Goal: Transaction & Acquisition: Purchase product/service

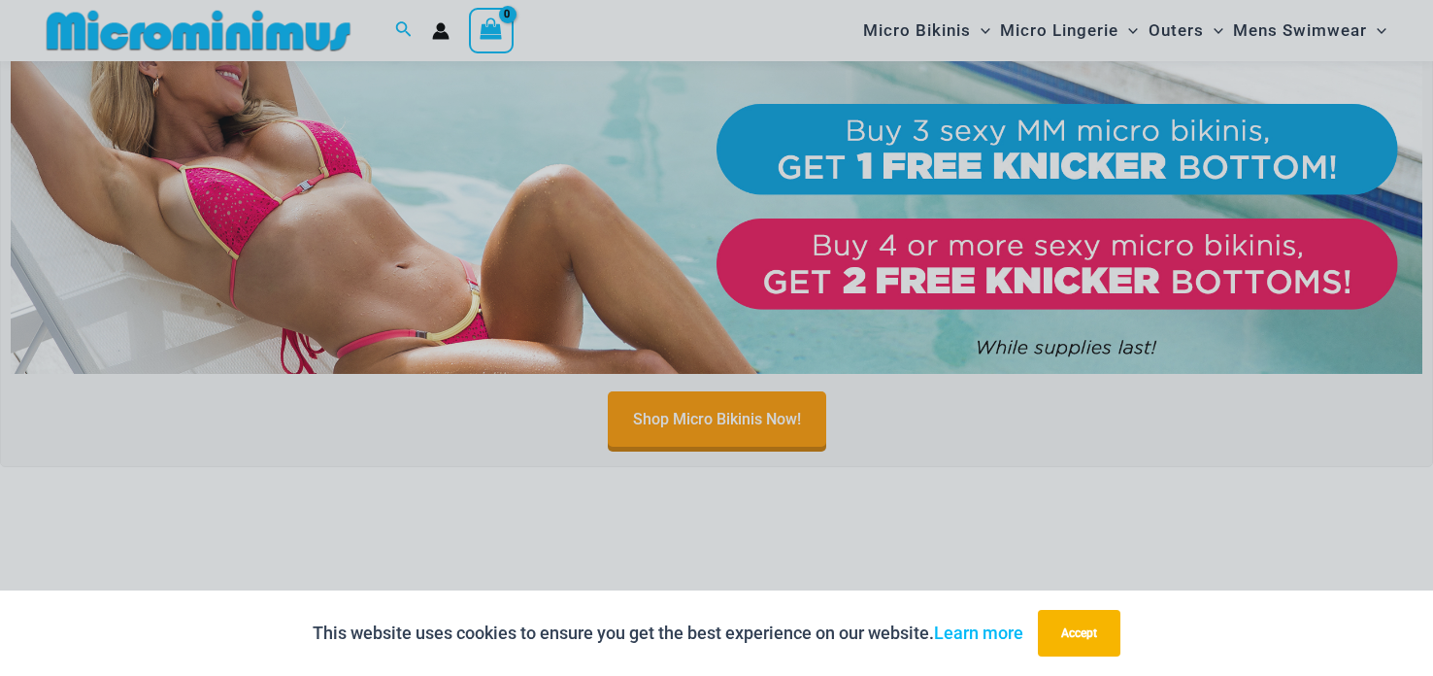
scroll to position [887, 0]
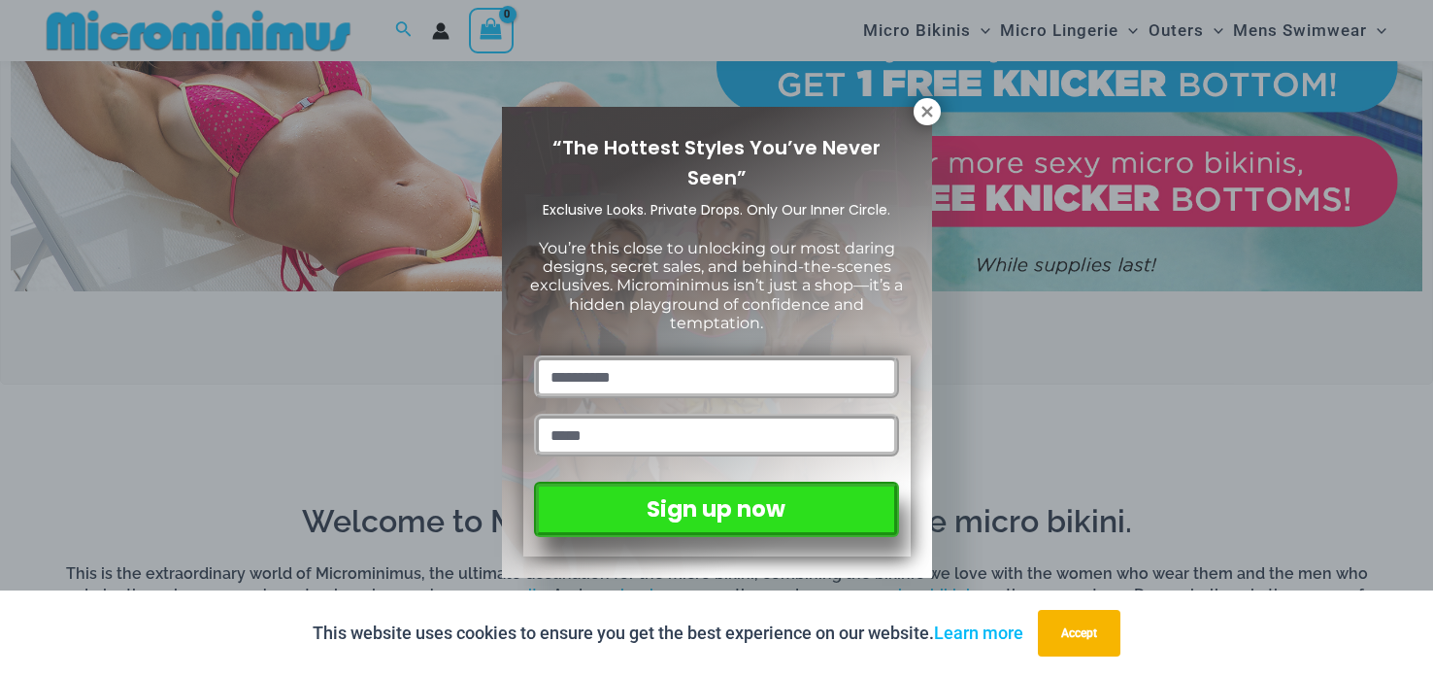
drag, startPoint x: 1432, startPoint y: 14, endPoint x: 1414, endPoint y: 84, distance: 73.0
click at [928, 112] on icon at bounding box center [926, 111] width 17 height 17
click at [930, 111] on icon at bounding box center [926, 111] width 17 height 17
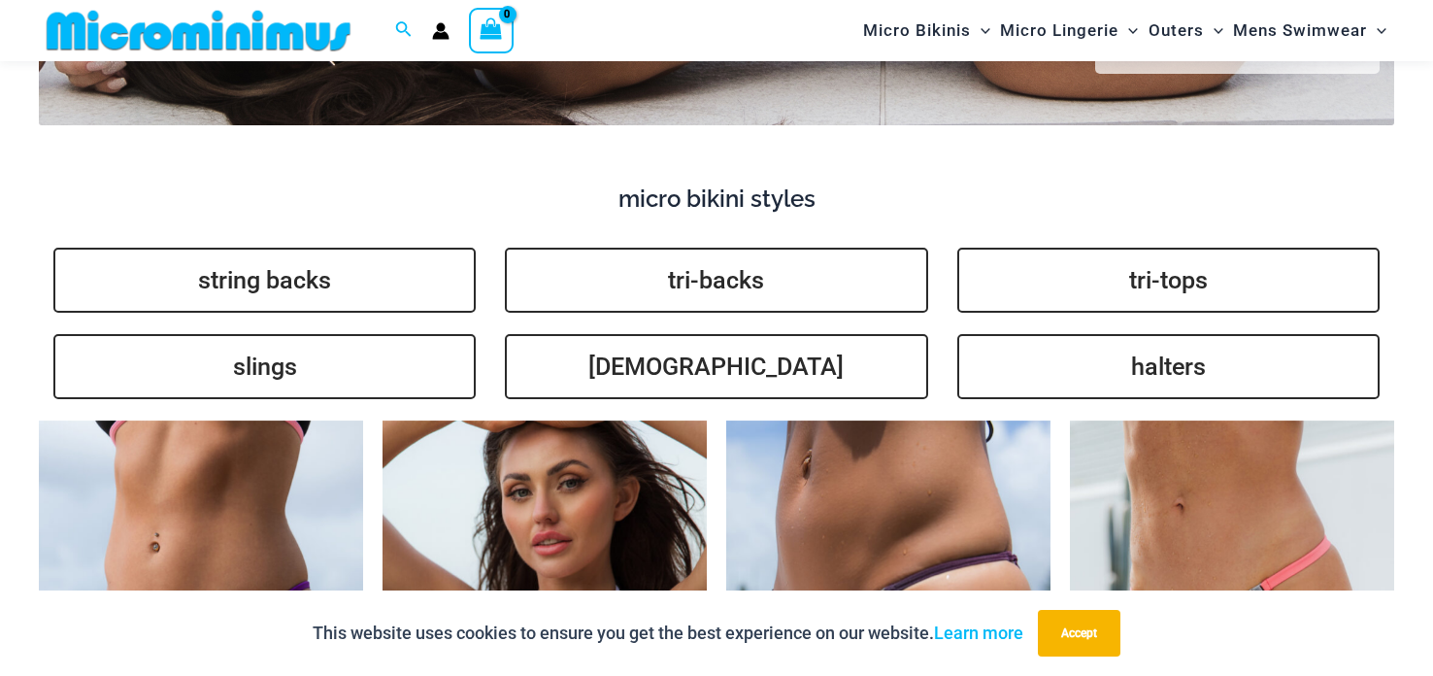
scroll to position [4424, 0]
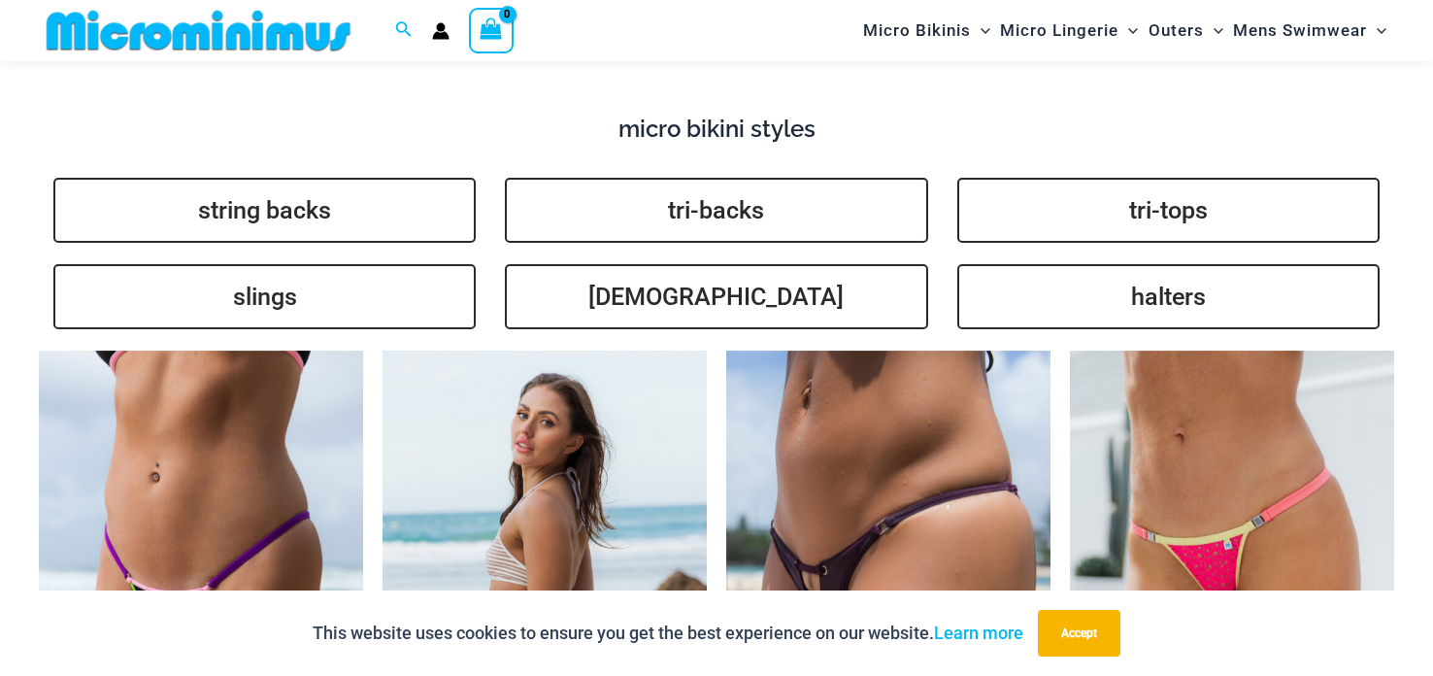
click at [565, 447] on img at bounding box center [544, 593] width 324 height 486
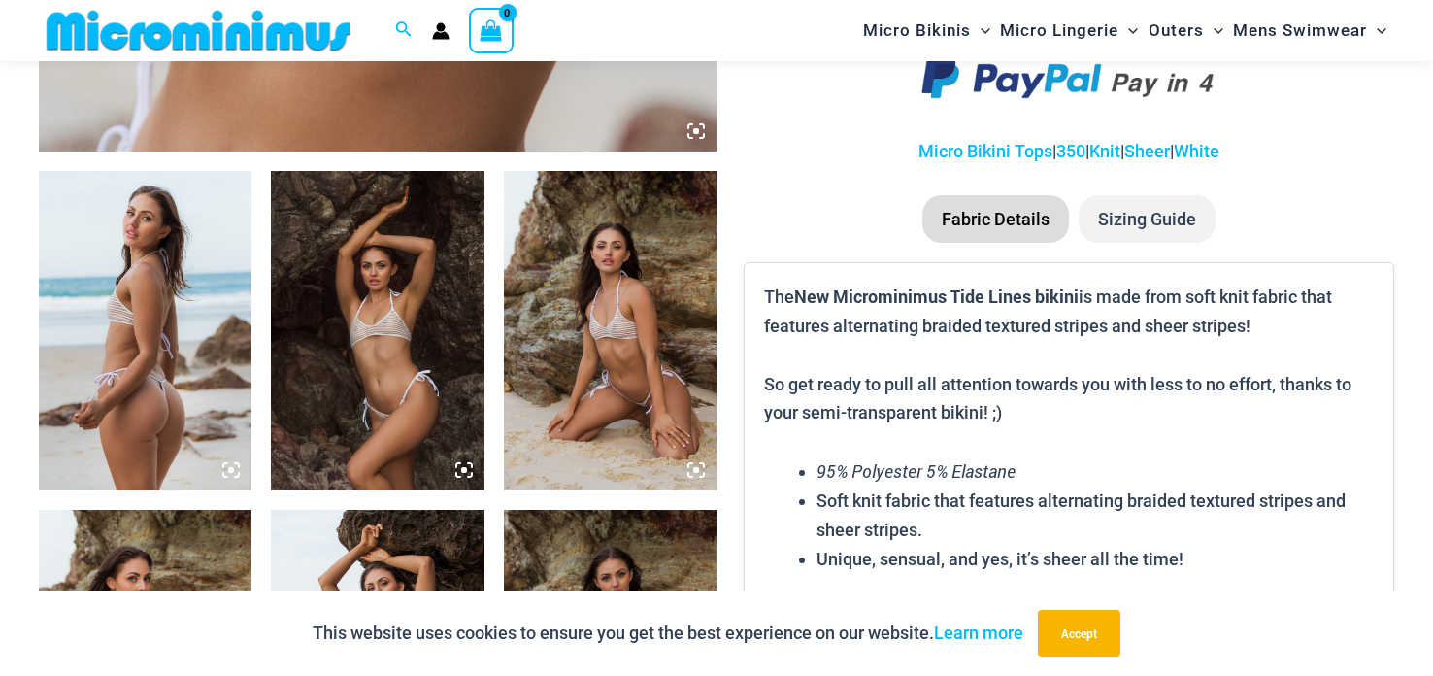
scroll to position [1126, 0]
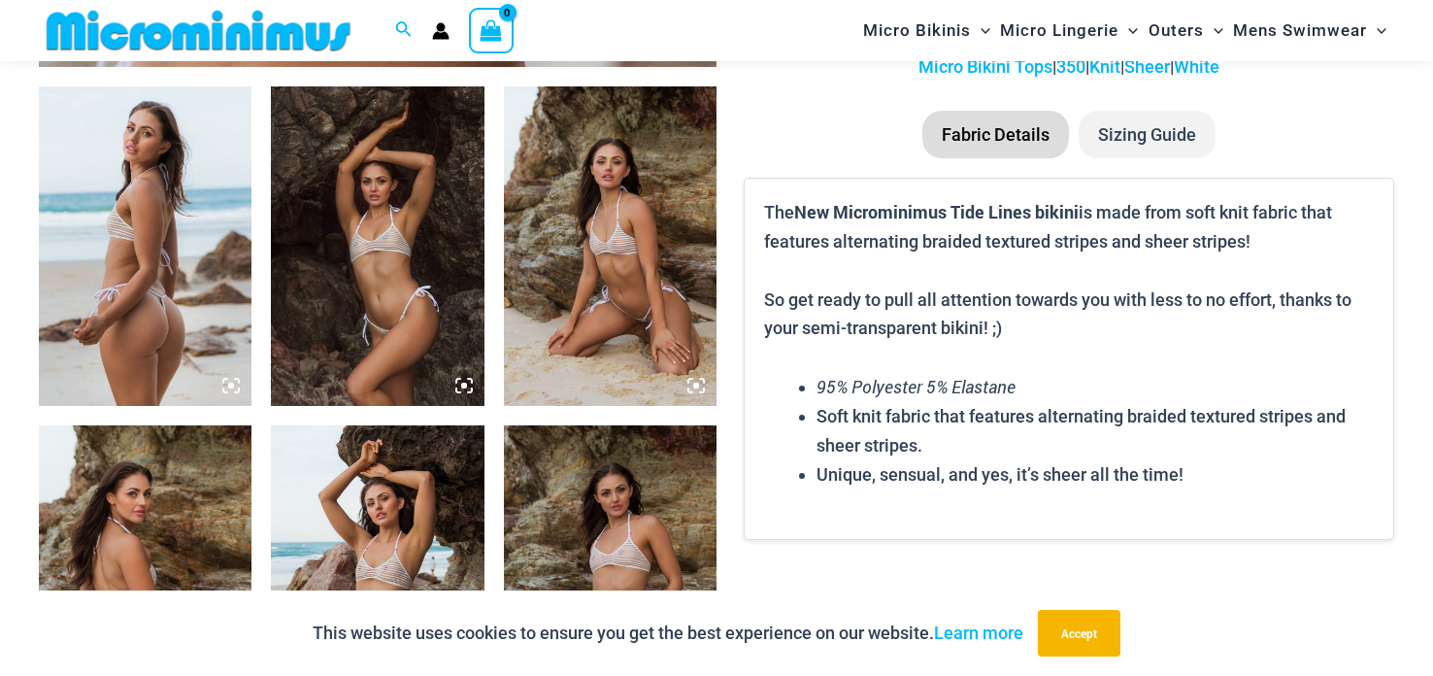
click at [183, 195] on img at bounding box center [145, 245] width 213 height 319
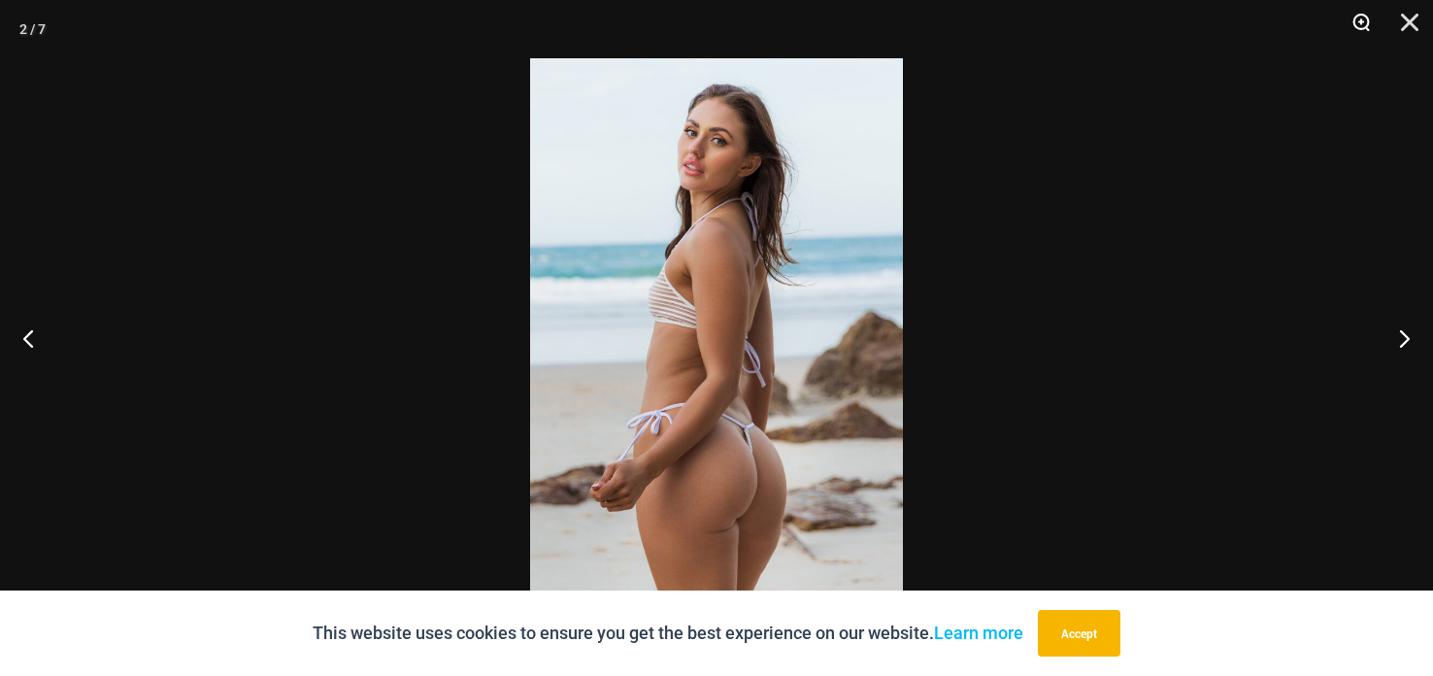
click at [1368, 23] on button "Zoom" at bounding box center [1354, 29] width 49 height 58
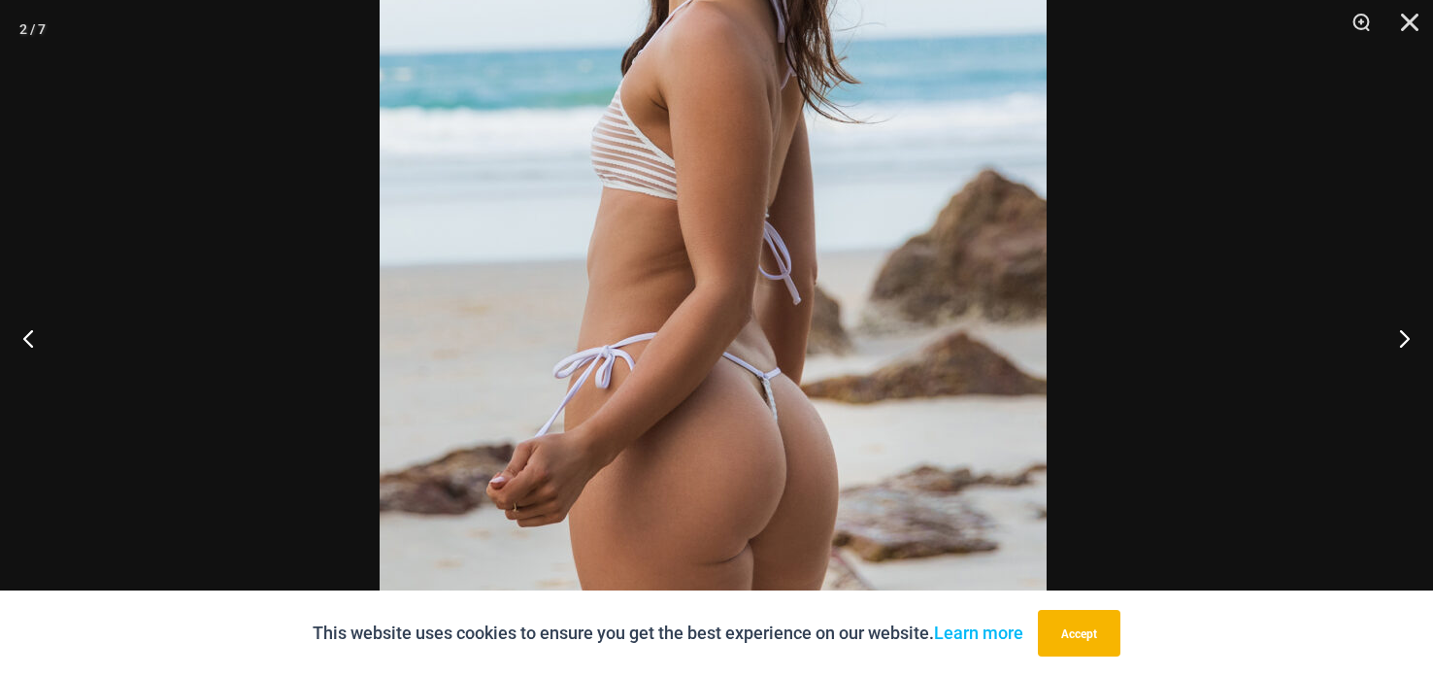
click at [729, 244] on img at bounding box center [713, 217] width 667 height 1000
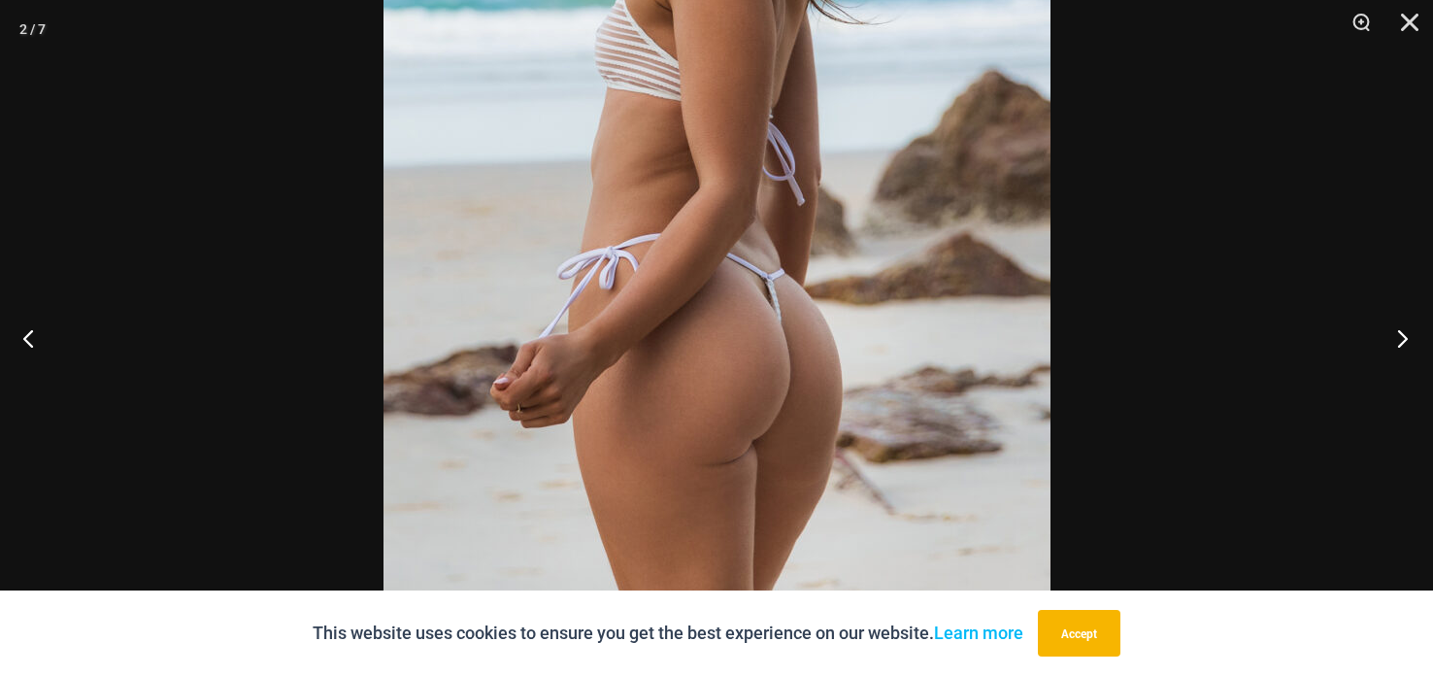
click at [1393, 337] on button "Next" at bounding box center [1396, 337] width 73 height 97
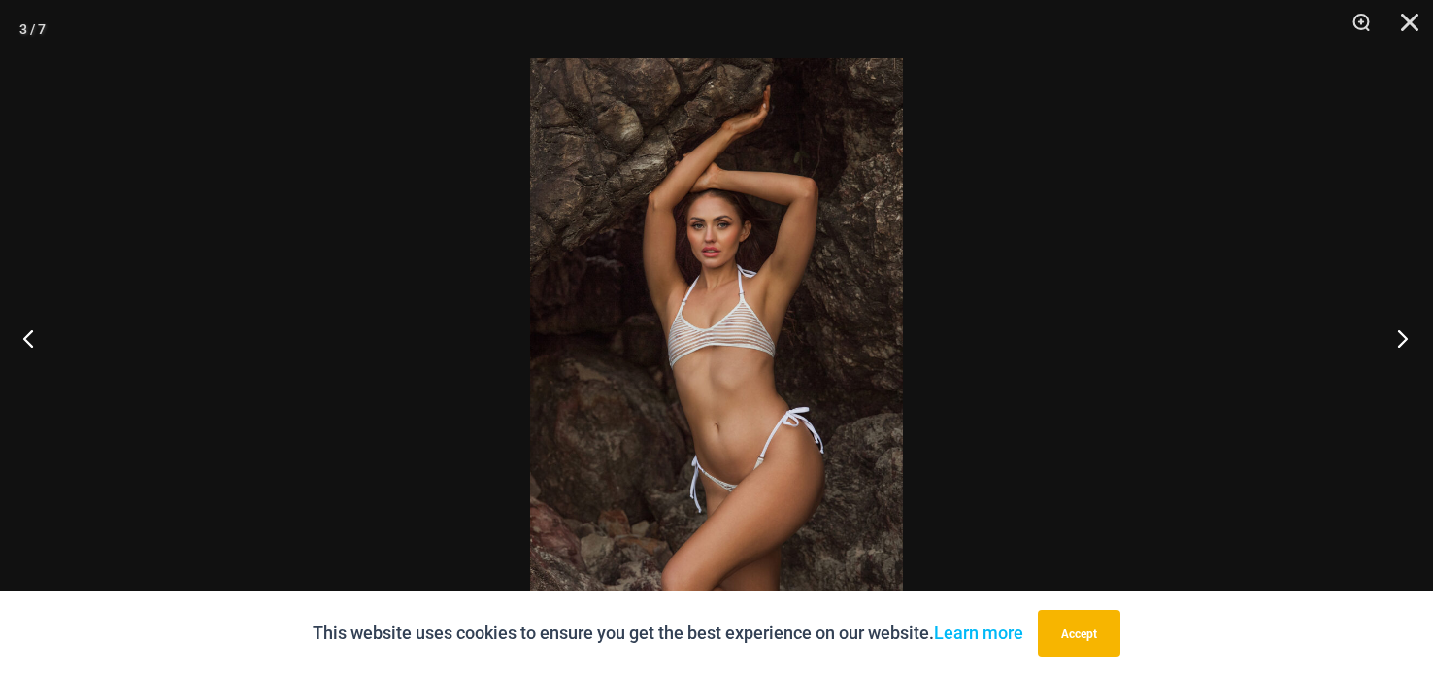
click at [1387, 333] on button "Next" at bounding box center [1396, 337] width 73 height 97
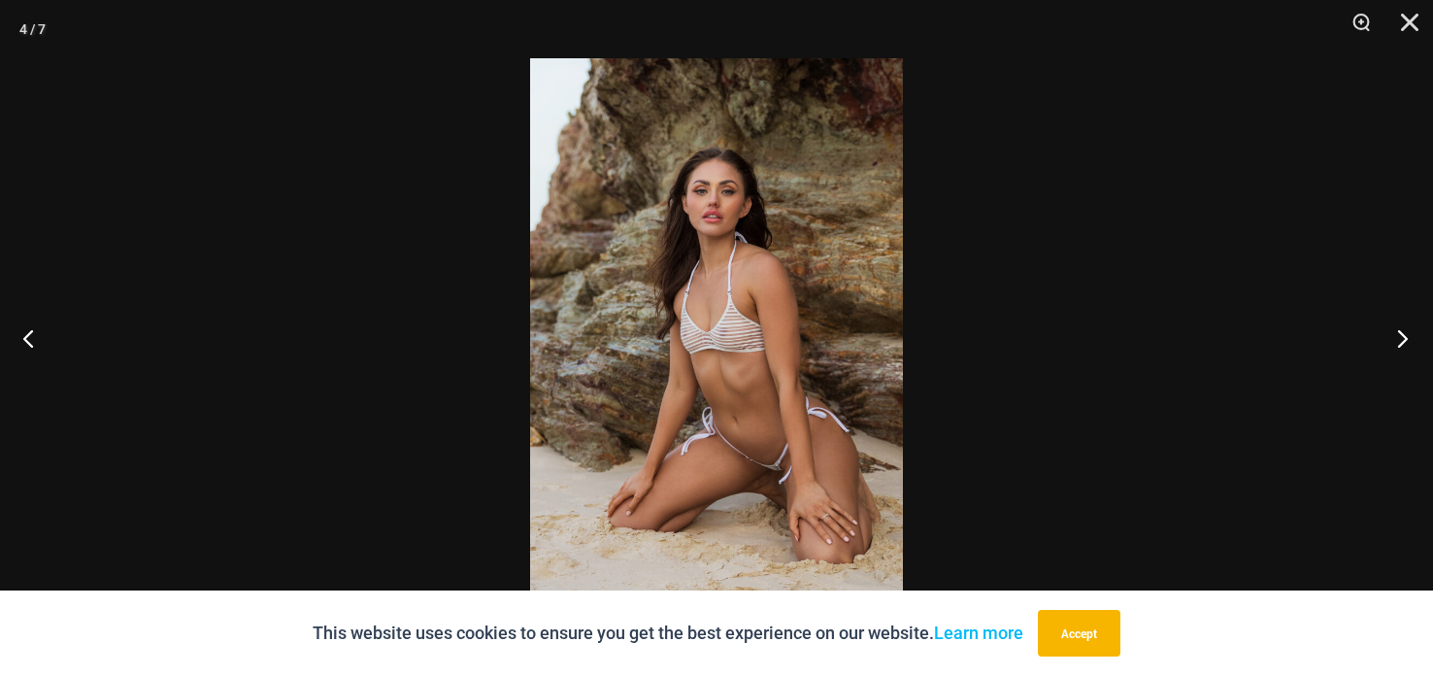
click at [1376, 327] on button "Next" at bounding box center [1396, 337] width 73 height 97
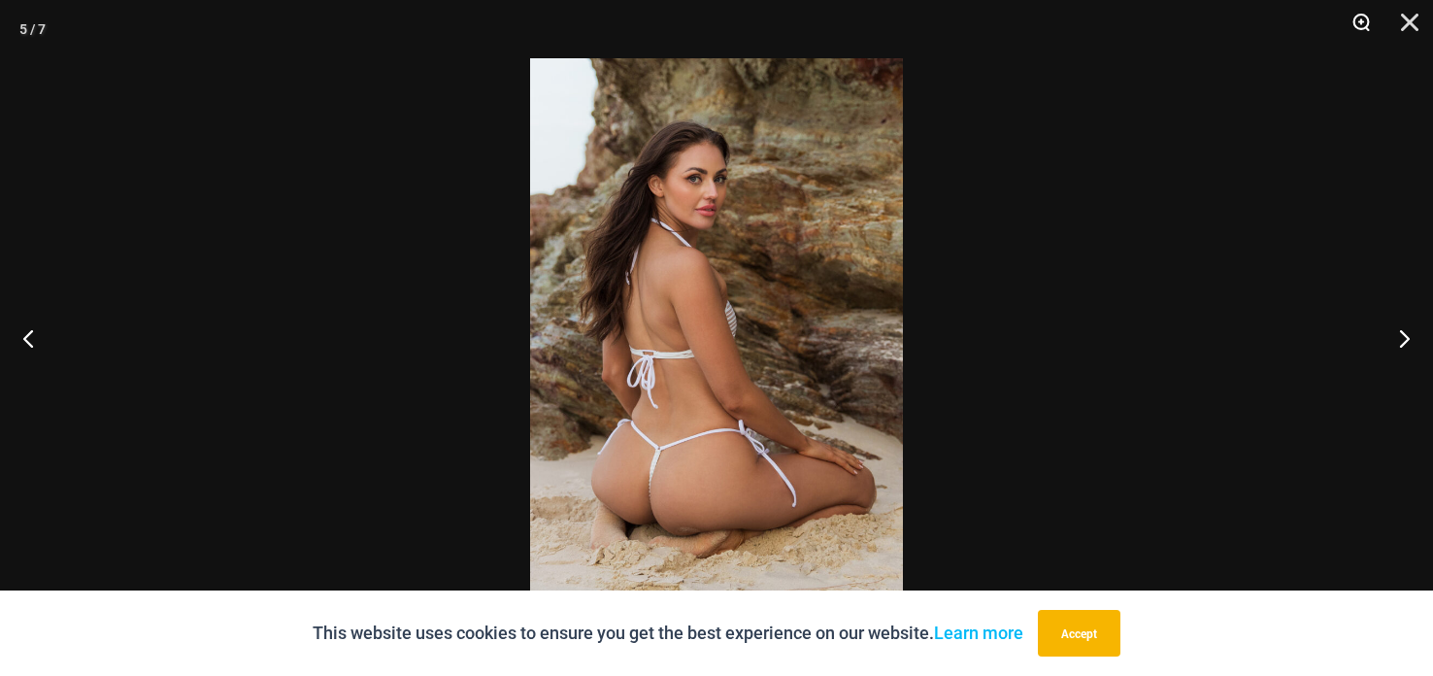
click at [1360, 27] on button "Zoom" at bounding box center [1354, 29] width 49 height 58
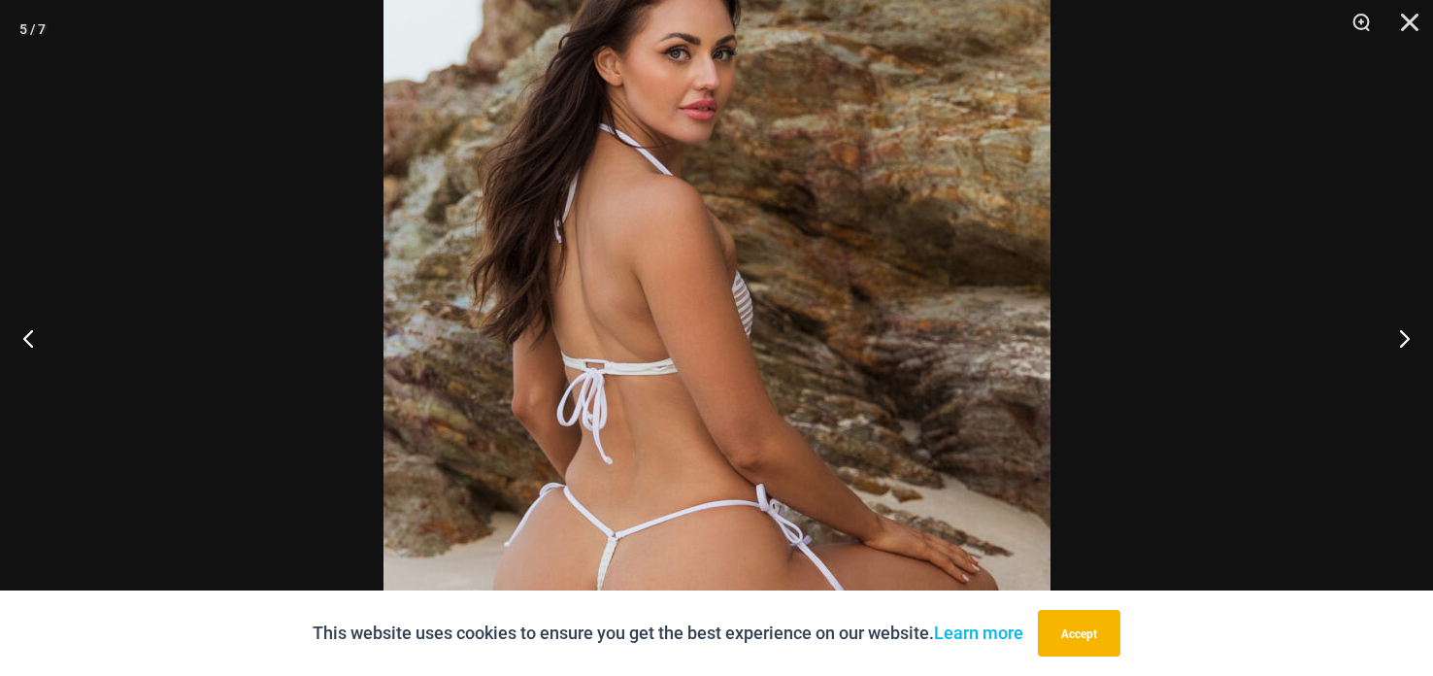
click at [795, 203] on img at bounding box center [716, 338] width 667 height 1000
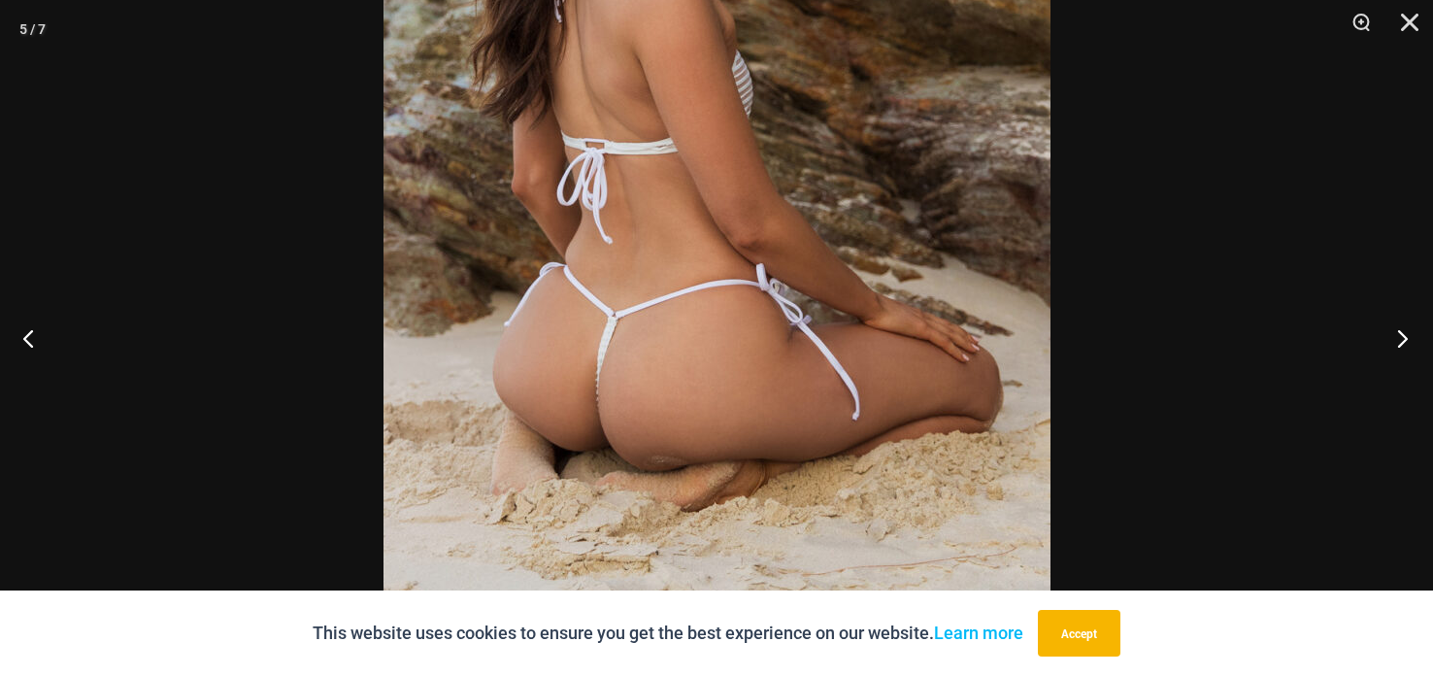
click at [1400, 337] on button "Next" at bounding box center [1396, 337] width 73 height 97
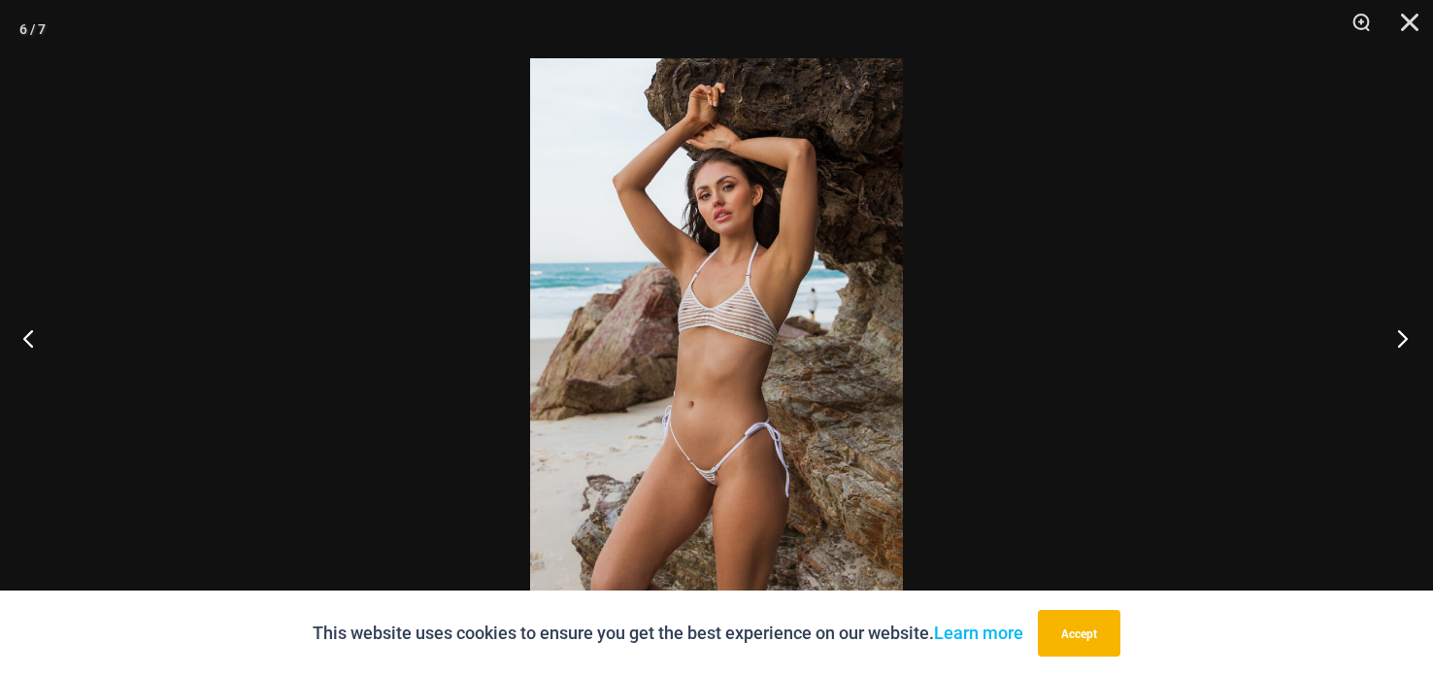
click at [1401, 333] on button "Next" at bounding box center [1396, 337] width 73 height 97
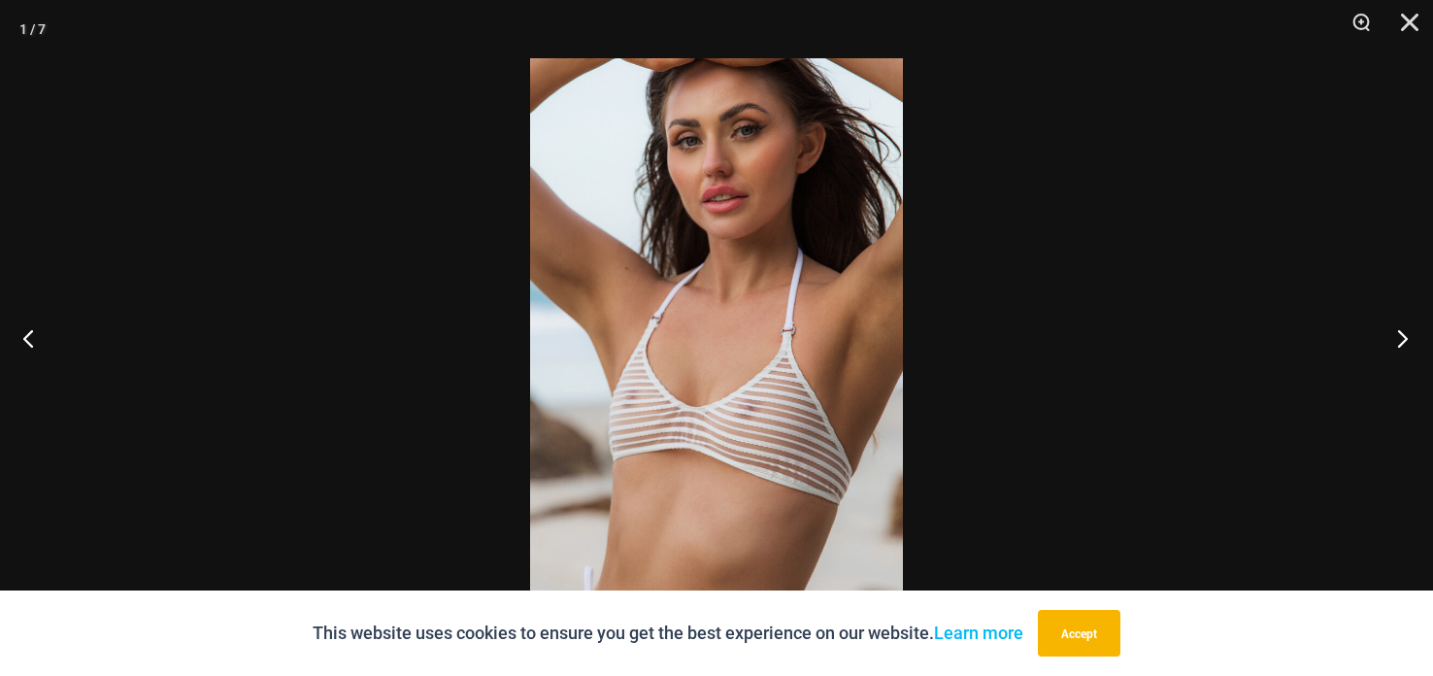
click at [1400, 328] on button "Next" at bounding box center [1396, 337] width 73 height 97
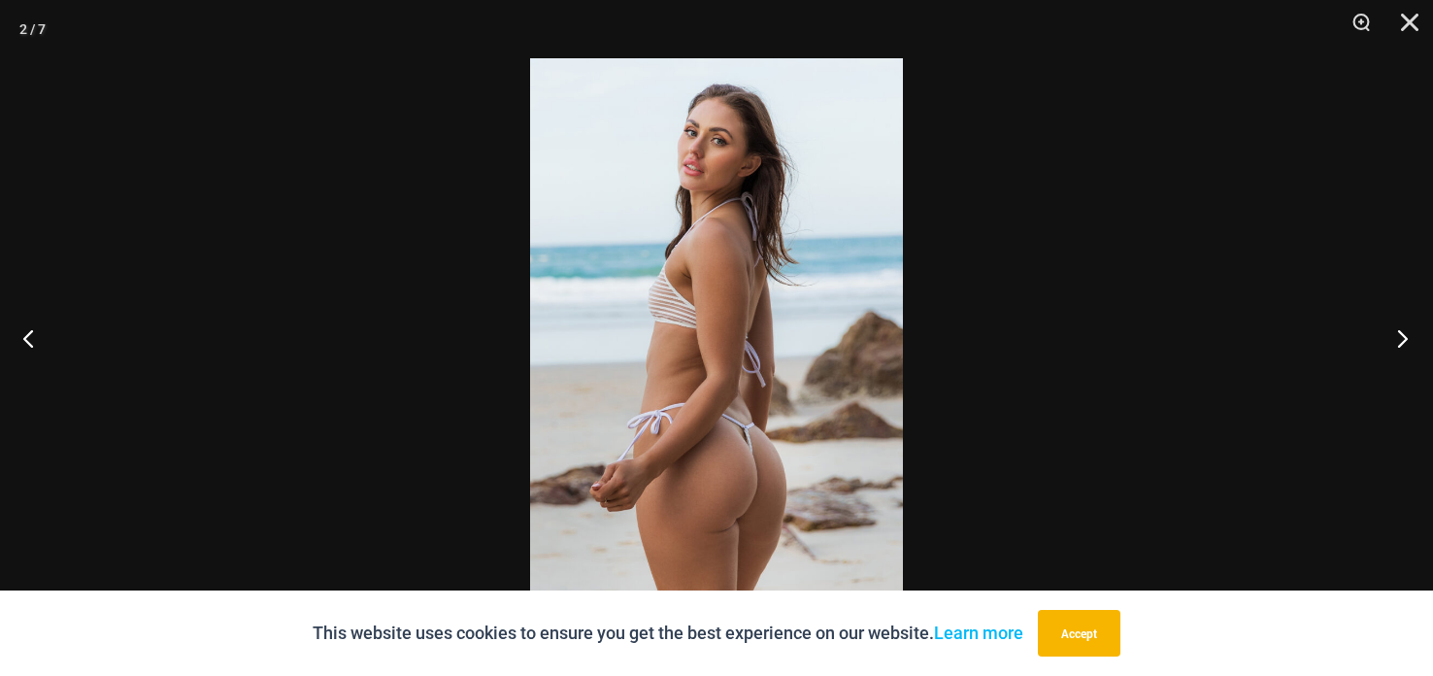
click at [1399, 325] on button "Next" at bounding box center [1396, 337] width 73 height 97
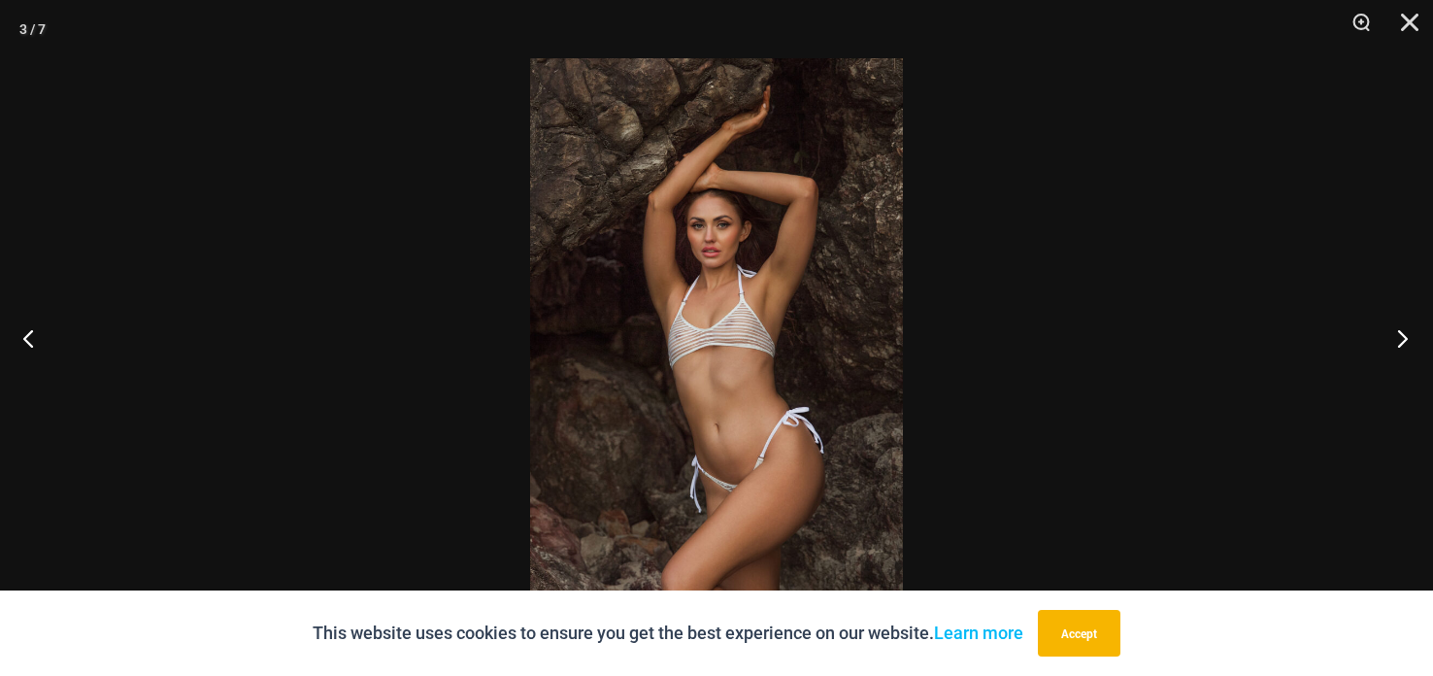
click at [1398, 324] on button "Next" at bounding box center [1396, 337] width 73 height 97
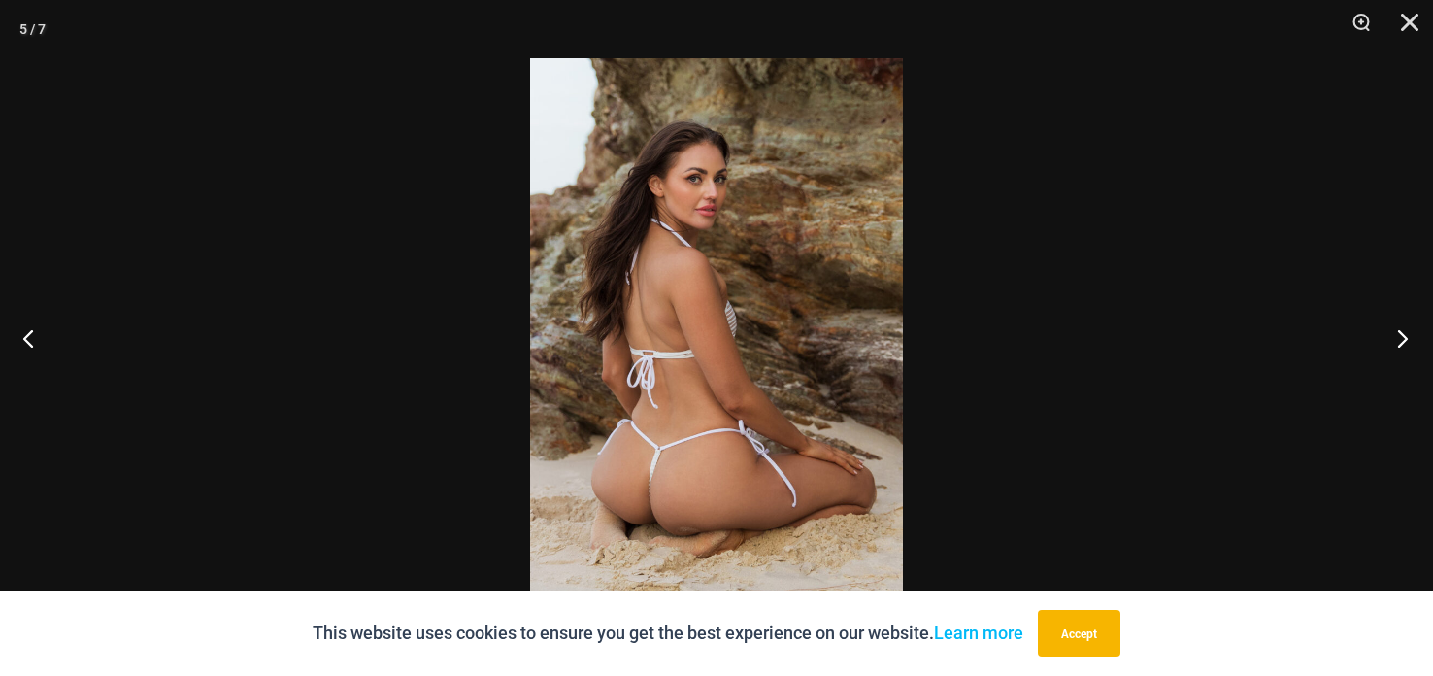
click at [1394, 320] on button "Next" at bounding box center [1396, 337] width 73 height 97
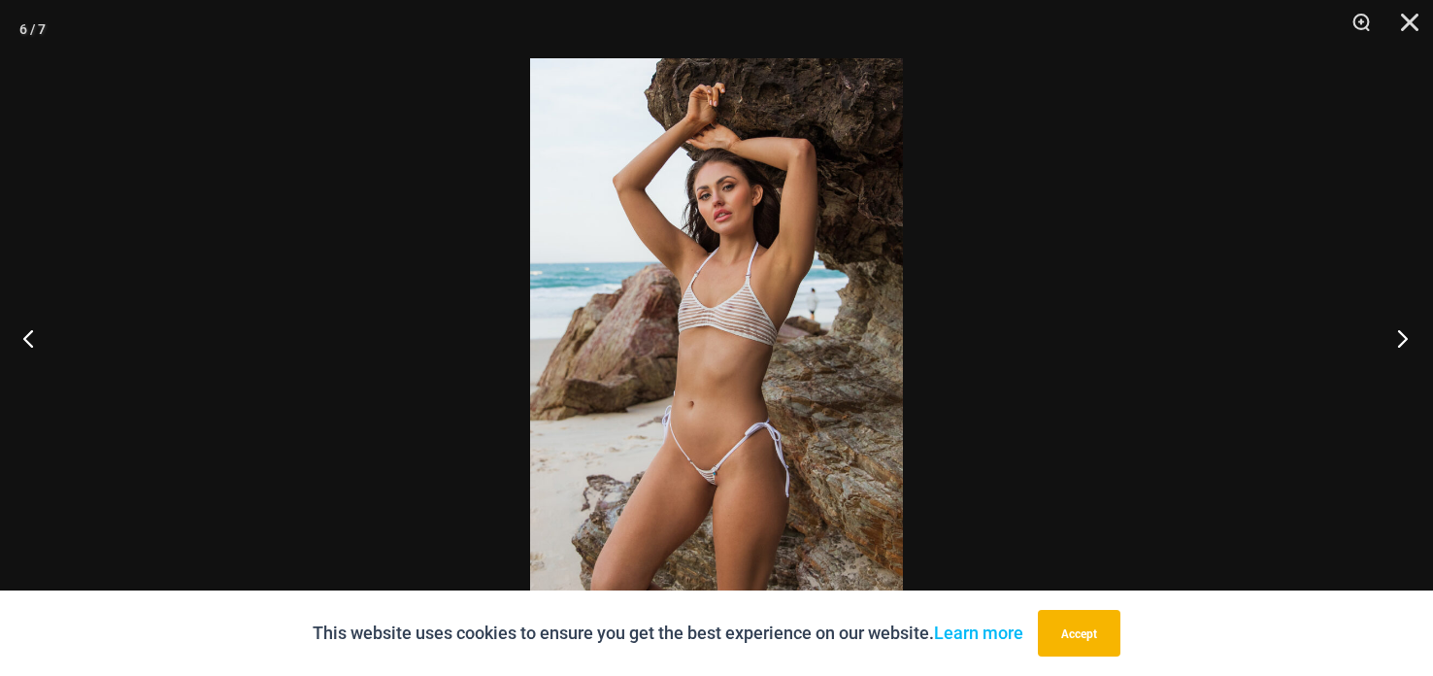
click at [1393, 326] on button "Next" at bounding box center [1396, 337] width 73 height 97
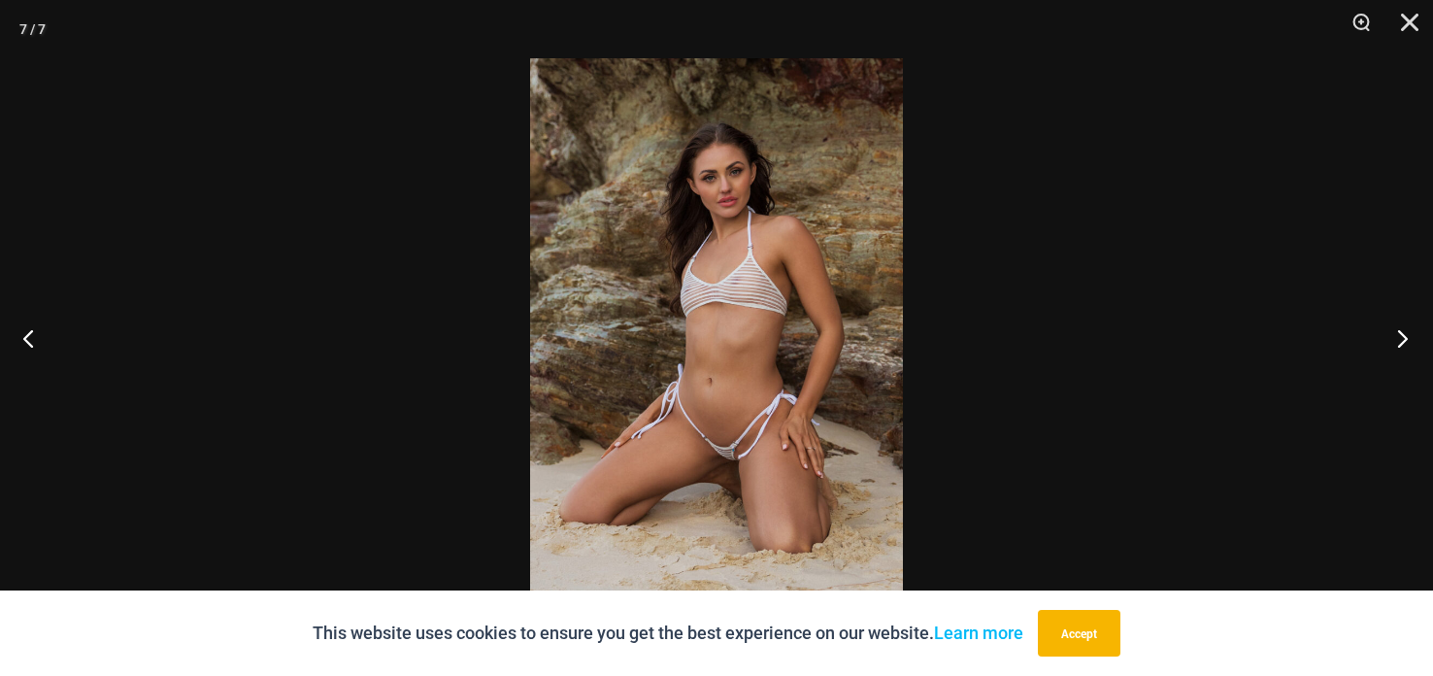
click at [1393, 322] on button "Next" at bounding box center [1396, 337] width 73 height 97
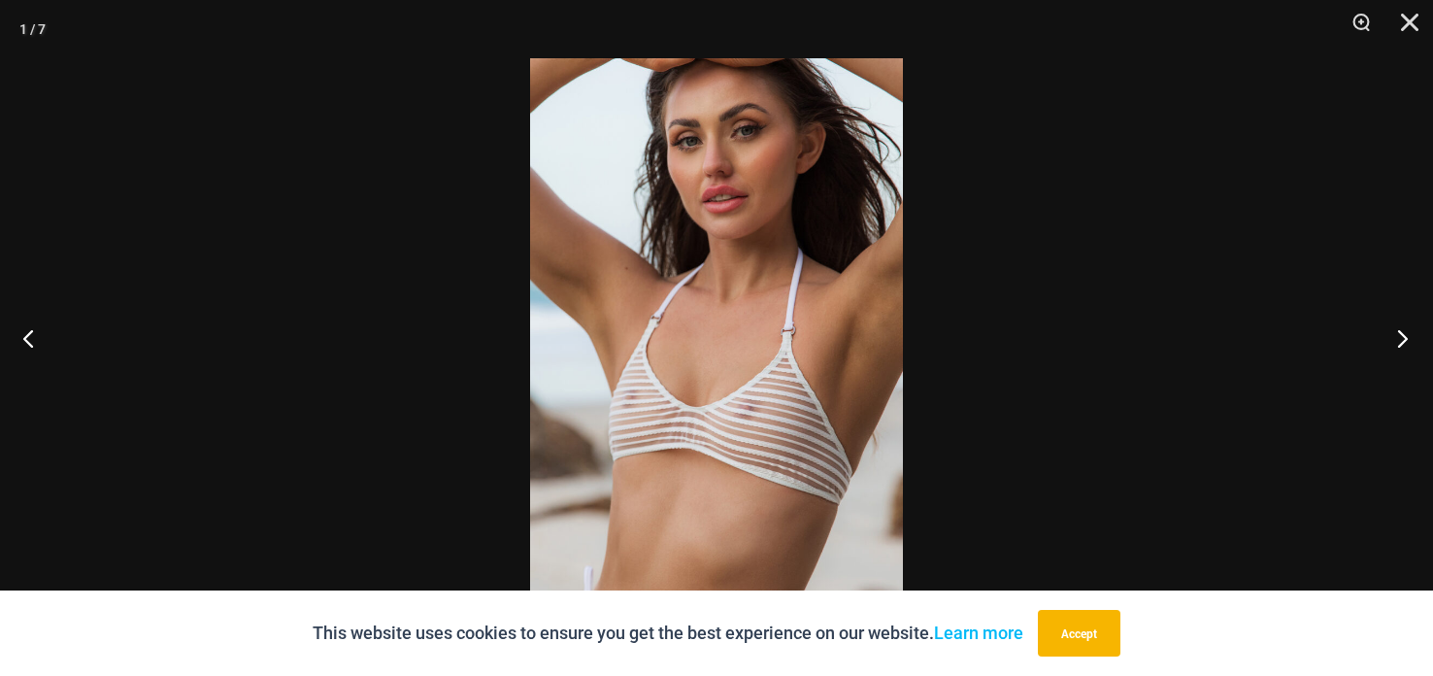
click at [1390, 318] on button "Next" at bounding box center [1396, 337] width 73 height 97
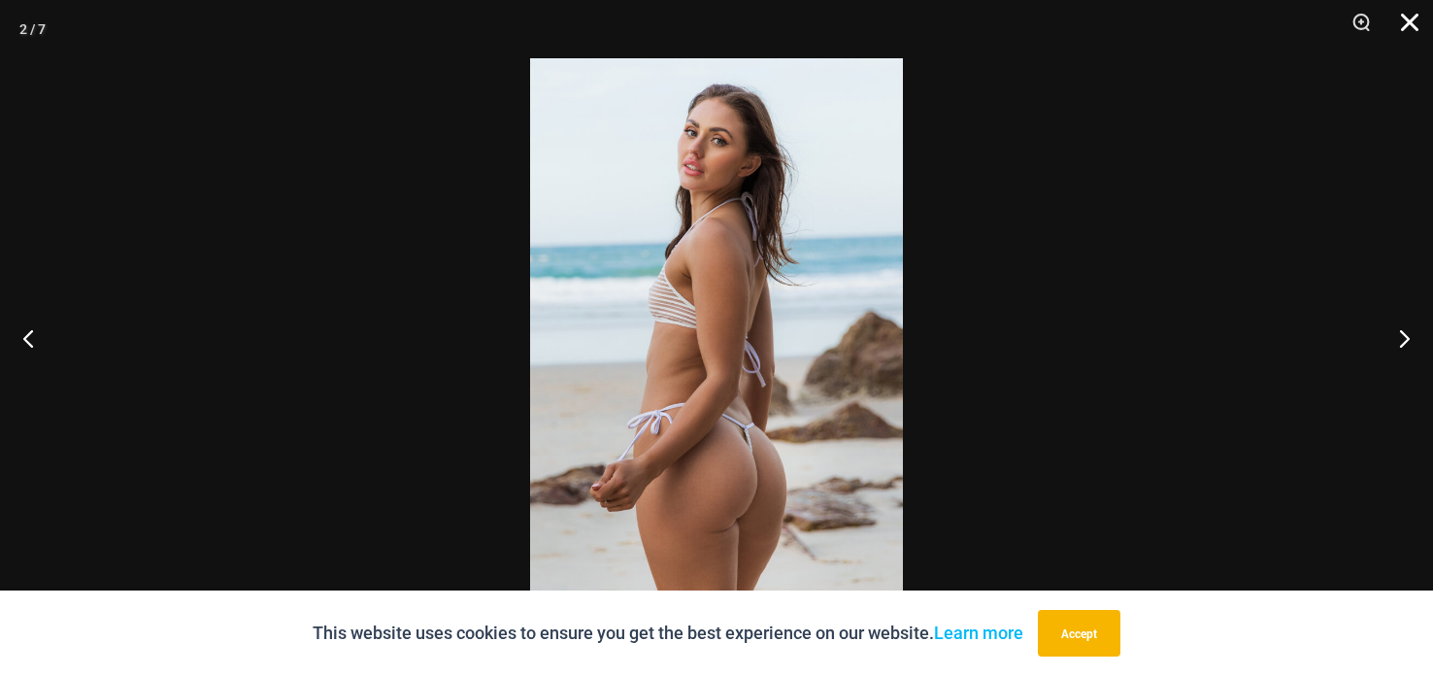
click at [1413, 27] on button "Close" at bounding box center [1402, 29] width 49 height 58
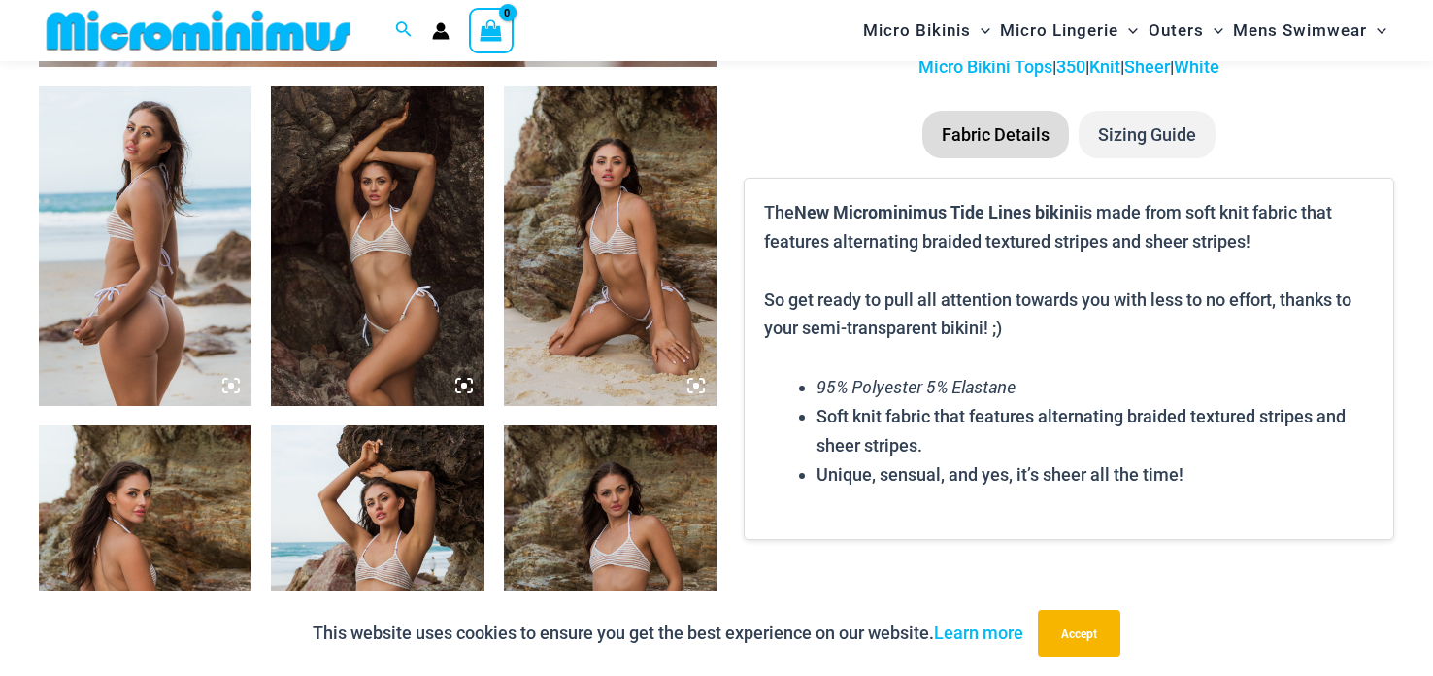
click at [127, 513] on img at bounding box center [145, 584] width 213 height 319
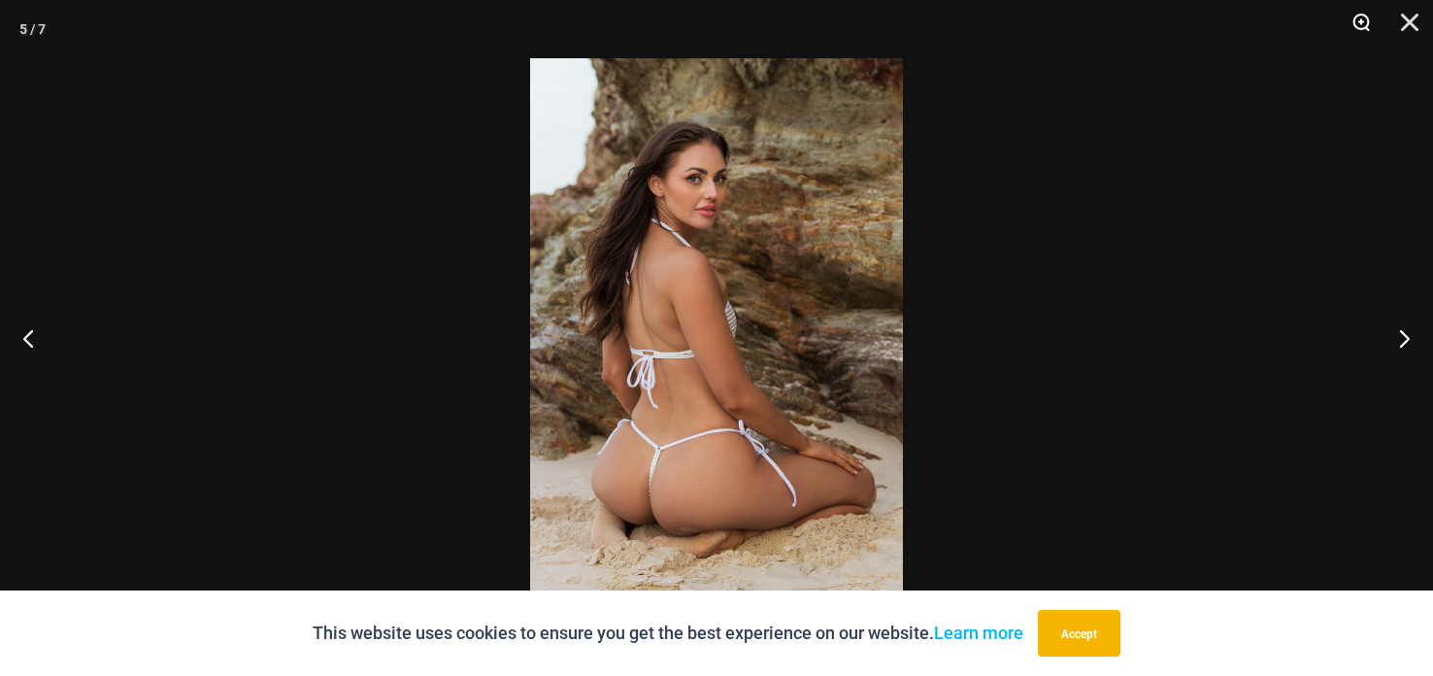
click at [1360, 22] on button "Zoom" at bounding box center [1354, 29] width 49 height 58
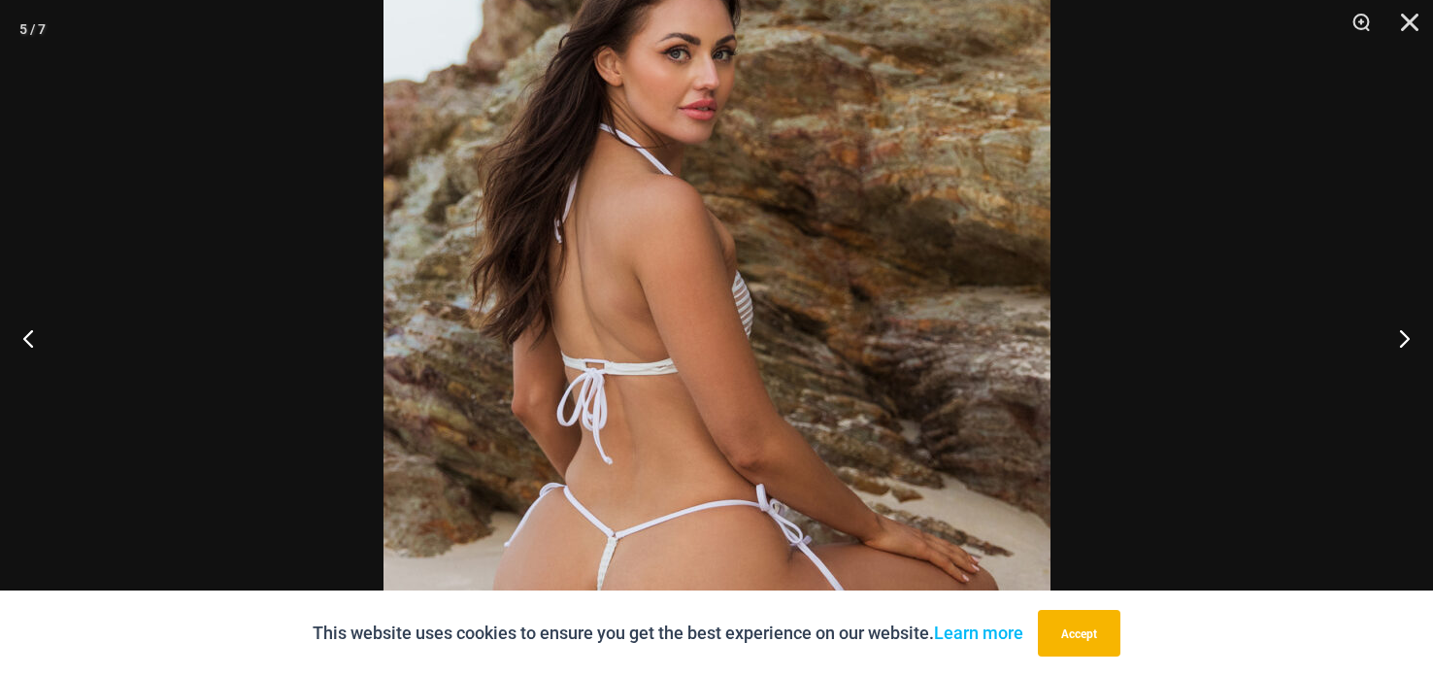
click at [740, 340] on img at bounding box center [716, 338] width 667 height 1000
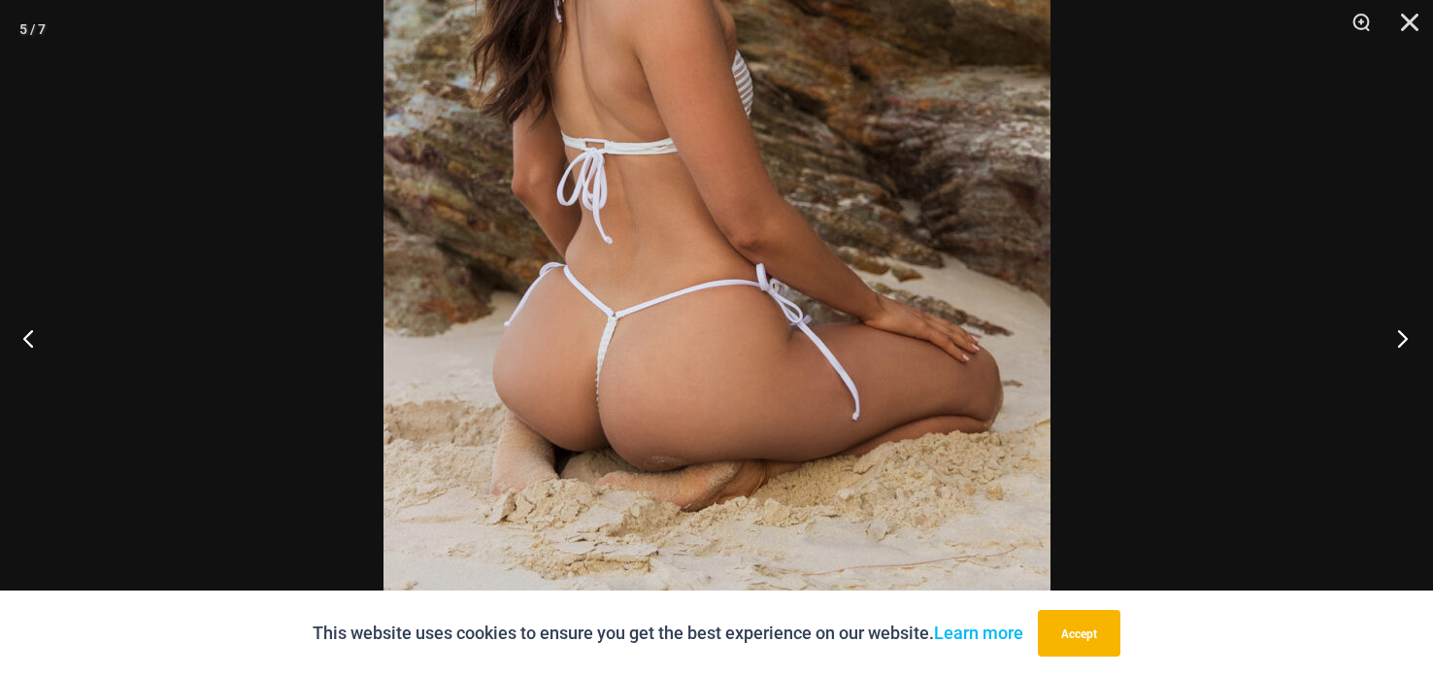
click at [1407, 333] on button "Next" at bounding box center [1396, 337] width 73 height 97
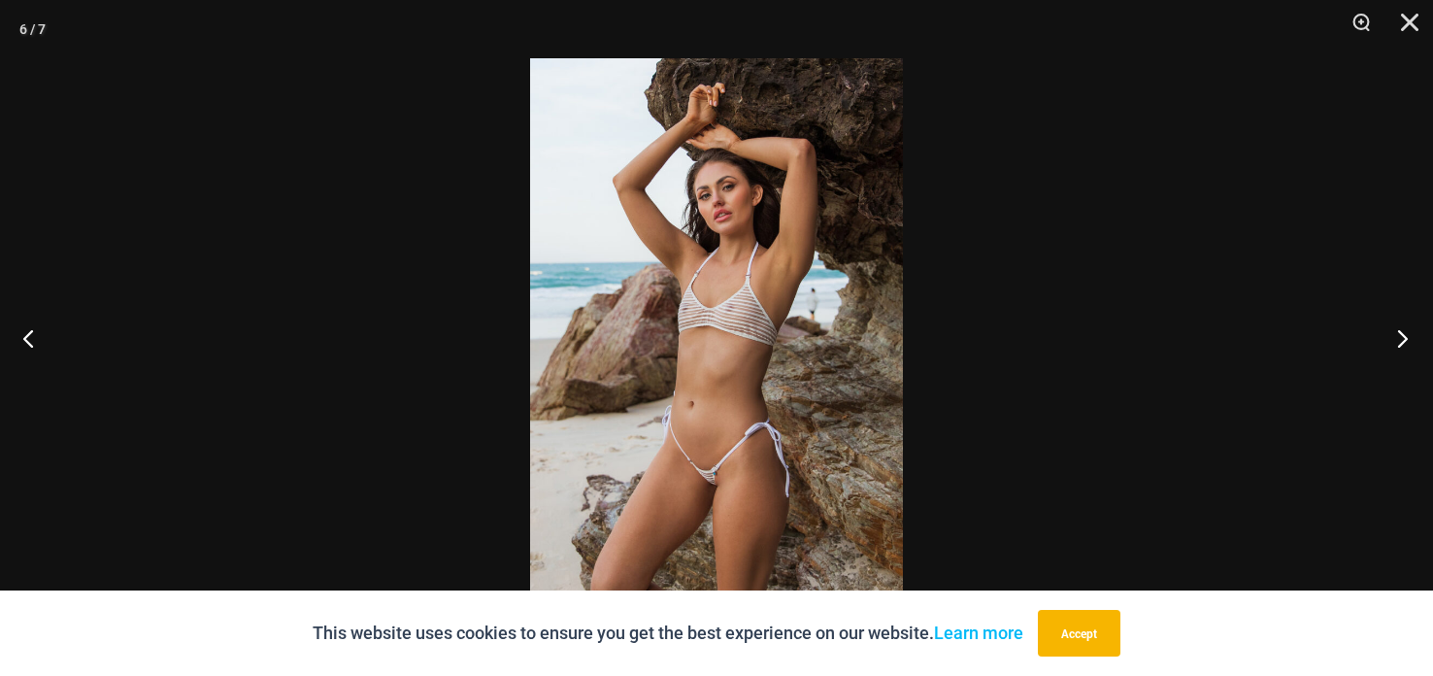
click at [1407, 331] on button "Next" at bounding box center [1396, 337] width 73 height 97
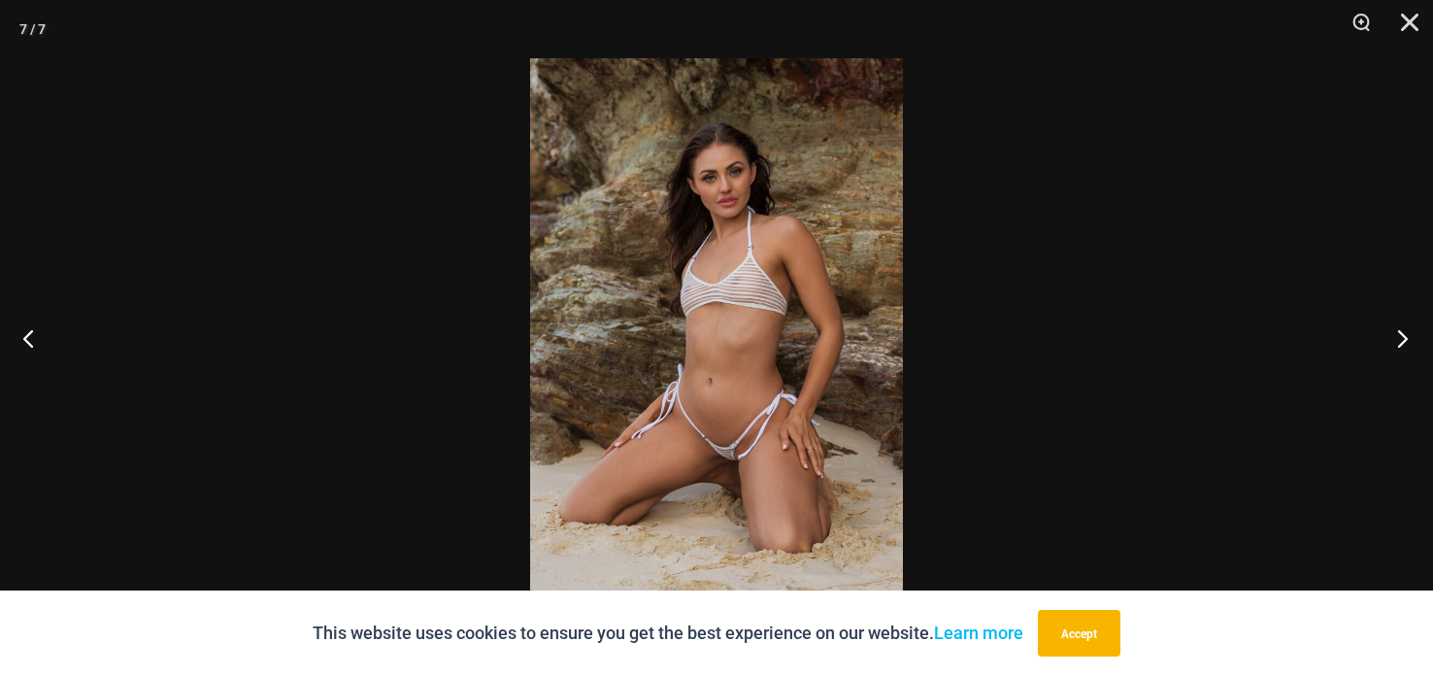
click at [1407, 331] on button "Next" at bounding box center [1396, 337] width 73 height 97
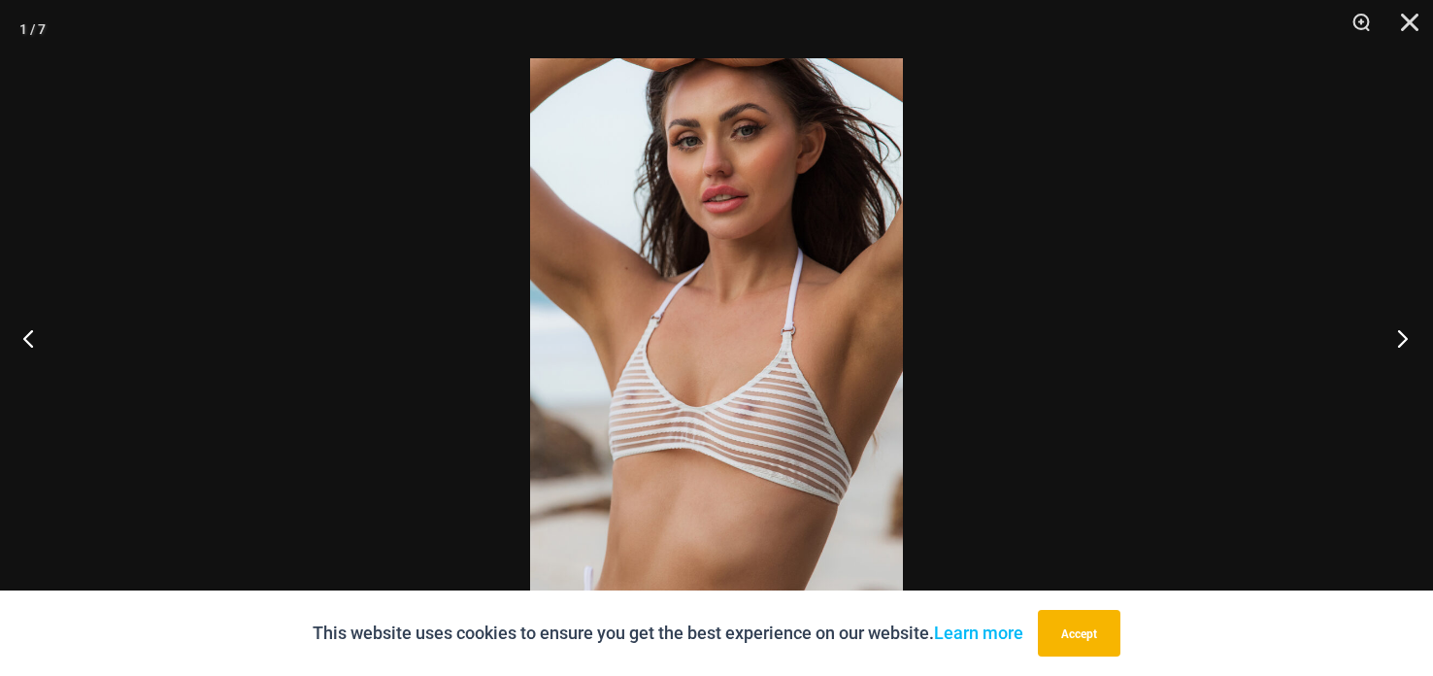
click at [1408, 327] on button "Next" at bounding box center [1396, 337] width 73 height 97
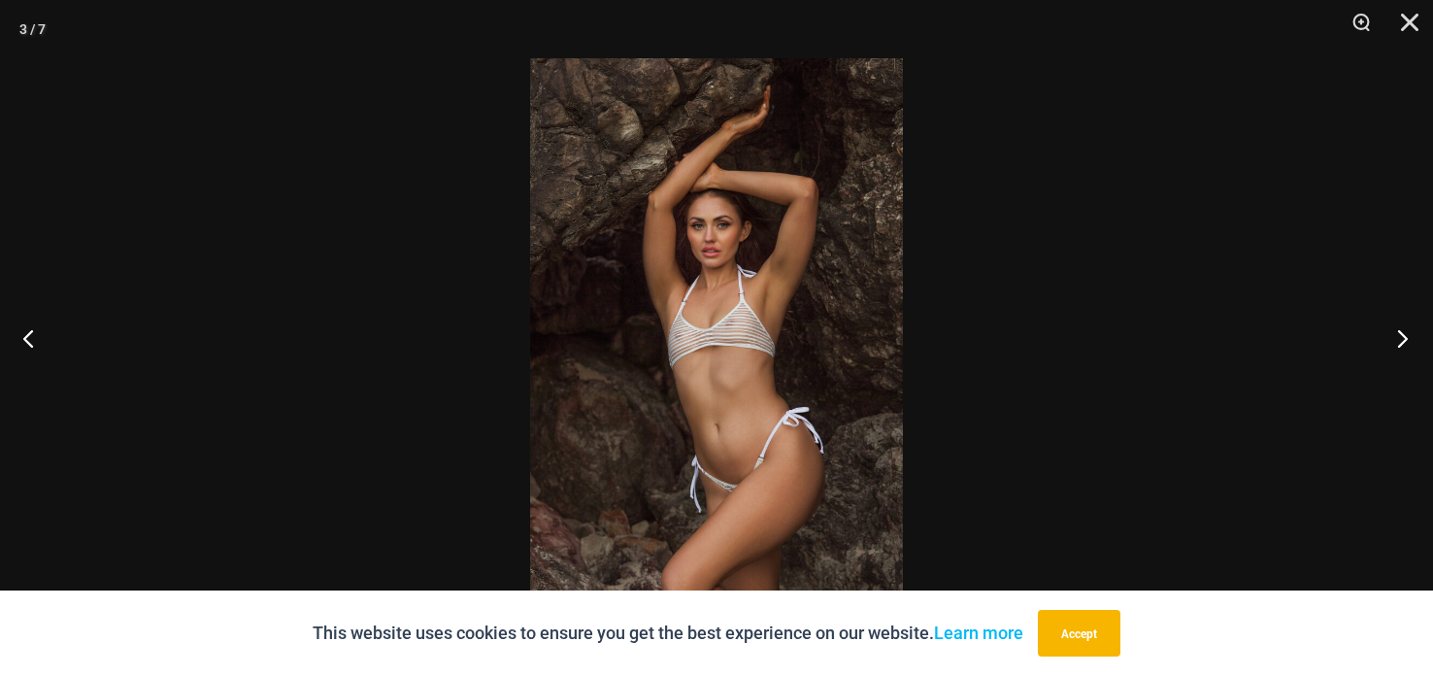
click at [1408, 323] on button "Next" at bounding box center [1396, 337] width 73 height 97
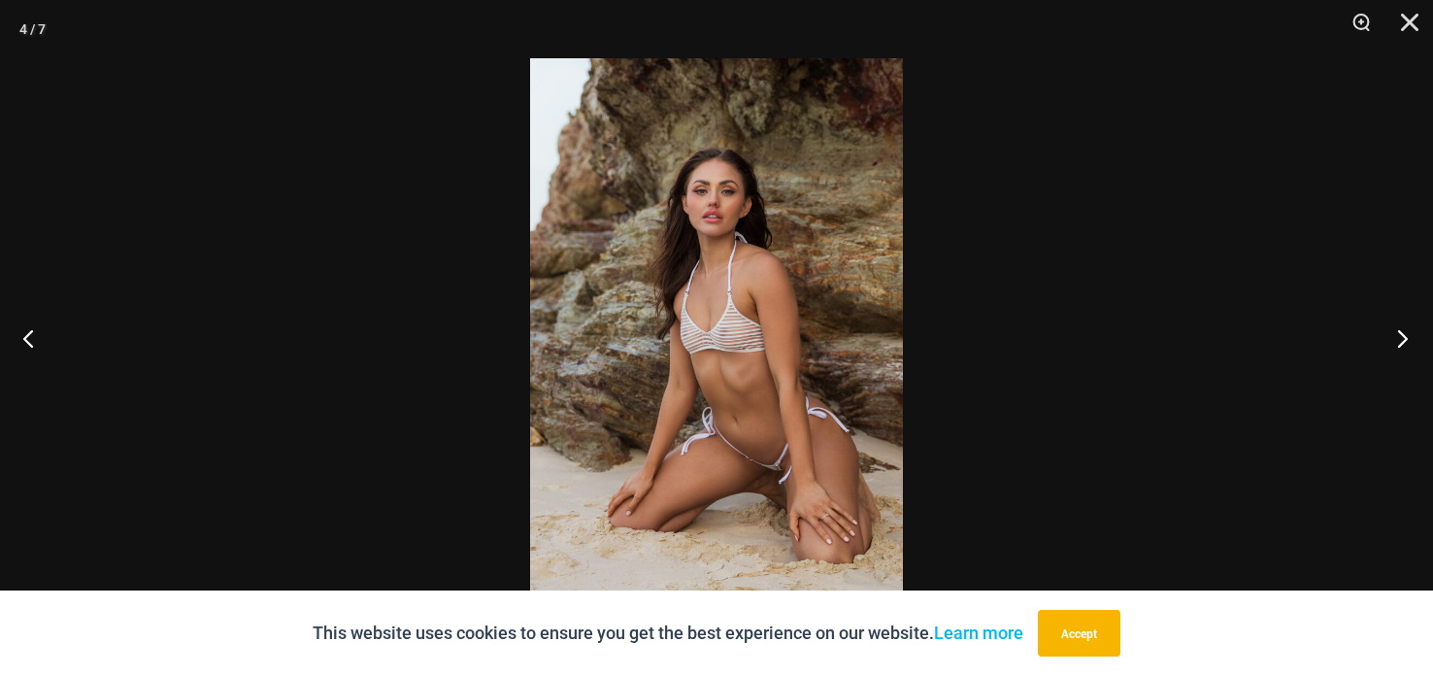
click at [1404, 322] on button "Next" at bounding box center [1396, 337] width 73 height 97
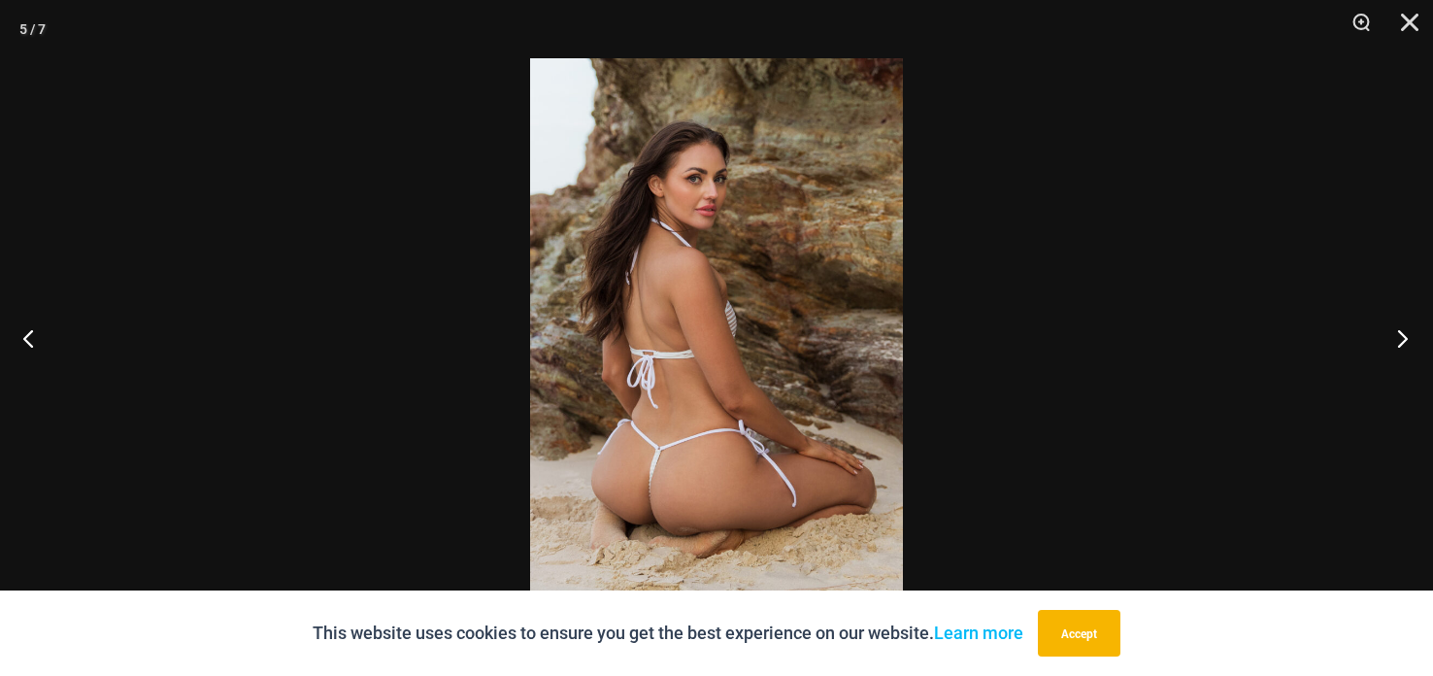
click at [1404, 323] on button "Next" at bounding box center [1396, 337] width 73 height 97
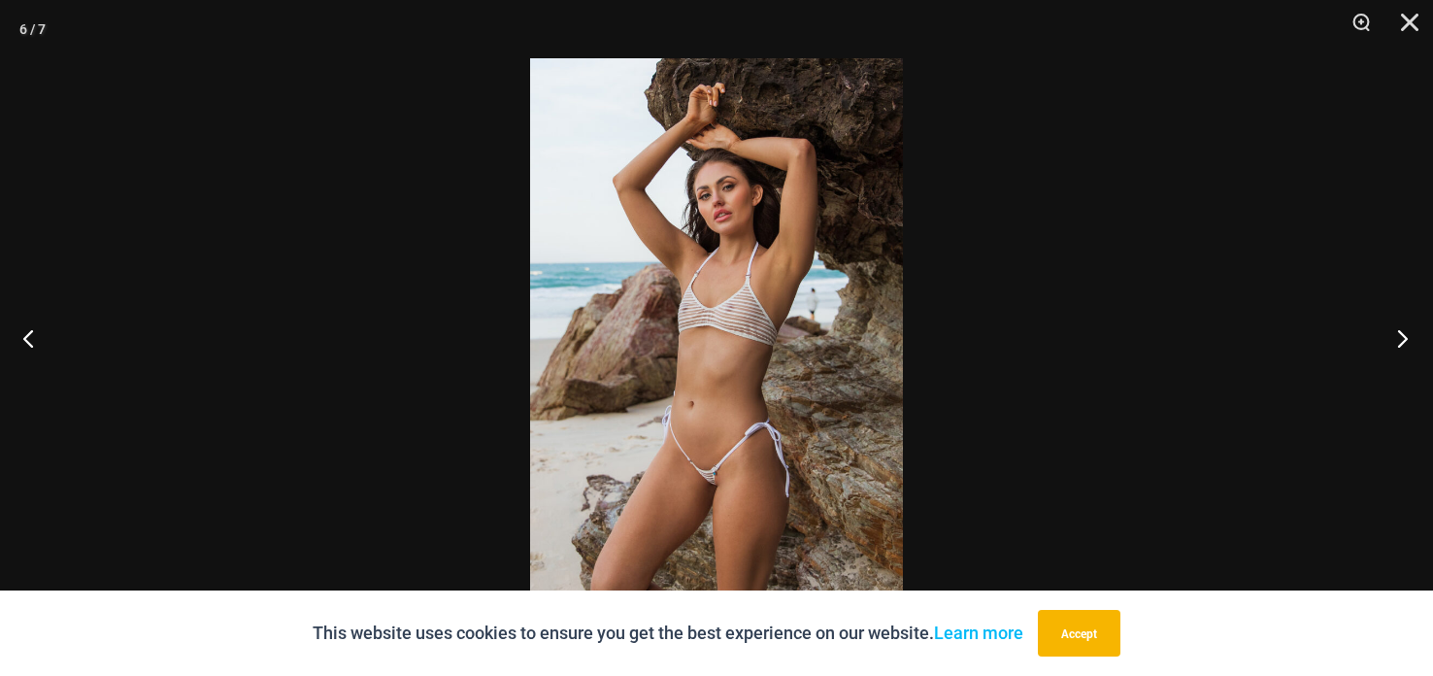
click at [1404, 323] on button "Next" at bounding box center [1396, 337] width 73 height 97
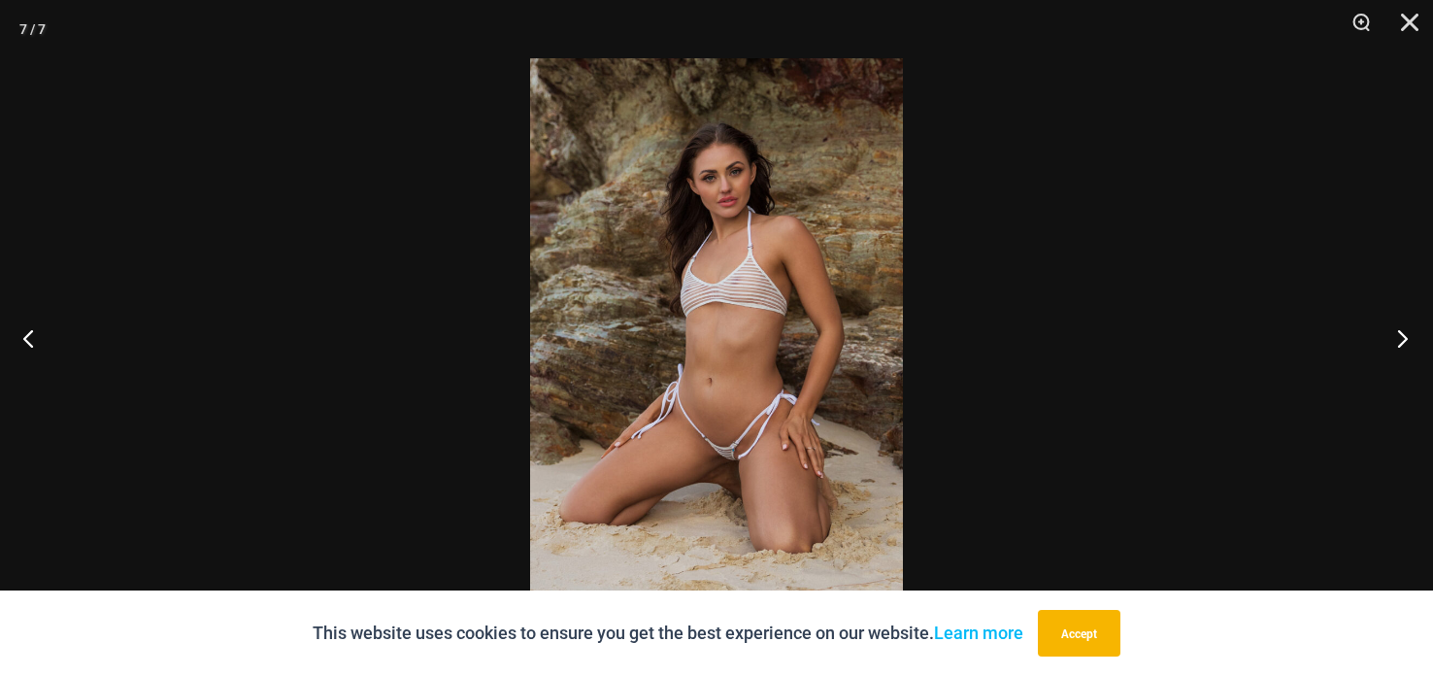
click at [1404, 325] on button "Next" at bounding box center [1396, 337] width 73 height 97
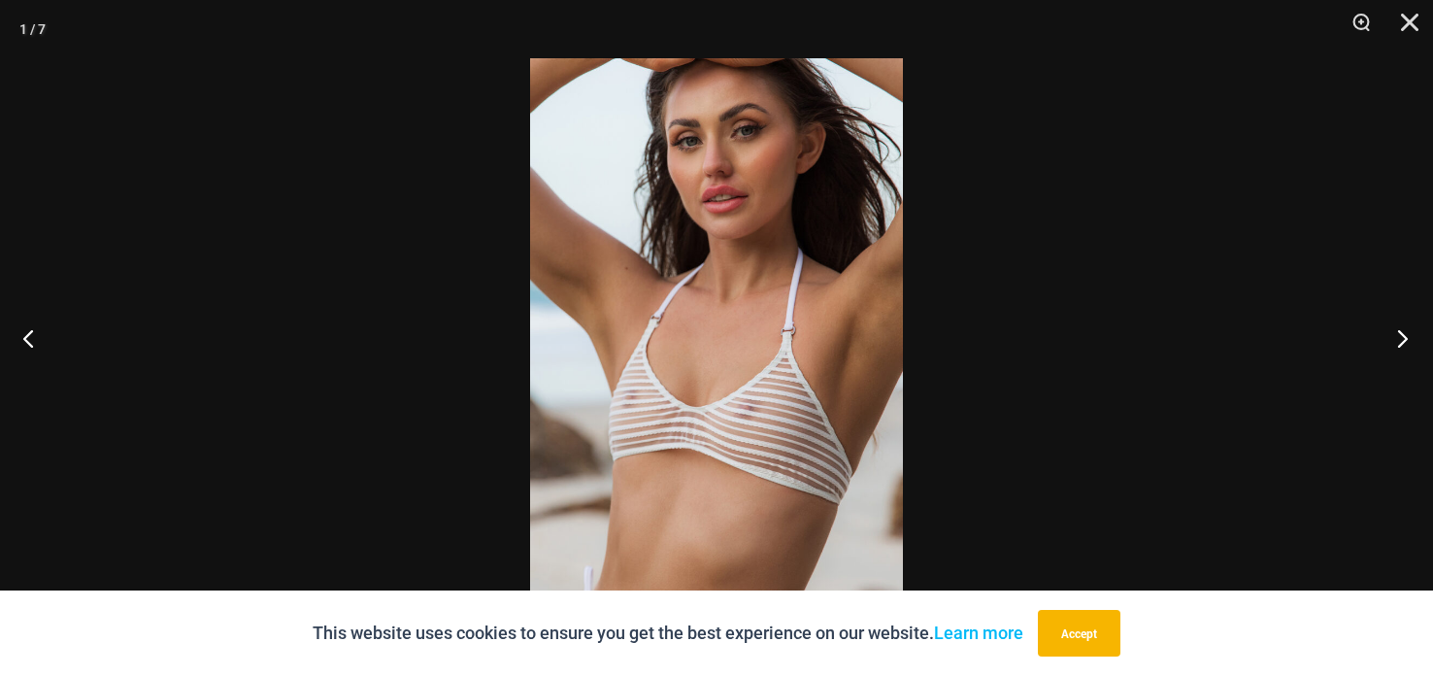
click at [1404, 325] on button "Next" at bounding box center [1396, 337] width 73 height 97
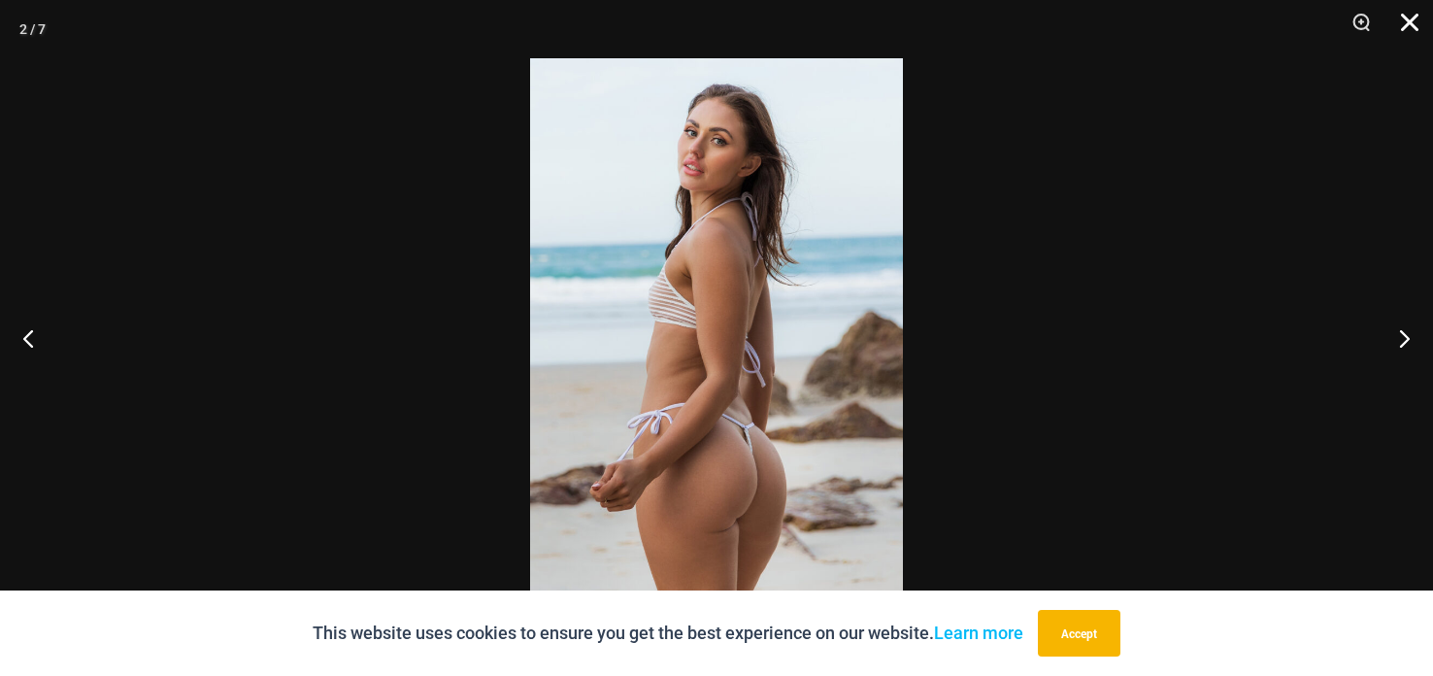
click at [1403, 24] on button "Close" at bounding box center [1402, 29] width 49 height 58
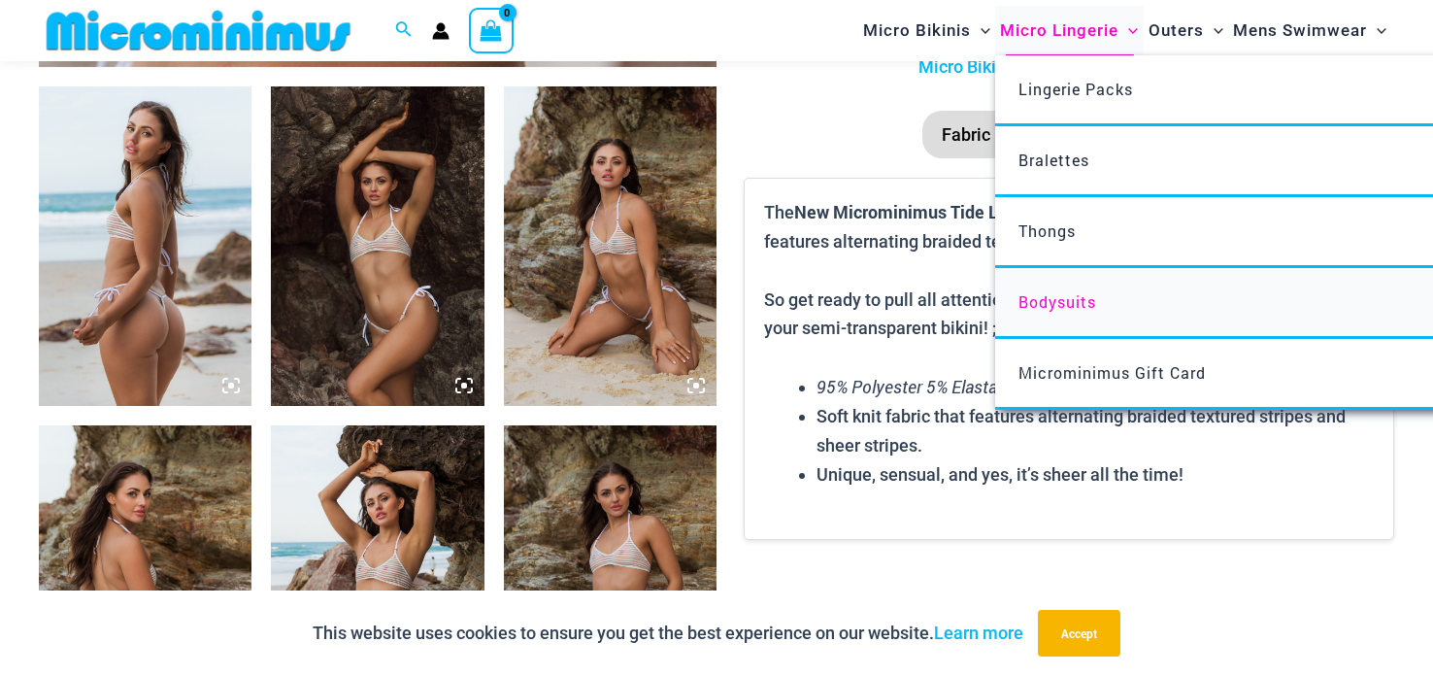
click at [1037, 307] on span "Bodysuits" at bounding box center [1057, 301] width 78 height 20
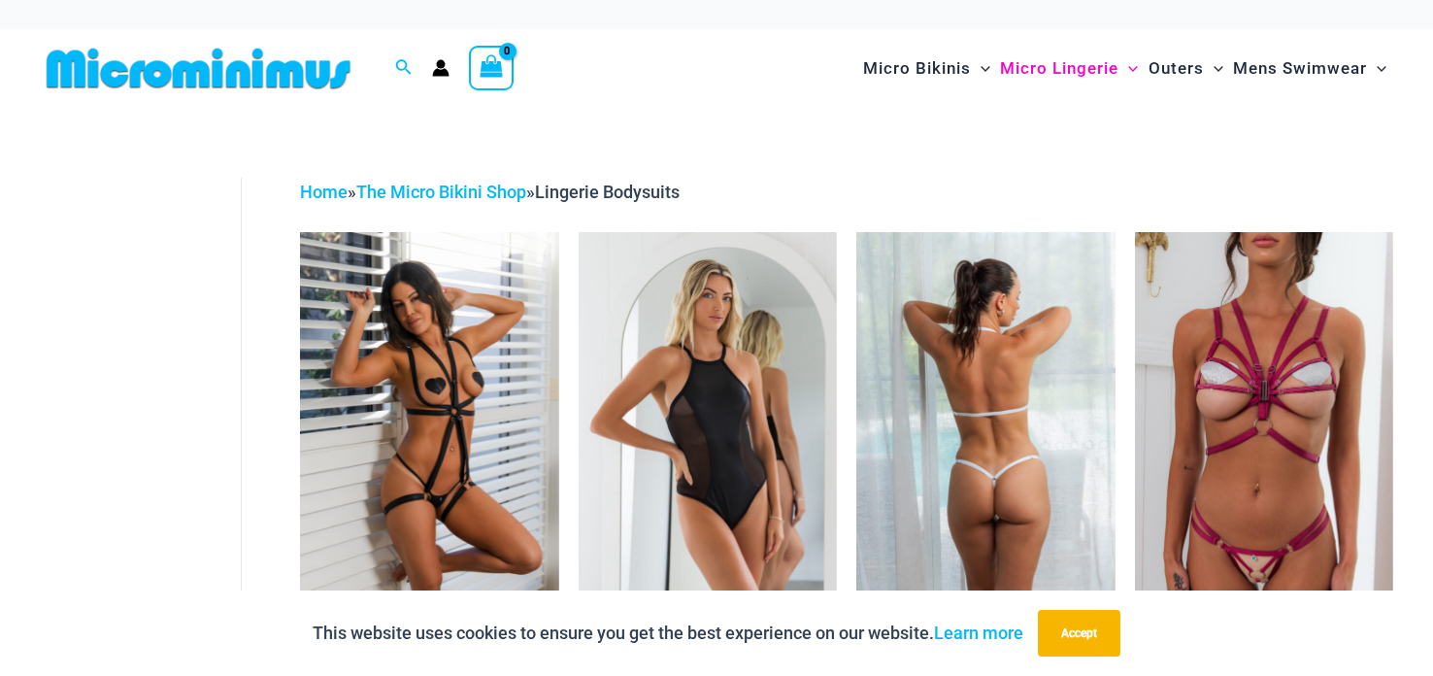
click at [1004, 384] on img at bounding box center [985, 426] width 258 height 388
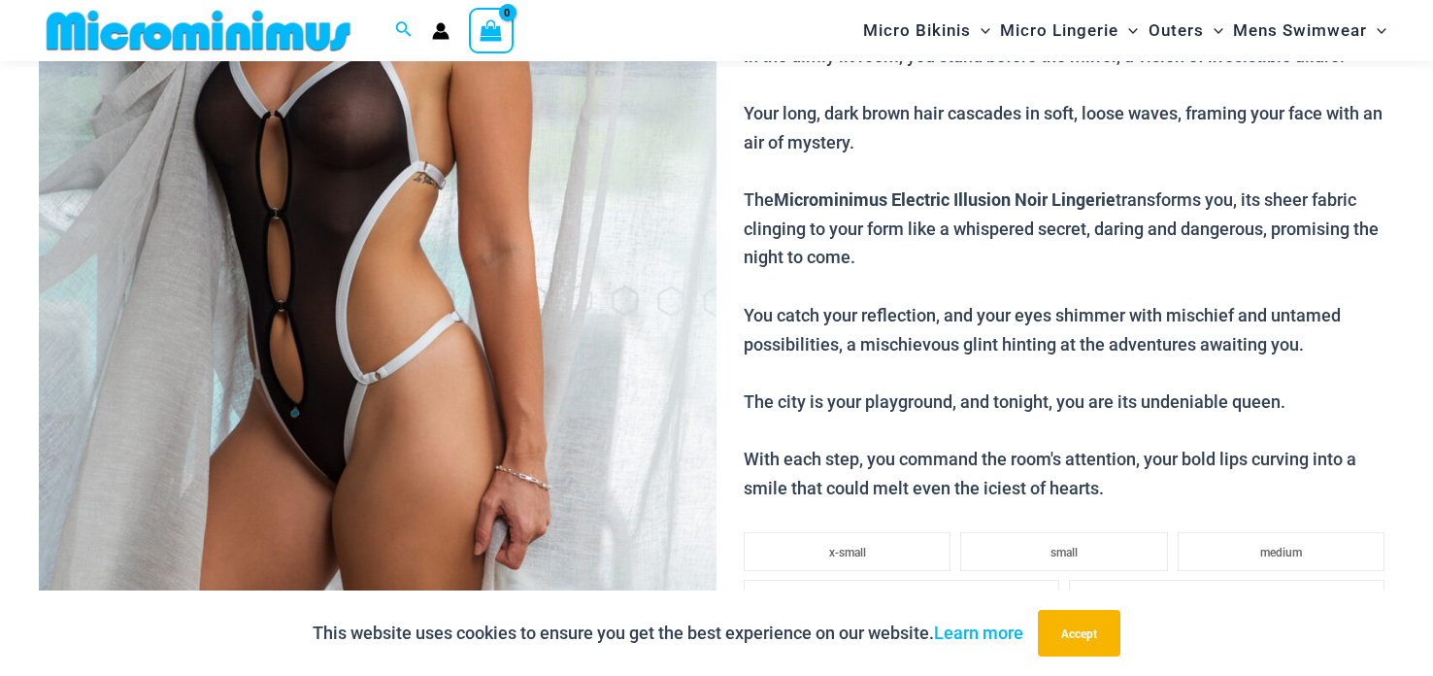
scroll to position [540, 0]
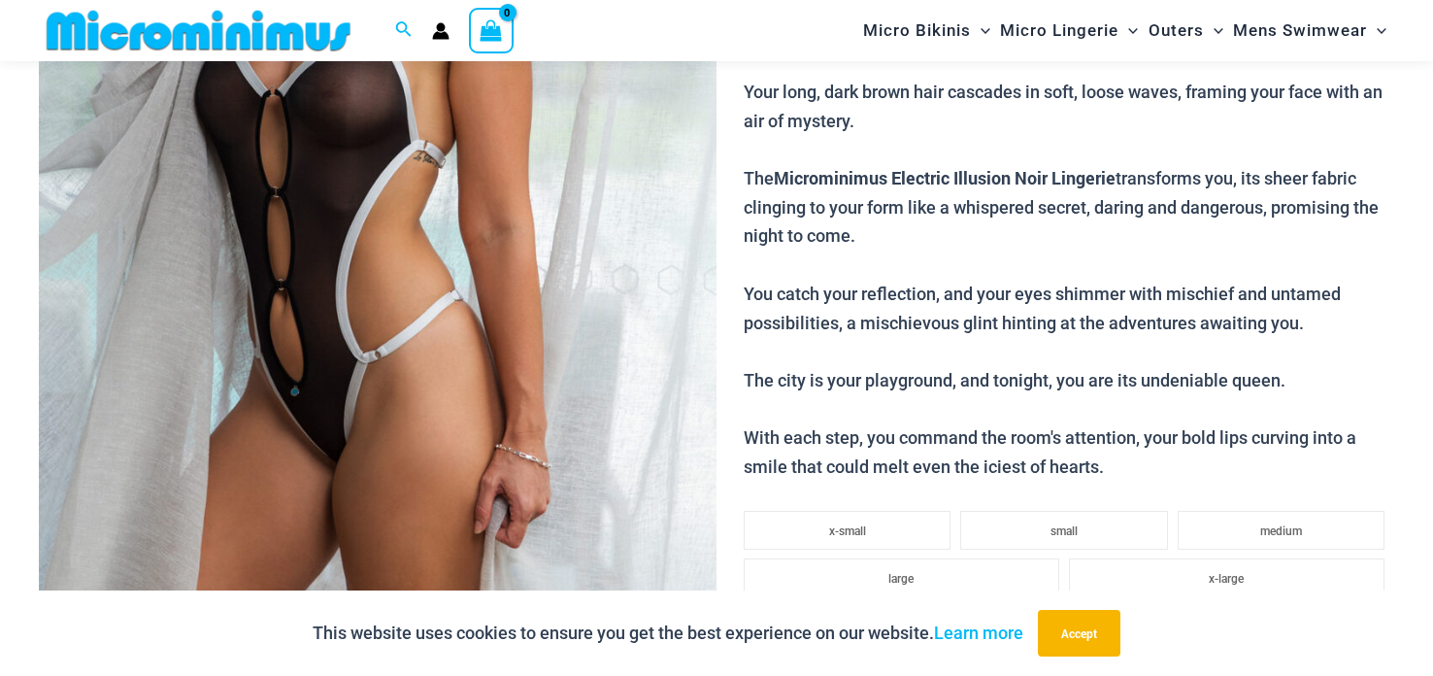
click at [353, 209] on img at bounding box center [378, 145] width 678 height 1016
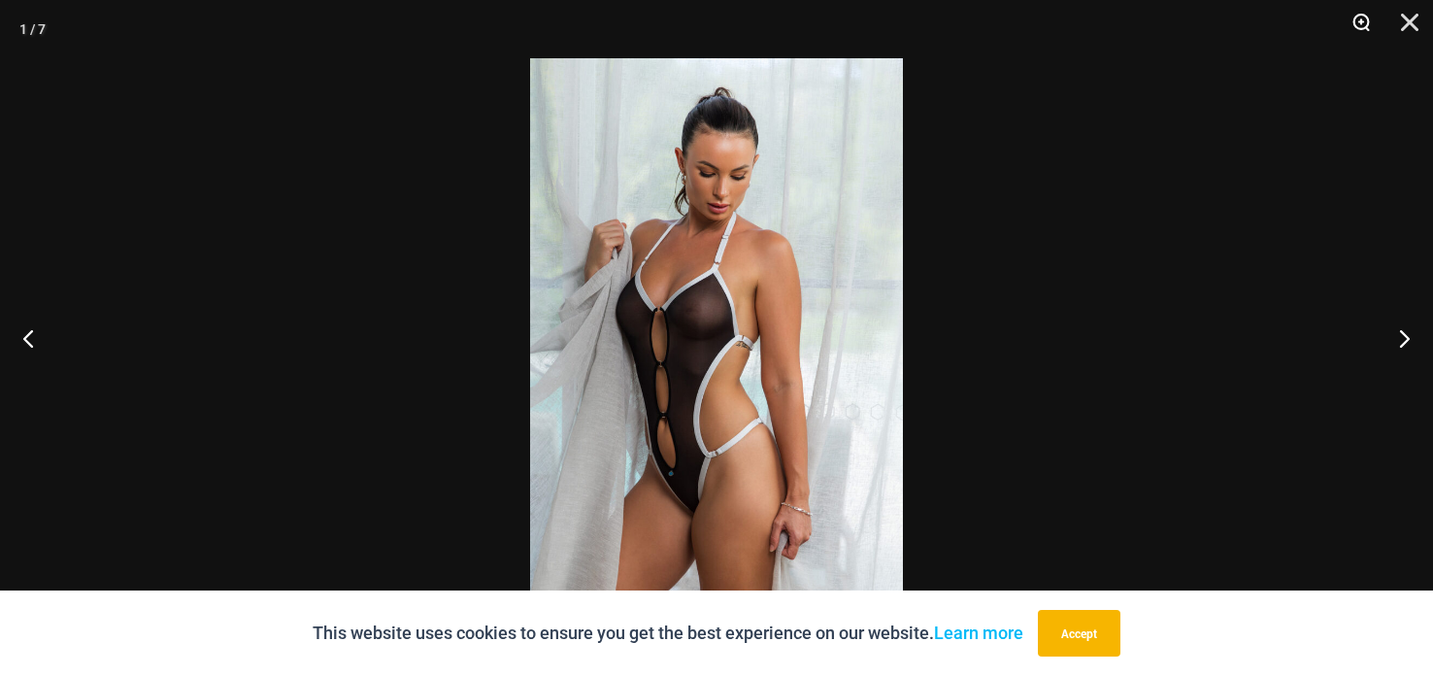
click at [1370, 28] on button "Zoom" at bounding box center [1354, 29] width 49 height 58
click at [1369, 26] on button "Zoom" at bounding box center [1354, 29] width 49 height 58
click at [1350, 41] on button "Zoom" at bounding box center [1354, 29] width 49 height 58
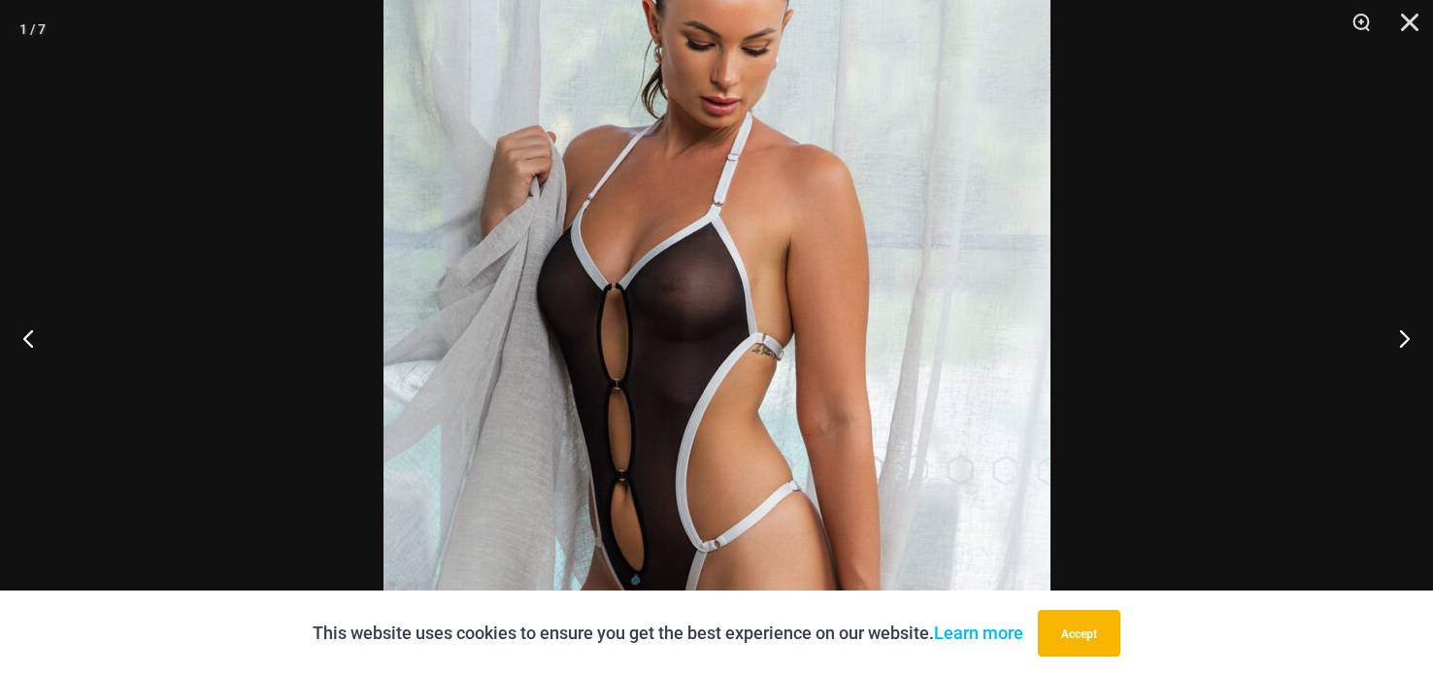
click at [822, 360] on img at bounding box center [716, 338] width 667 height 1000
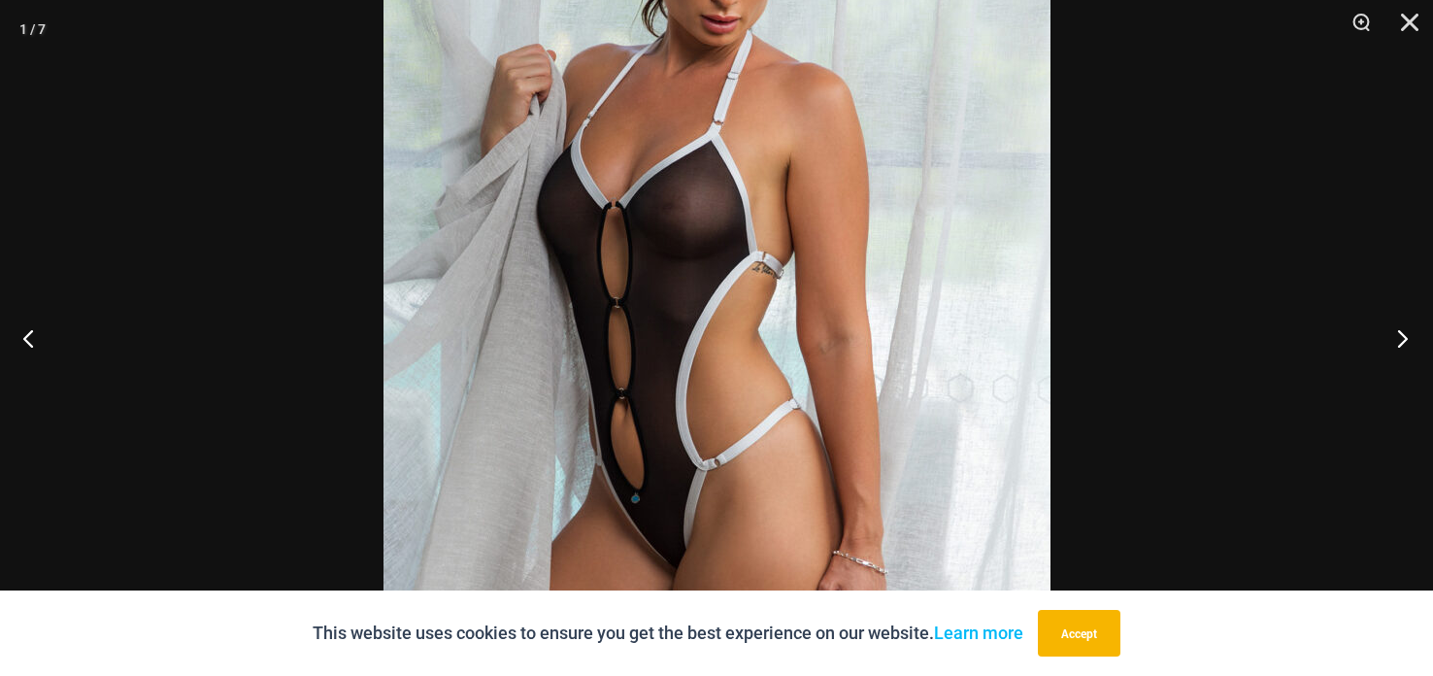
click at [1406, 335] on button "Next" at bounding box center [1396, 337] width 73 height 97
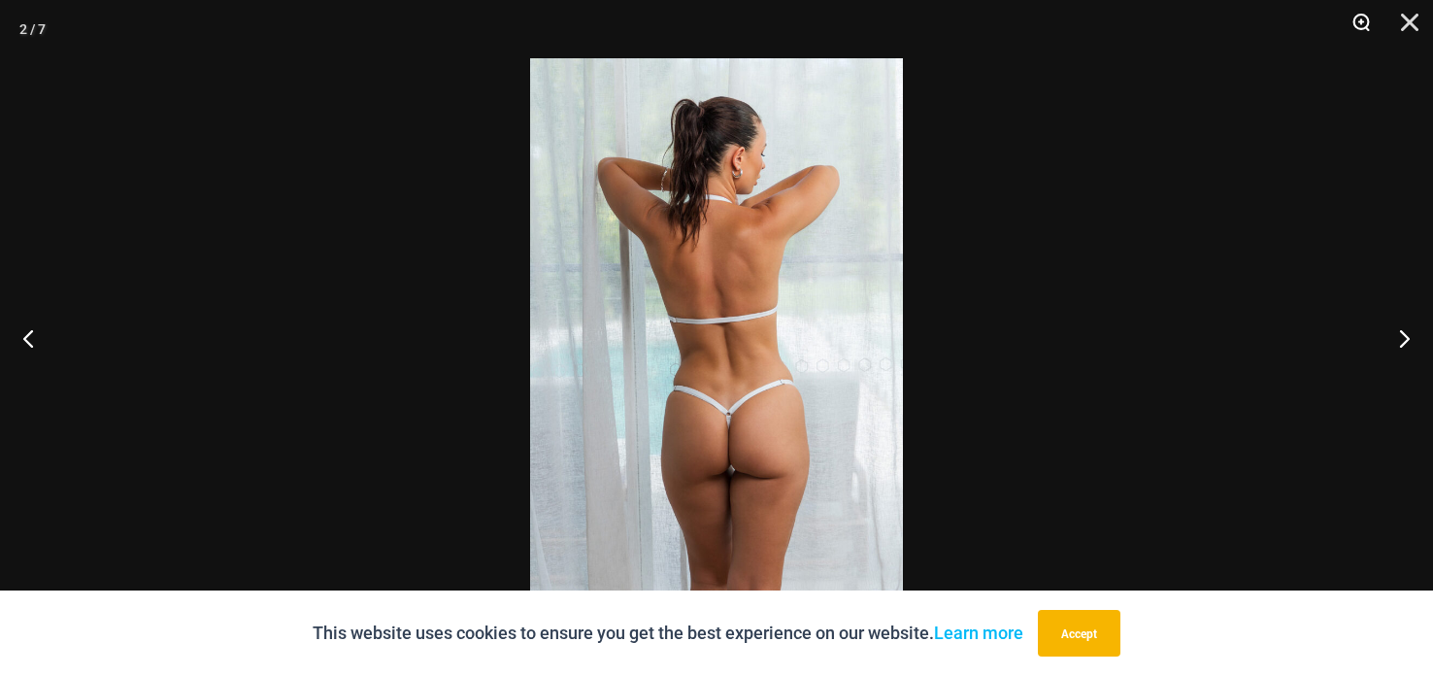
click at [1354, 36] on button "Zoom" at bounding box center [1354, 29] width 49 height 58
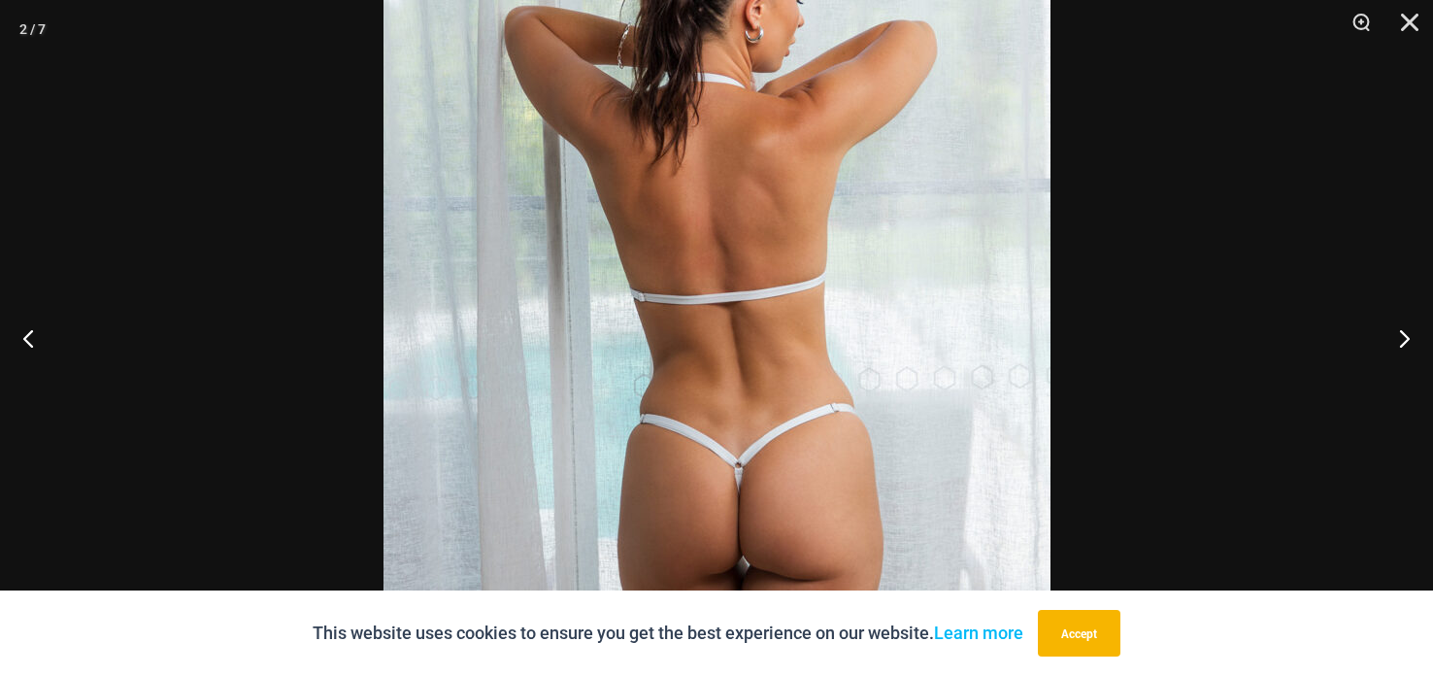
click at [806, 286] on img at bounding box center [716, 329] width 667 height 1000
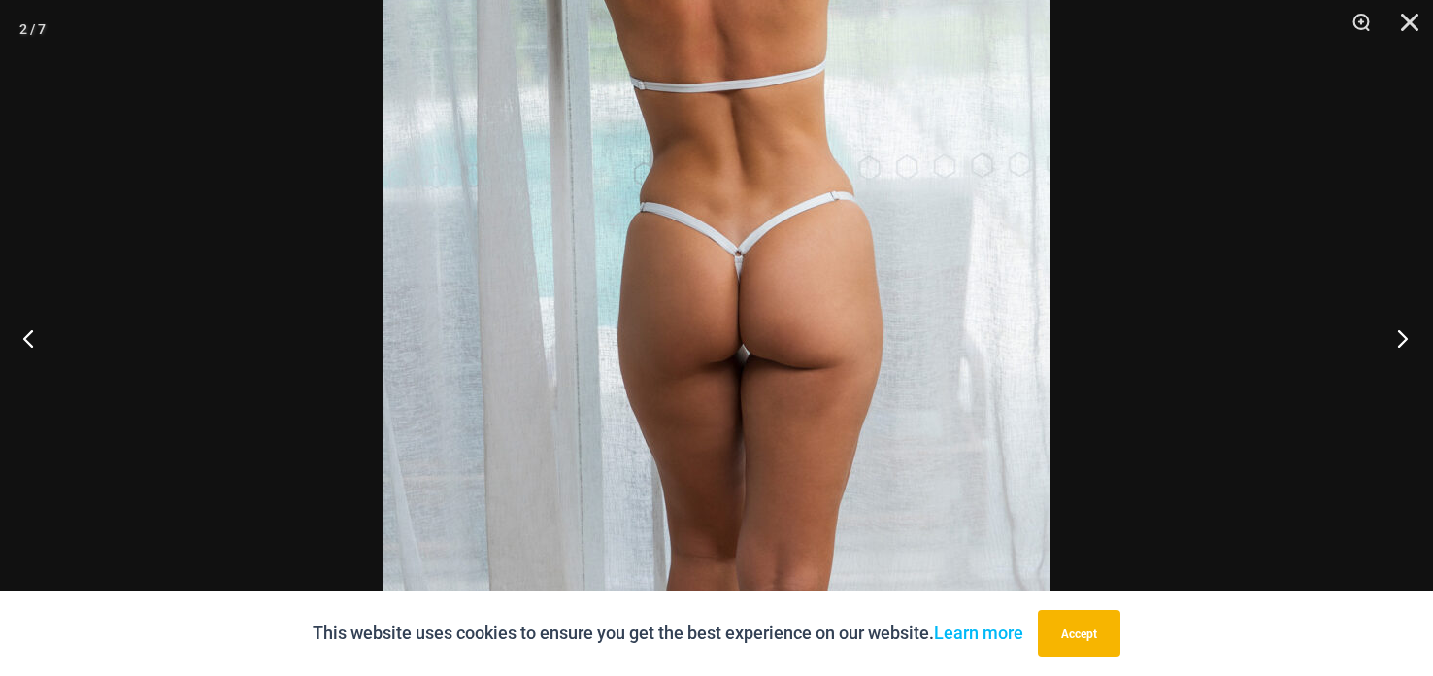
click at [1396, 343] on button "Next" at bounding box center [1396, 337] width 73 height 97
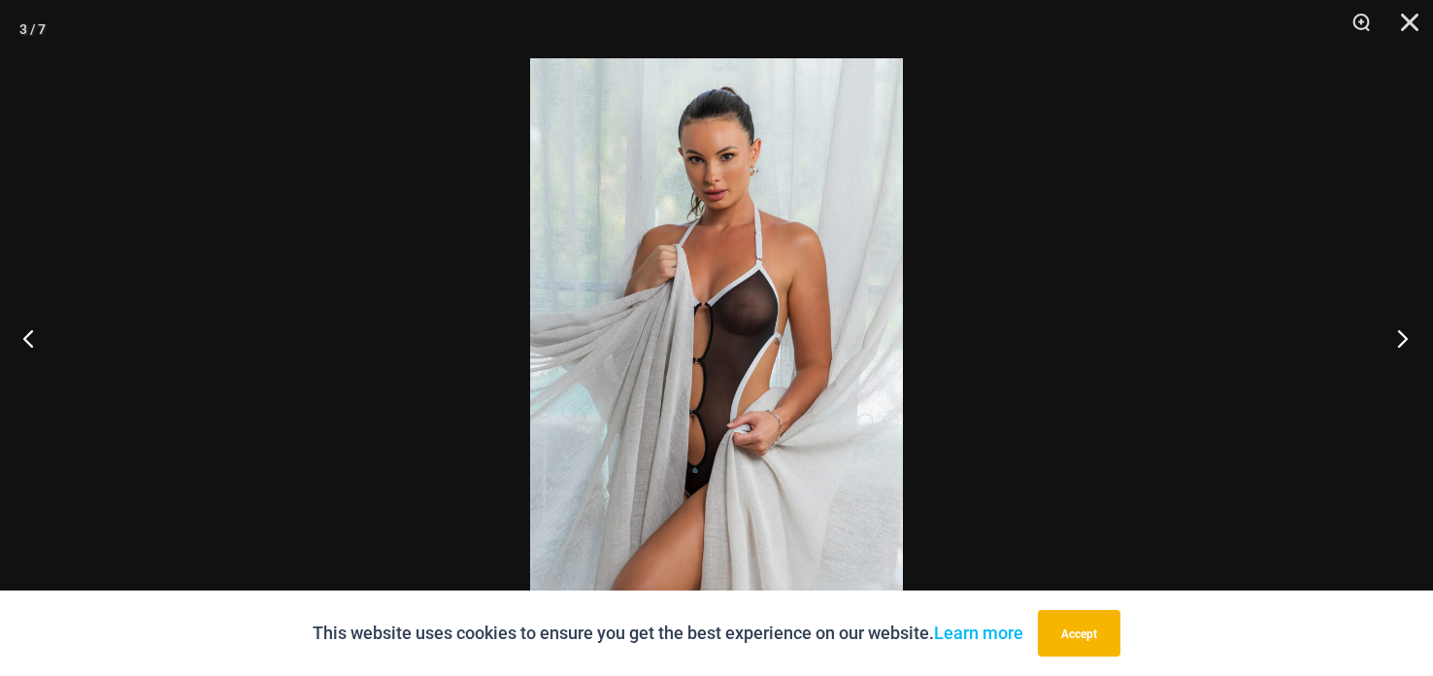
click at [1394, 344] on button "Next" at bounding box center [1396, 337] width 73 height 97
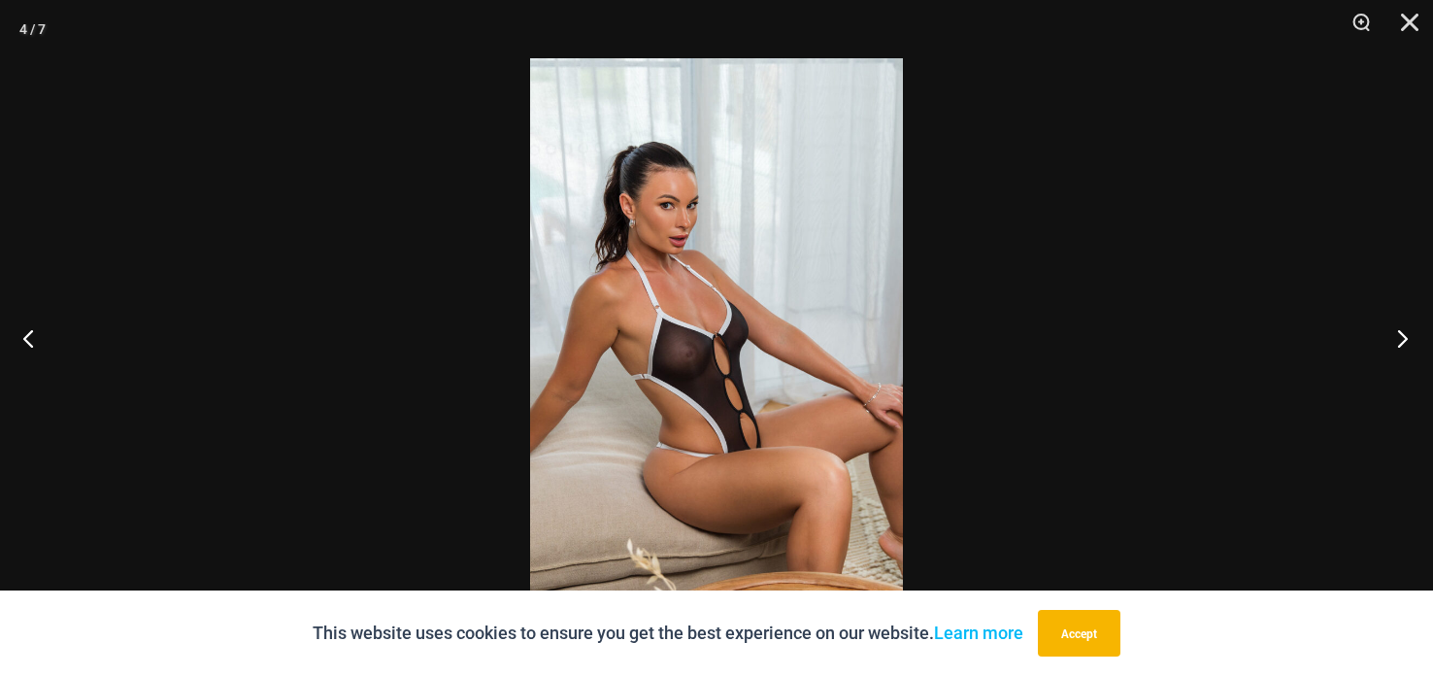
click at [1394, 344] on button "Next" at bounding box center [1396, 337] width 73 height 97
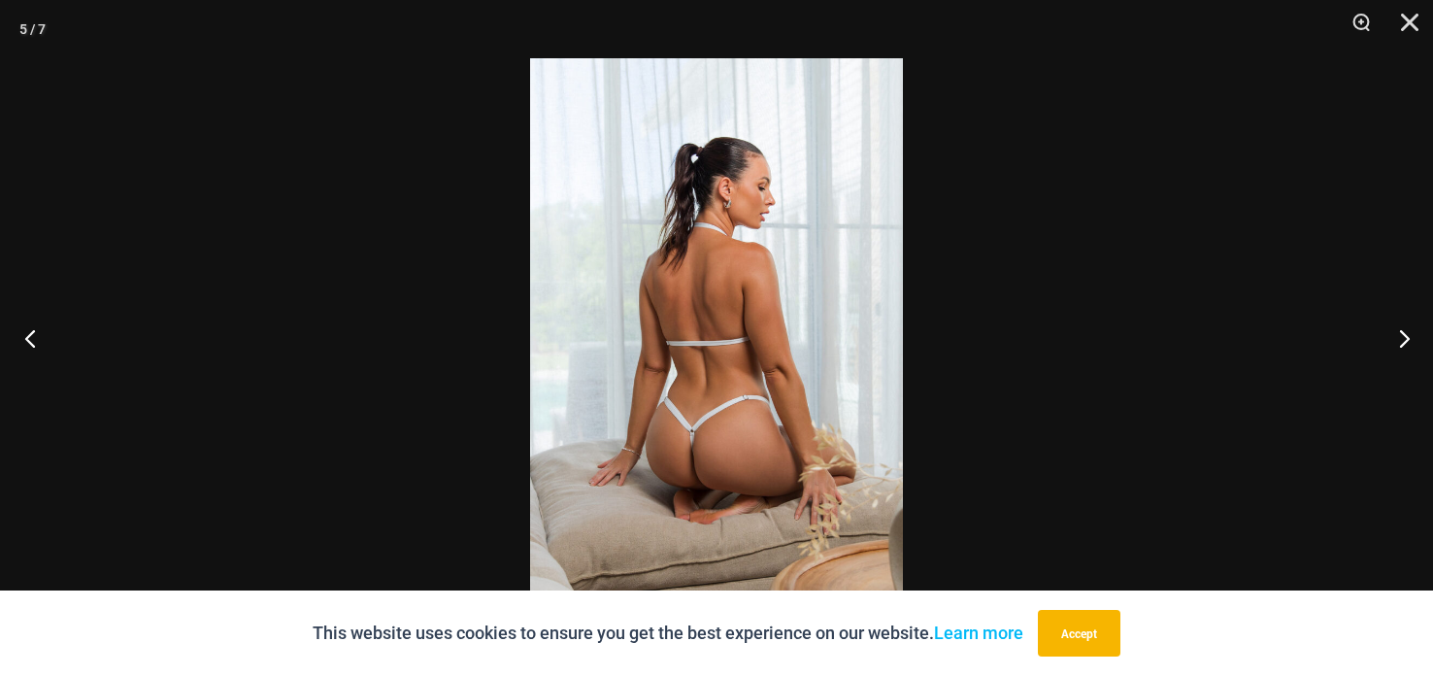
click at [28, 338] on button "Previous" at bounding box center [36, 337] width 73 height 97
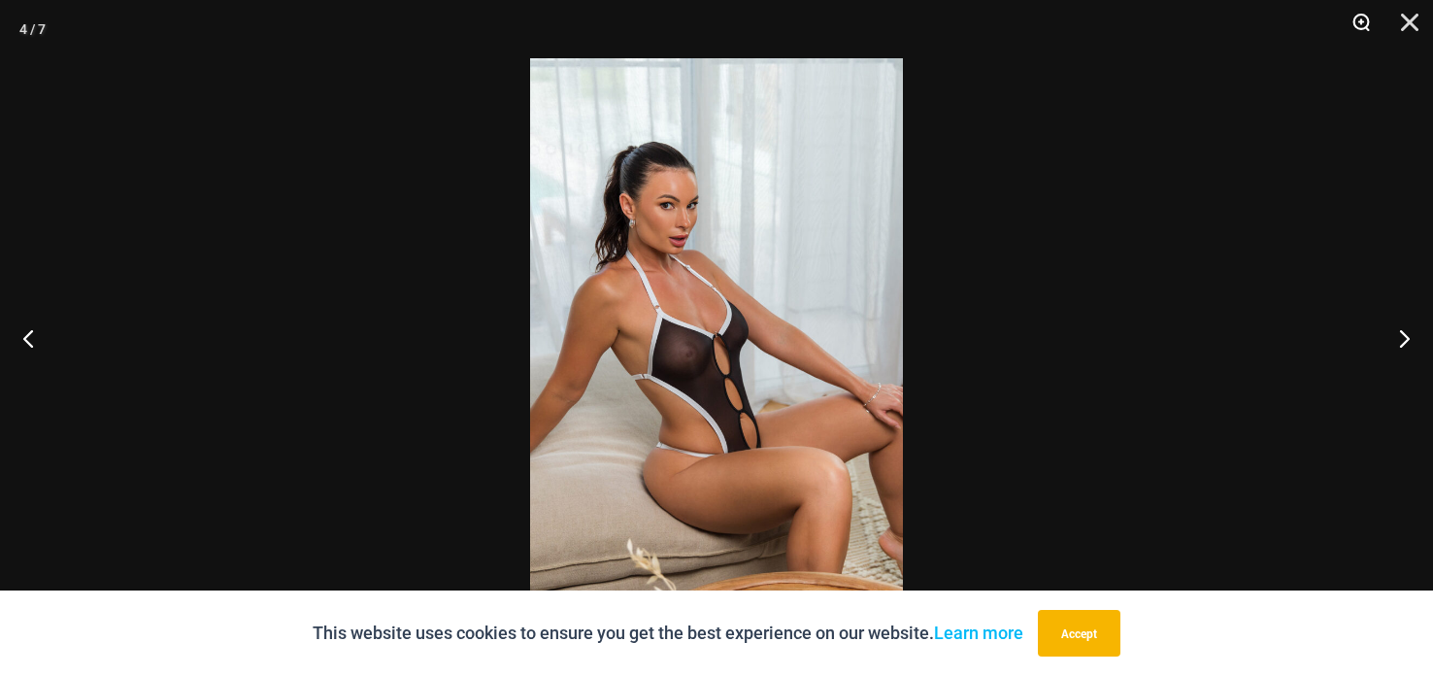
click at [1353, 22] on button "Zoom" at bounding box center [1354, 29] width 49 height 58
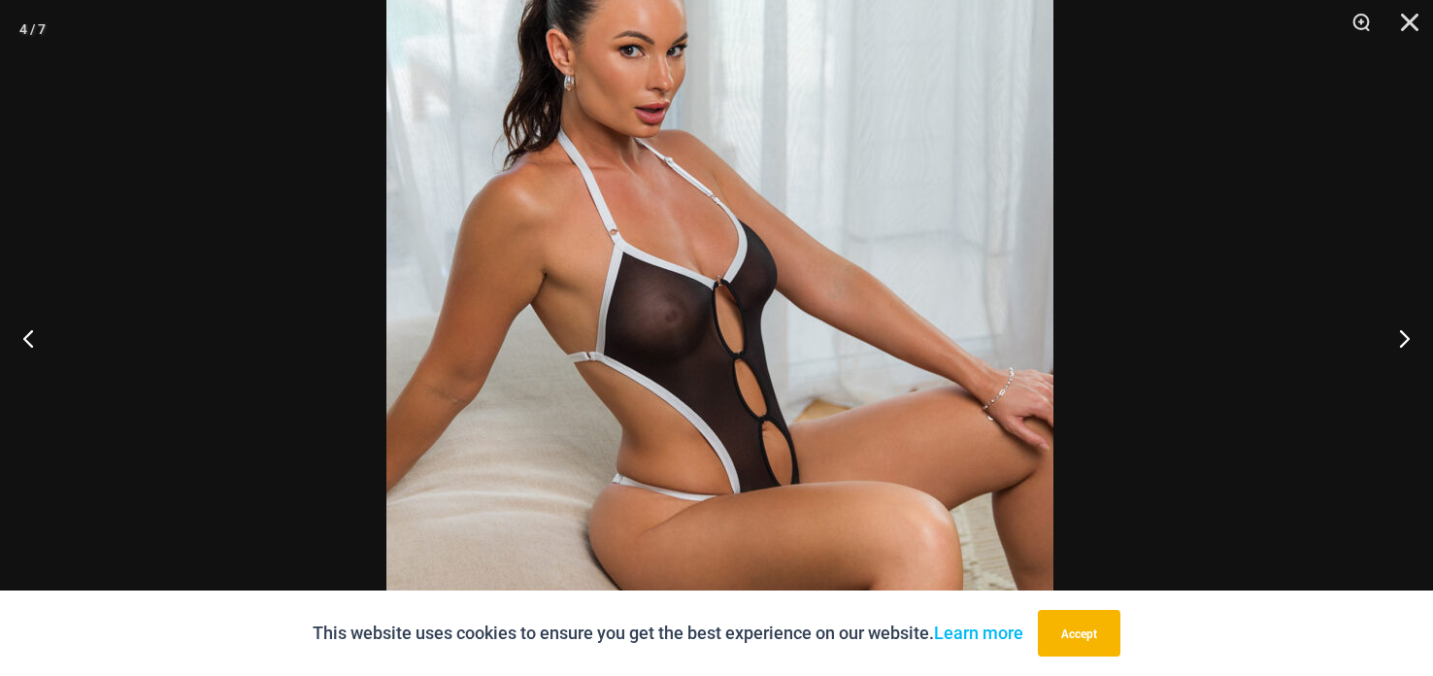
click at [689, 195] on img at bounding box center [719, 287] width 667 height 1000
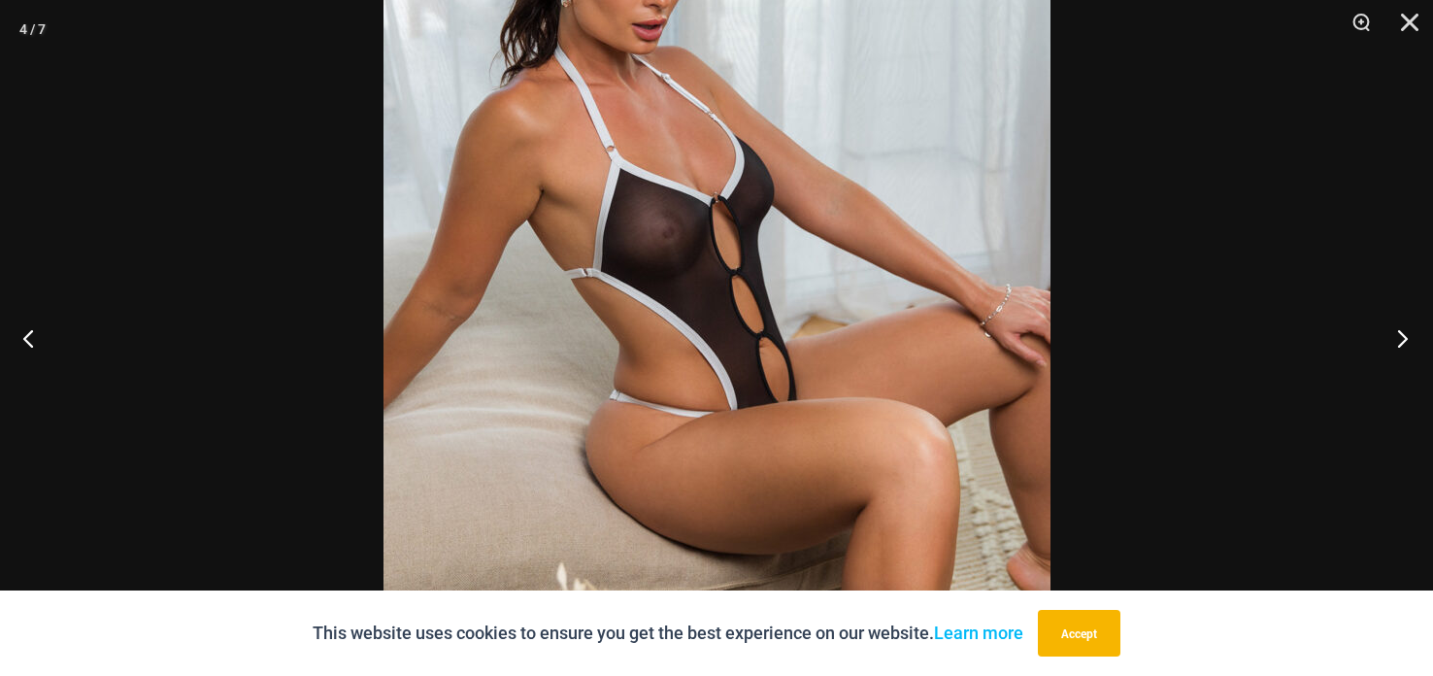
click at [1401, 340] on button "Next" at bounding box center [1396, 337] width 73 height 97
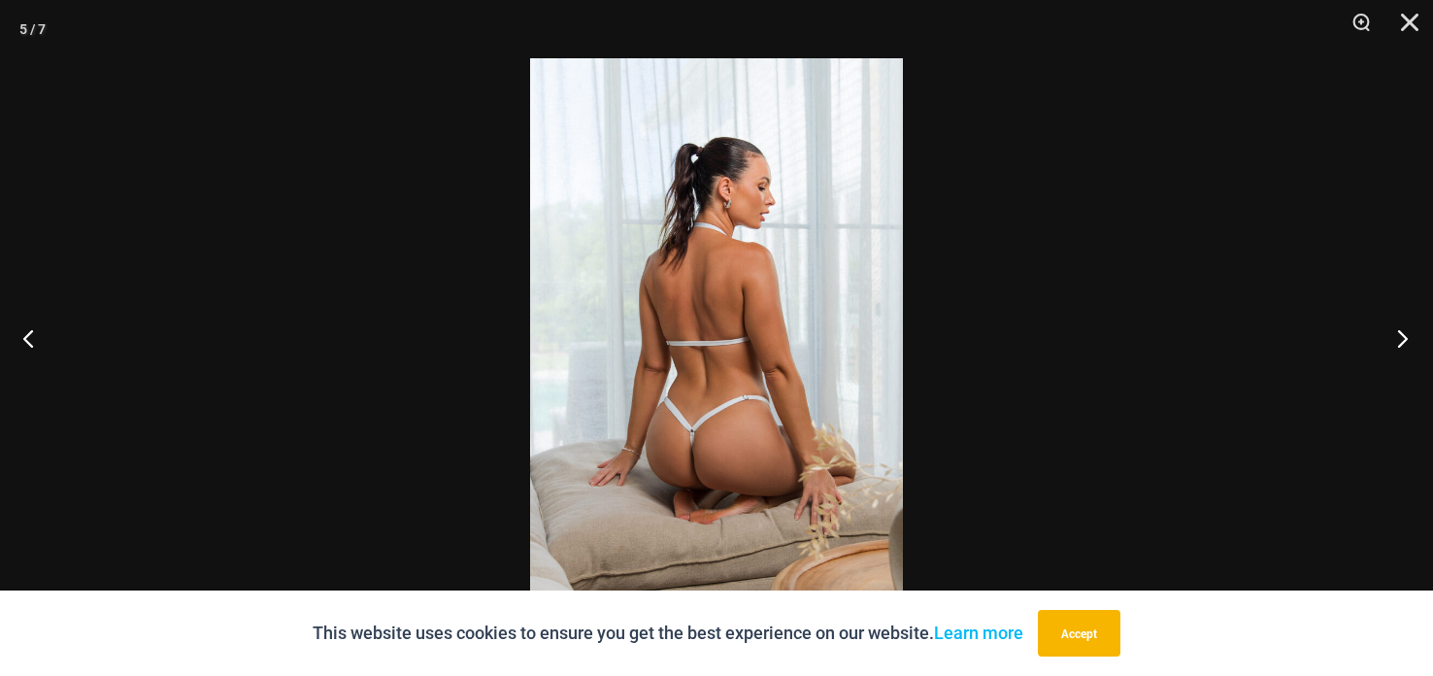
click at [1398, 339] on button "Next" at bounding box center [1396, 337] width 73 height 97
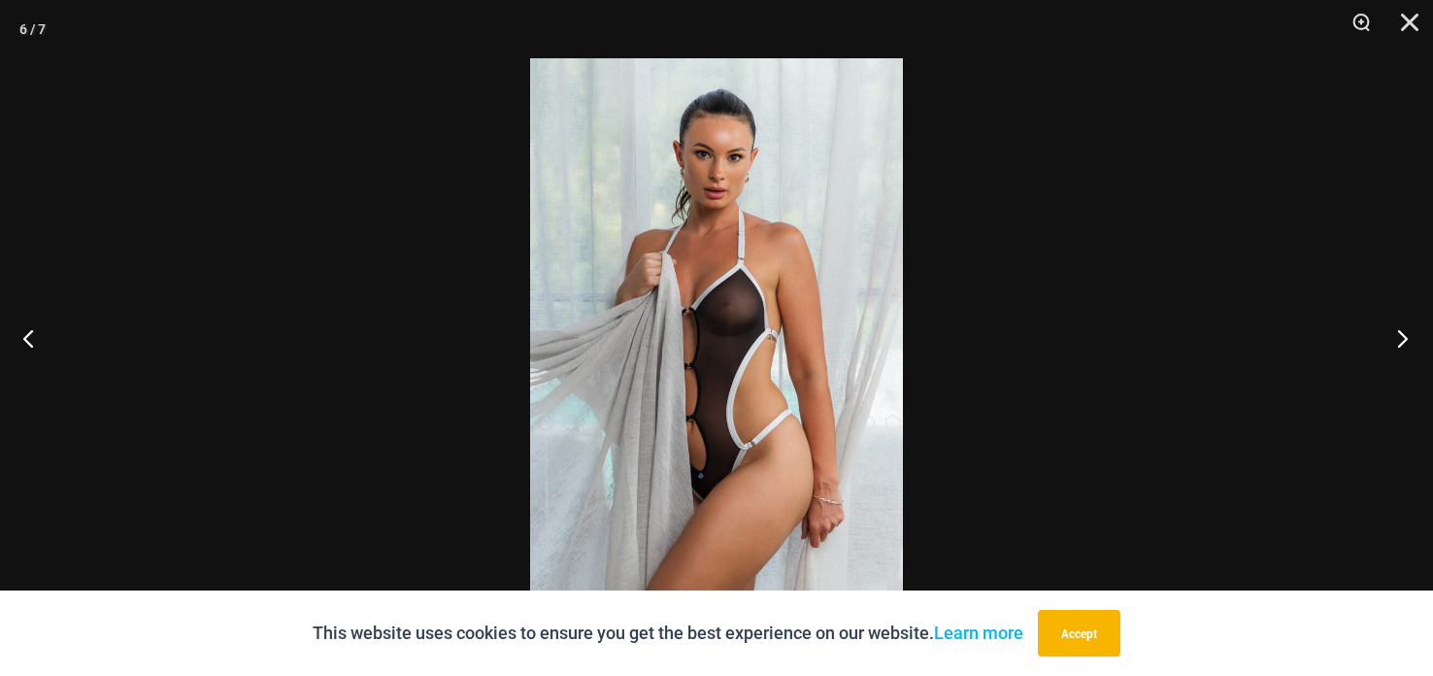
click at [1399, 339] on button "Next" at bounding box center [1396, 337] width 73 height 97
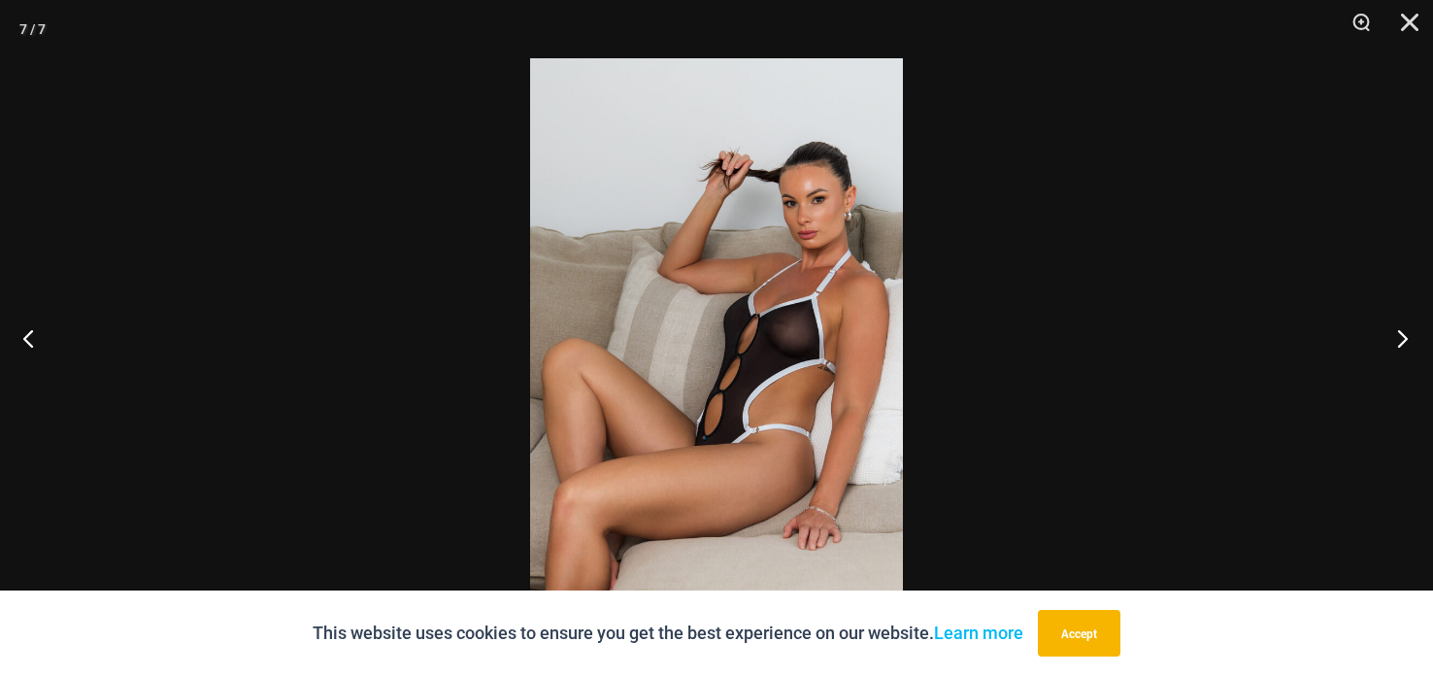
click at [1399, 340] on button "Next" at bounding box center [1396, 337] width 73 height 97
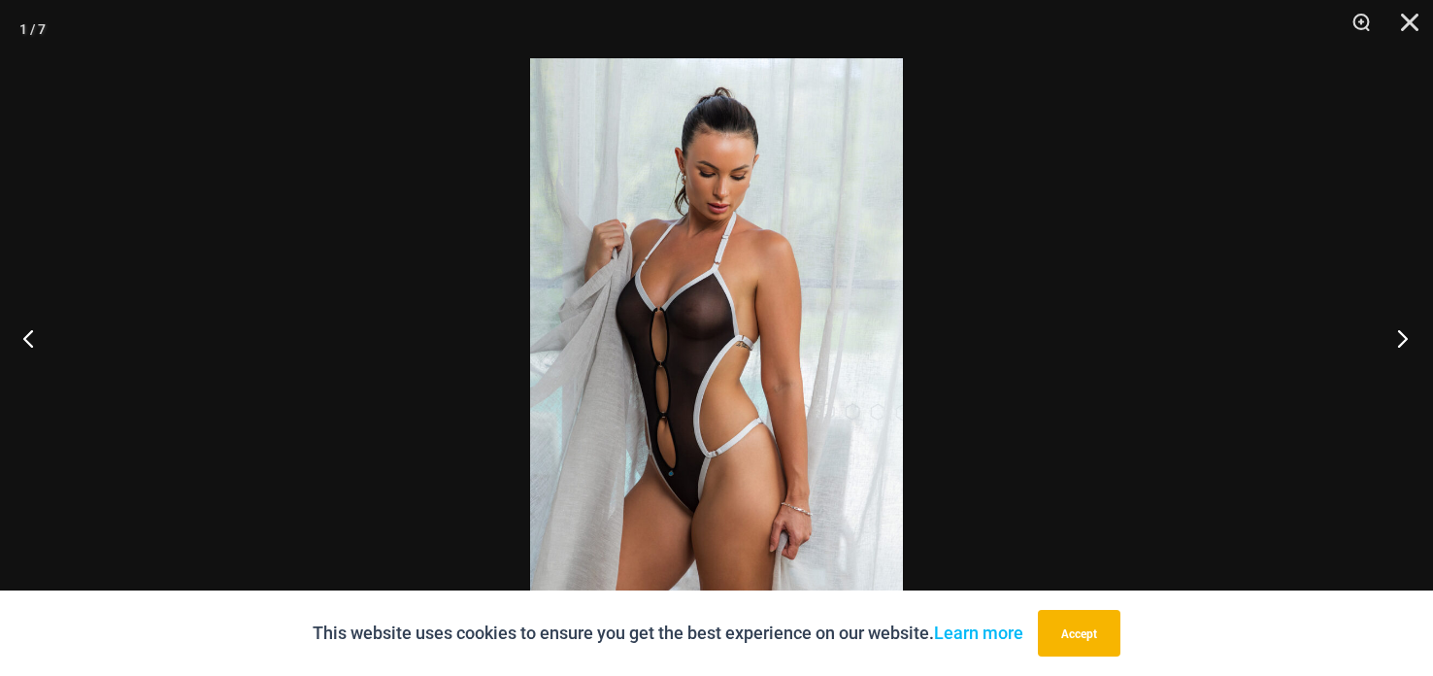
click at [1399, 340] on button "Next" at bounding box center [1396, 337] width 73 height 97
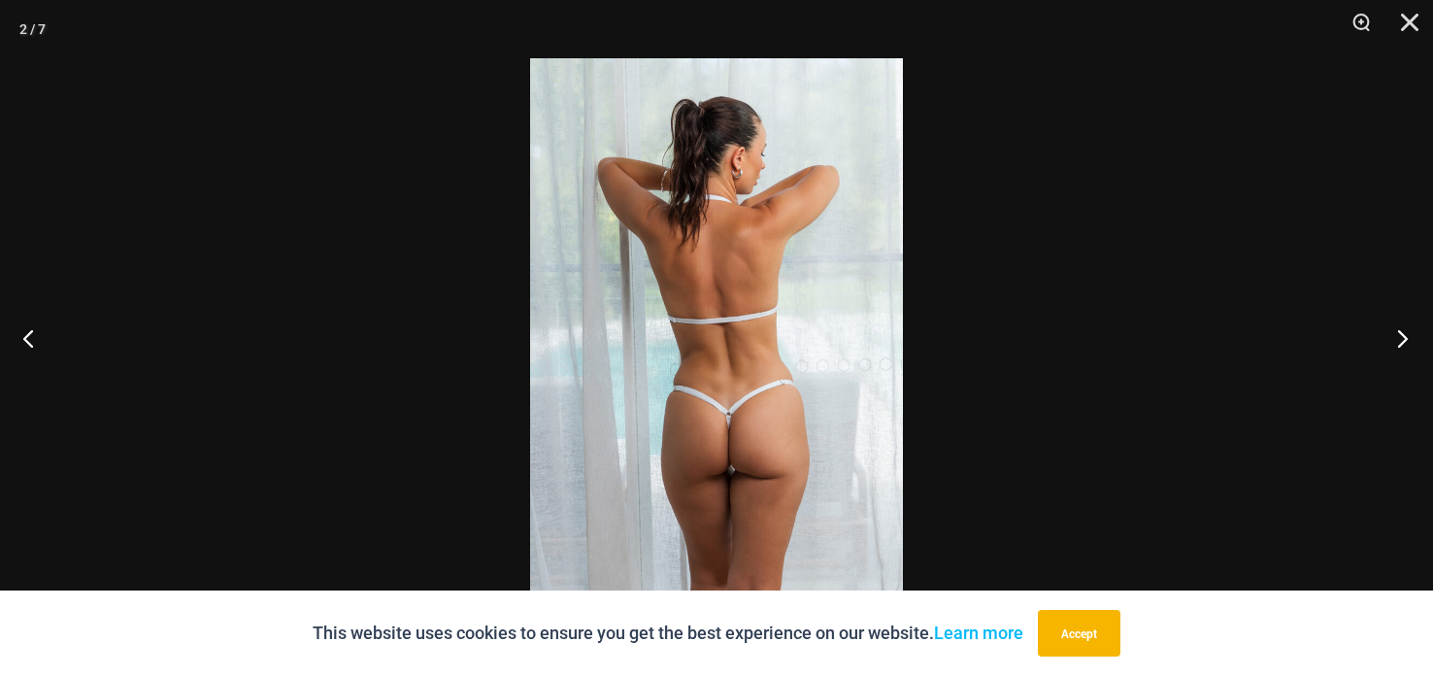
click at [1399, 340] on button "Next" at bounding box center [1396, 337] width 73 height 97
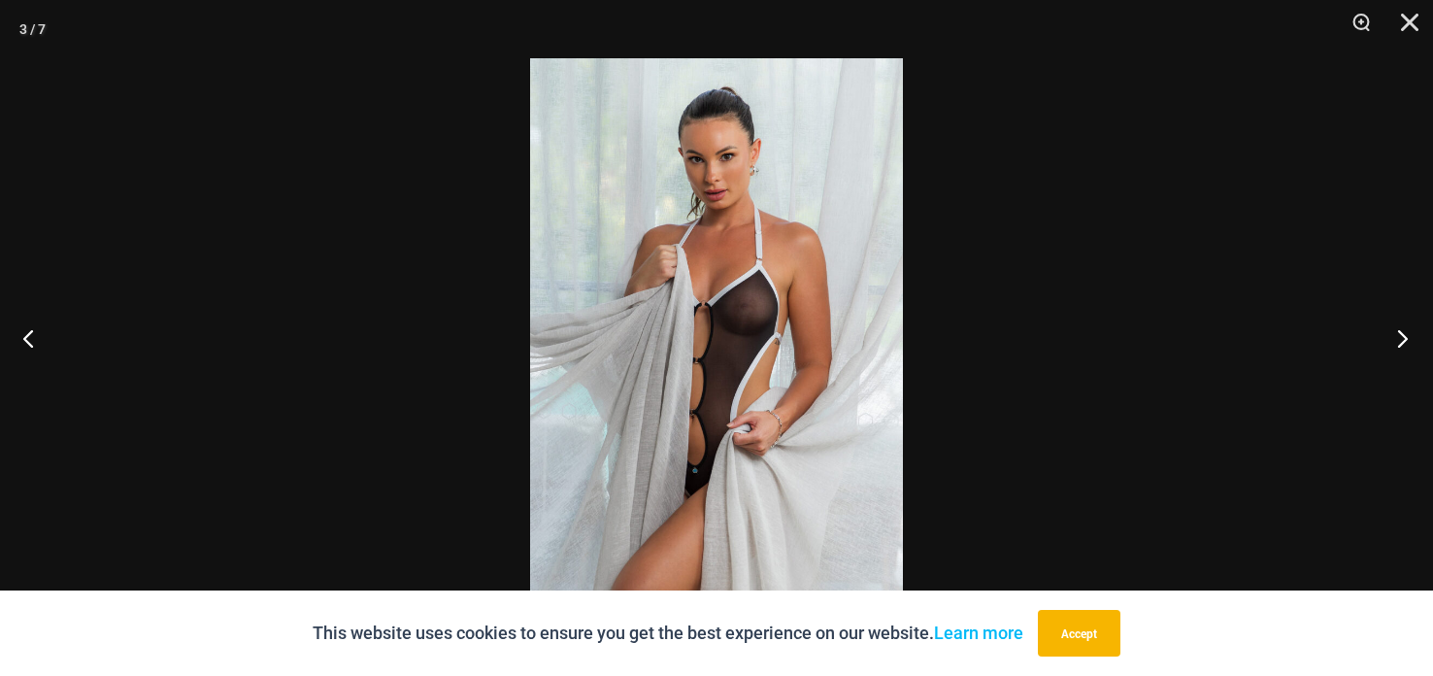
click at [1399, 340] on button "Next" at bounding box center [1396, 337] width 73 height 97
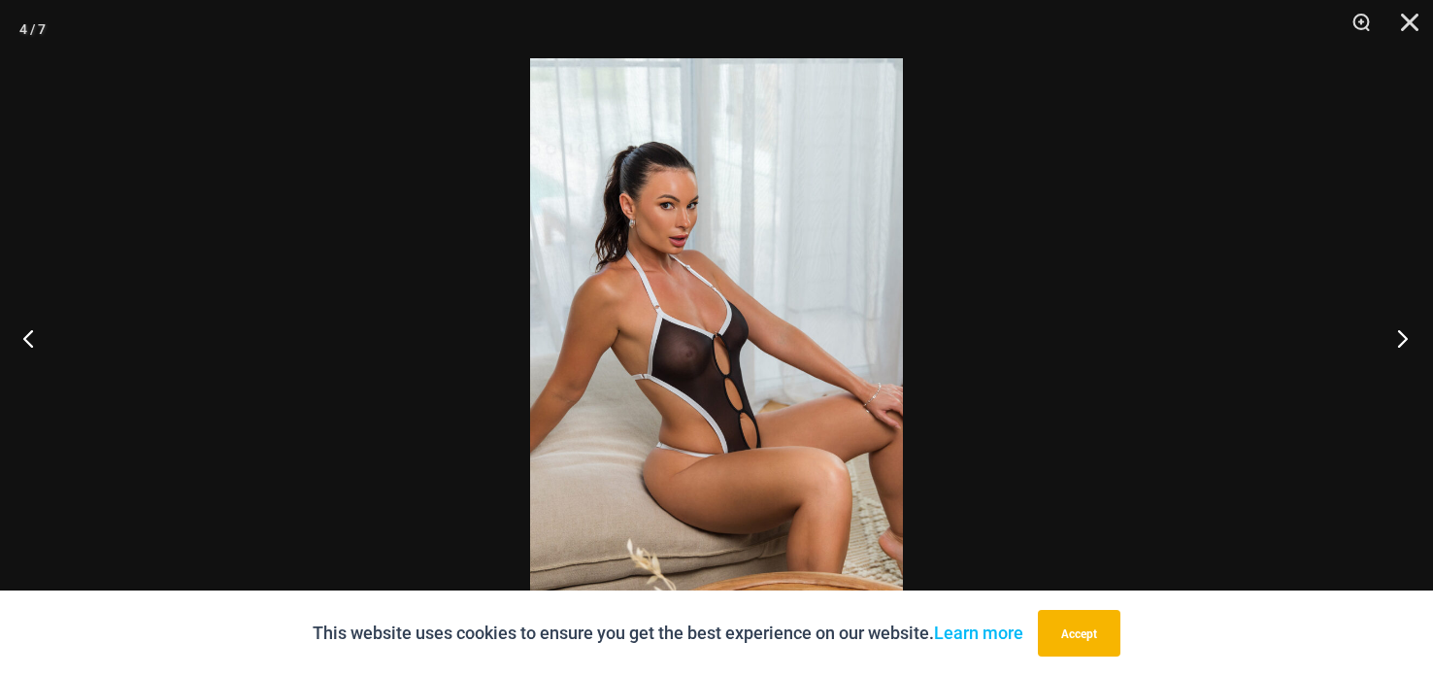
click at [1399, 340] on button "Next" at bounding box center [1396, 337] width 73 height 97
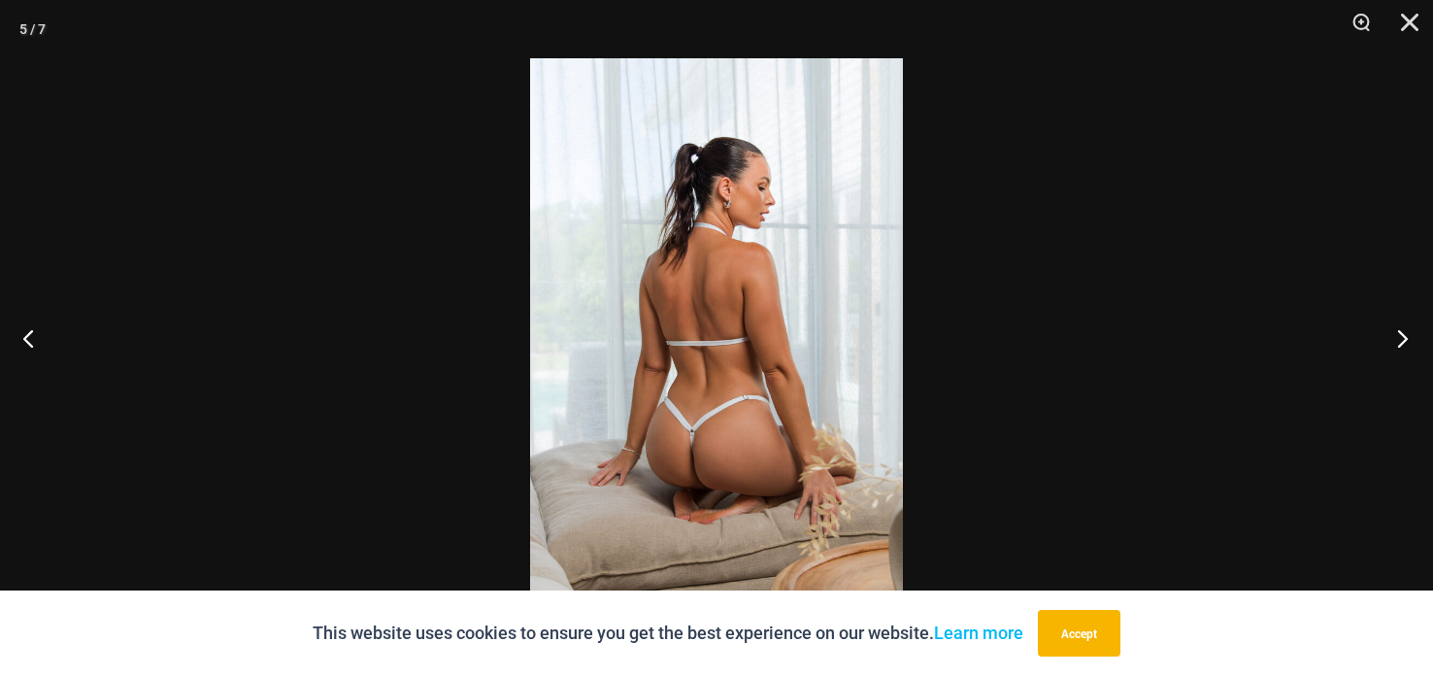
click at [1399, 340] on button "Next" at bounding box center [1396, 337] width 73 height 97
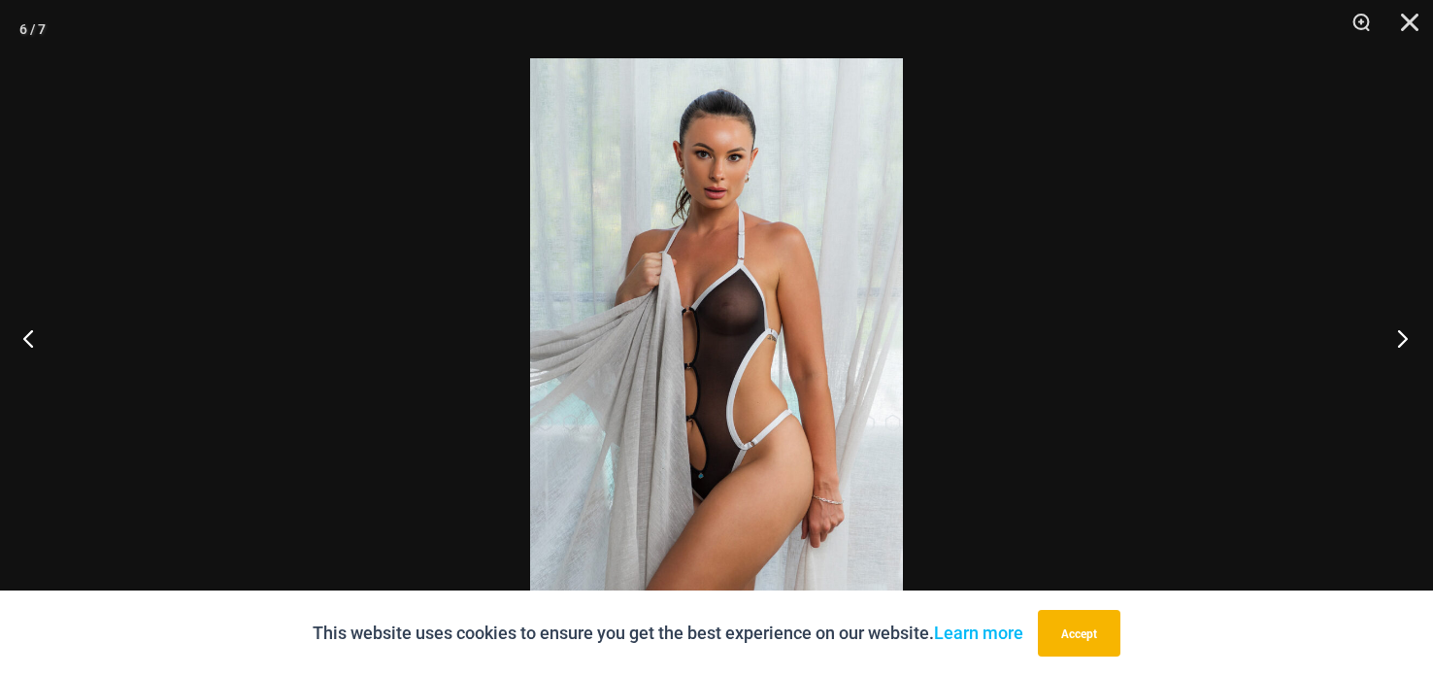
click at [1399, 340] on button "Next" at bounding box center [1396, 337] width 73 height 97
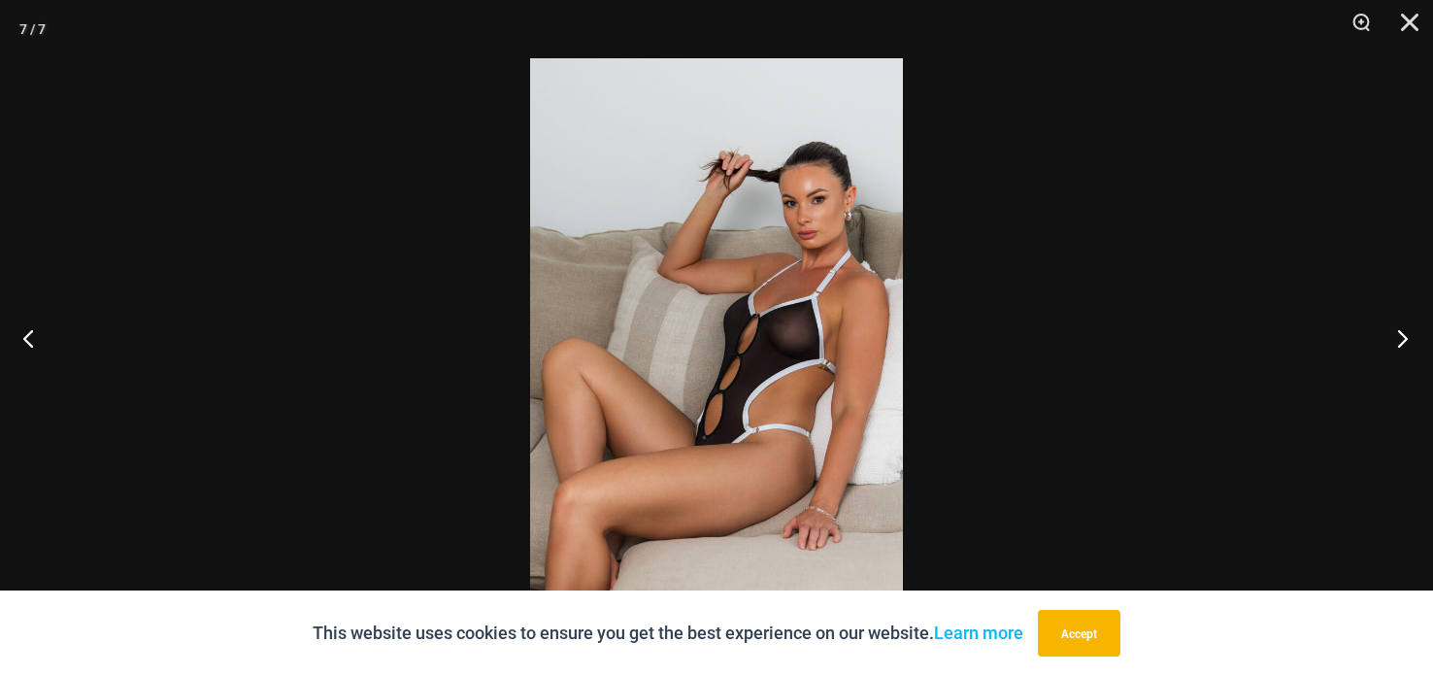
click at [1399, 340] on button "Next" at bounding box center [1396, 337] width 73 height 97
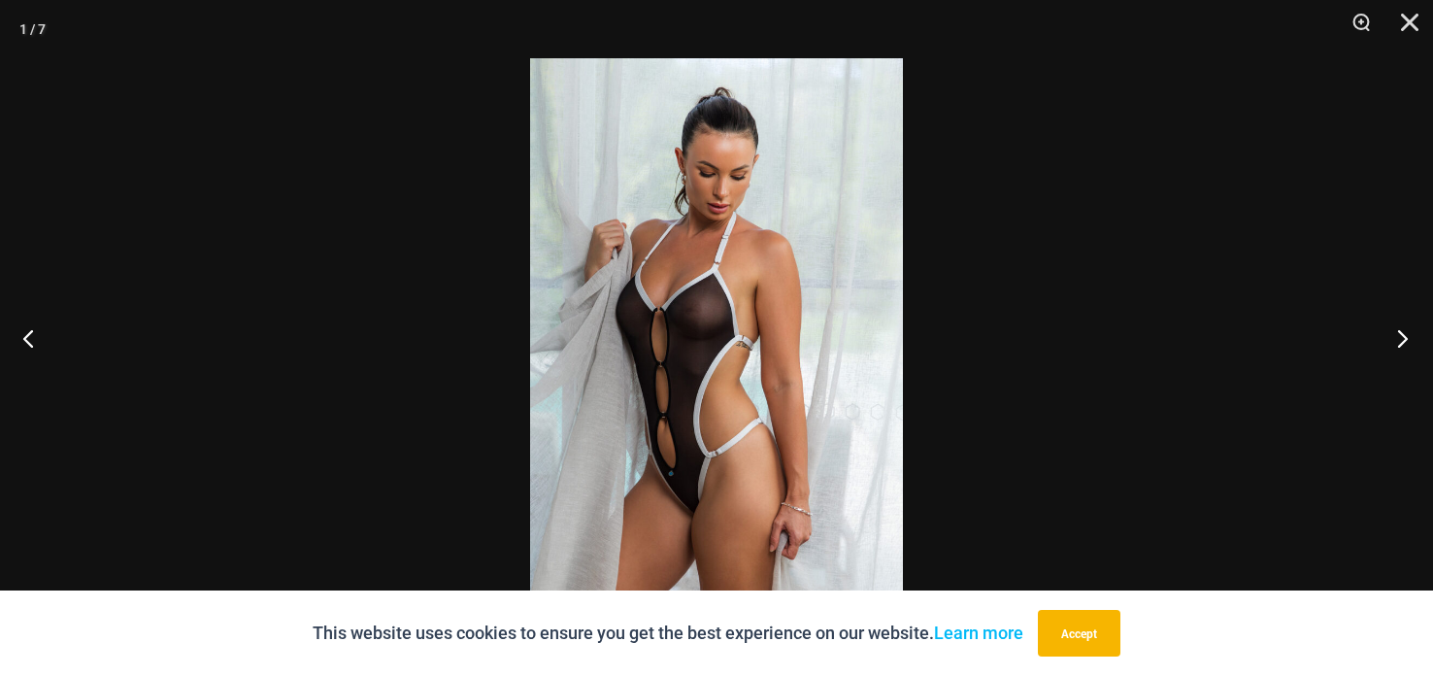
click at [1399, 340] on button "Next" at bounding box center [1396, 337] width 73 height 97
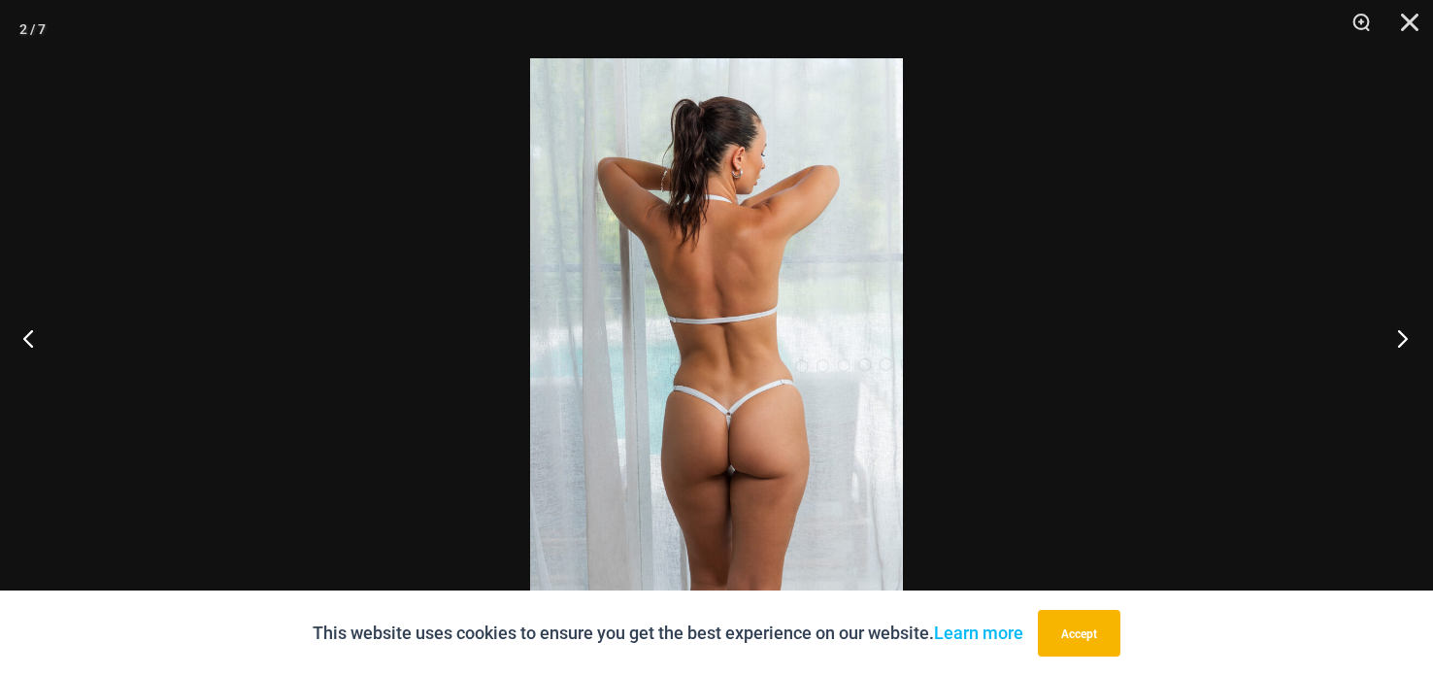
click at [1405, 333] on button "Next" at bounding box center [1396, 337] width 73 height 97
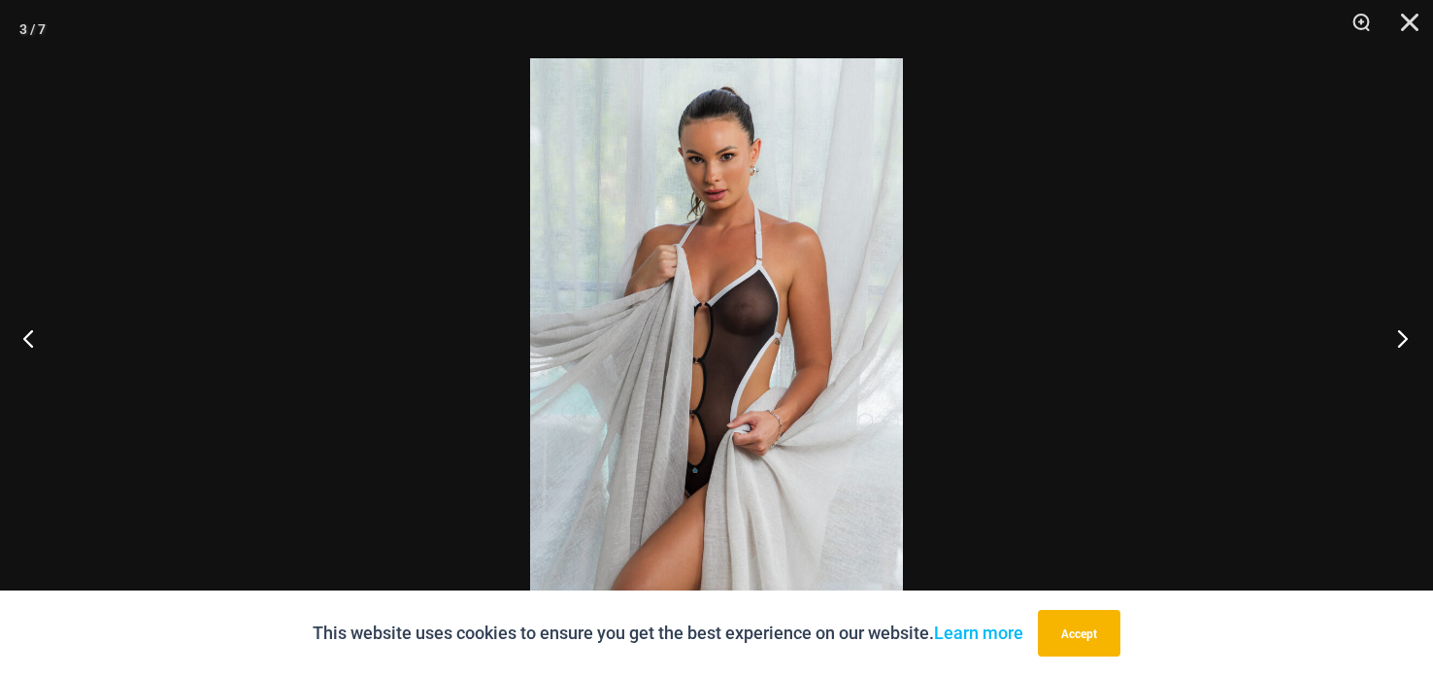
click at [1405, 332] on button "Next" at bounding box center [1396, 337] width 73 height 97
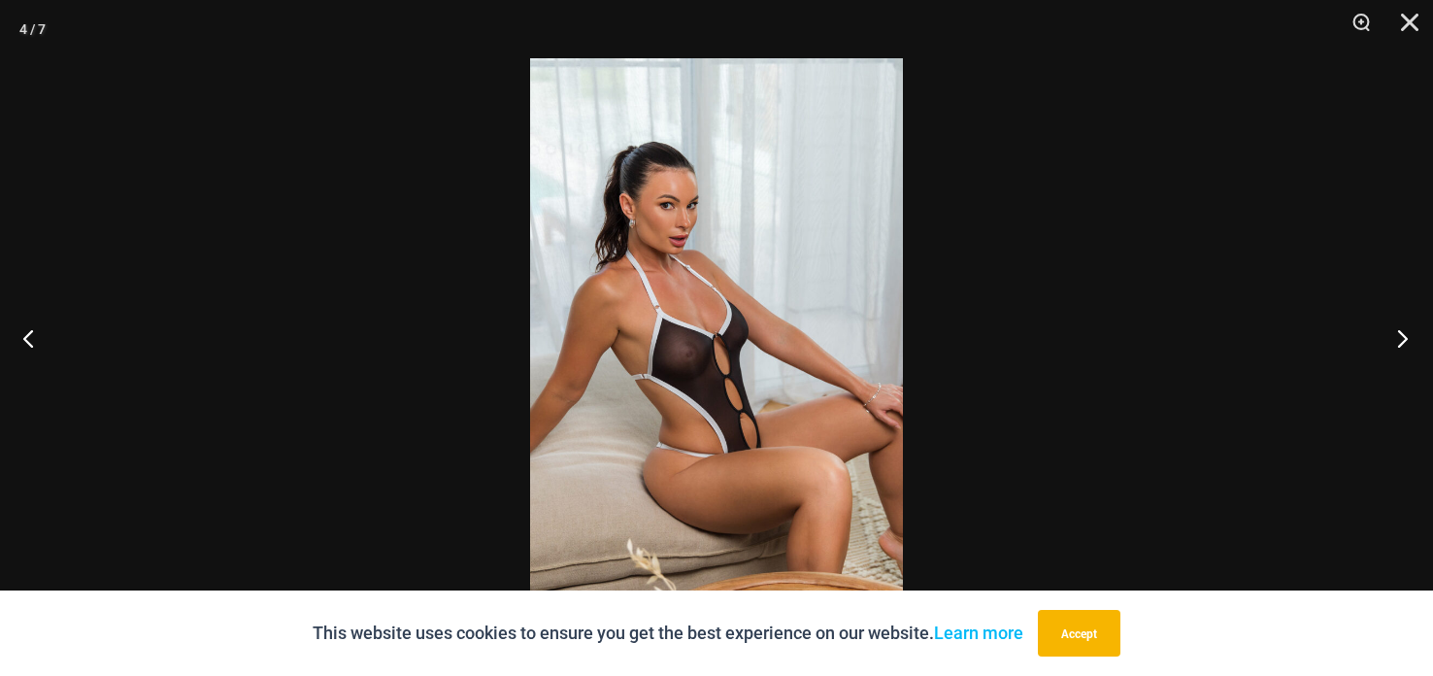
click at [1410, 333] on button "Next" at bounding box center [1396, 337] width 73 height 97
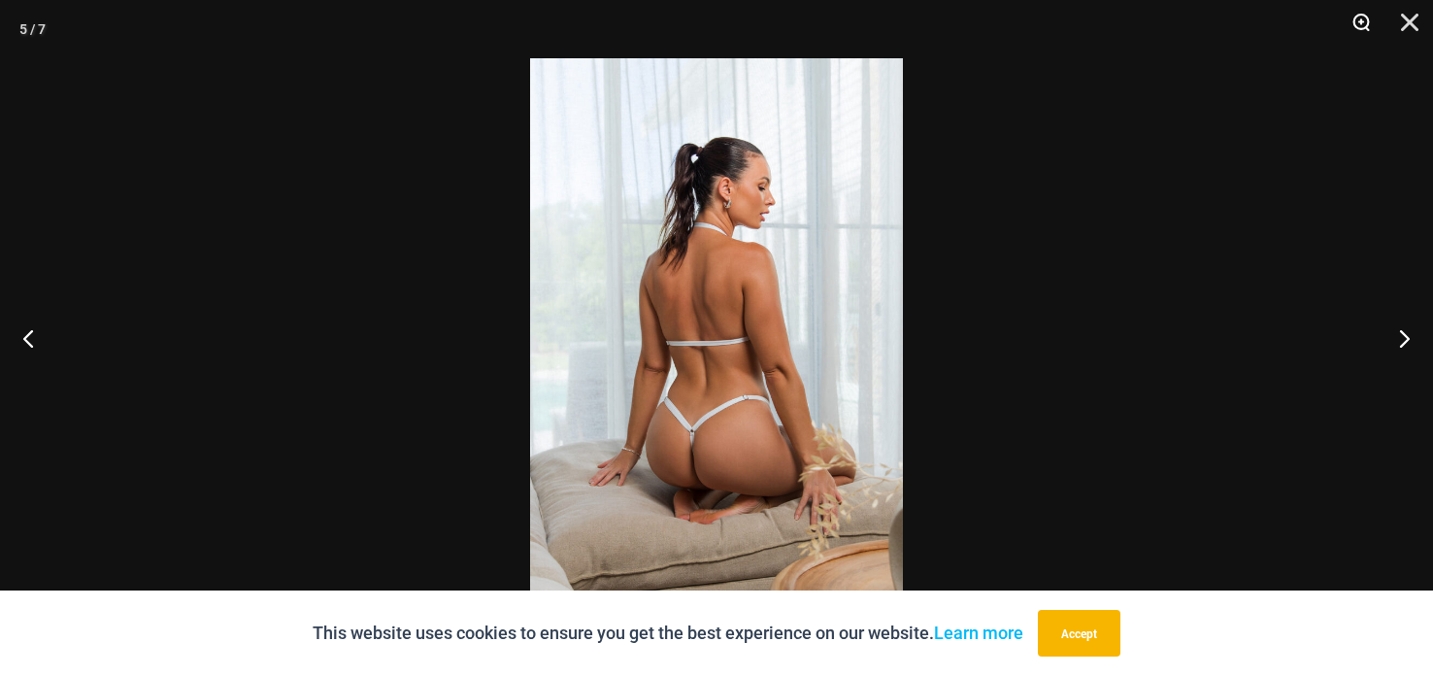
click at [1360, 21] on button "Zoom" at bounding box center [1354, 29] width 49 height 58
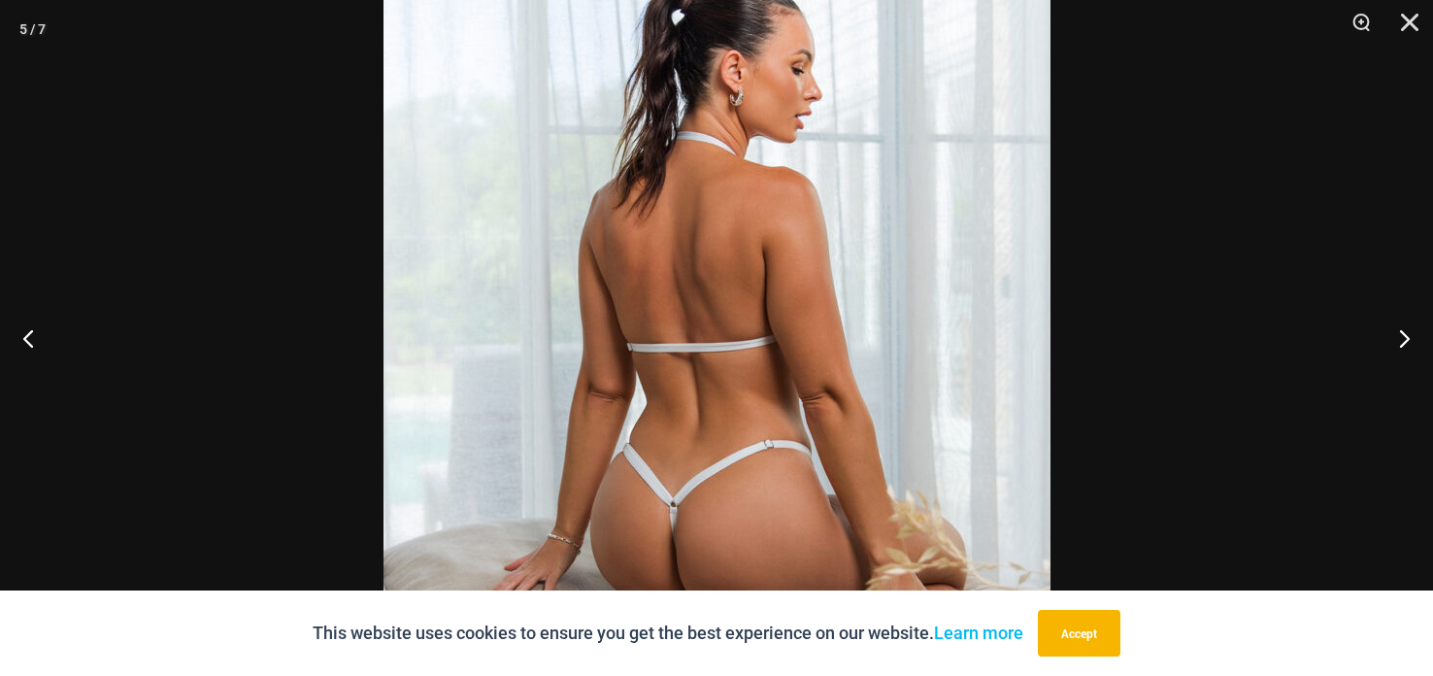
click at [1099, 248] on div at bounding box center [716, 338] width 1433 height 676
click at [1086, 183] on div at bounding box center [716, 338] width 1433 height 676
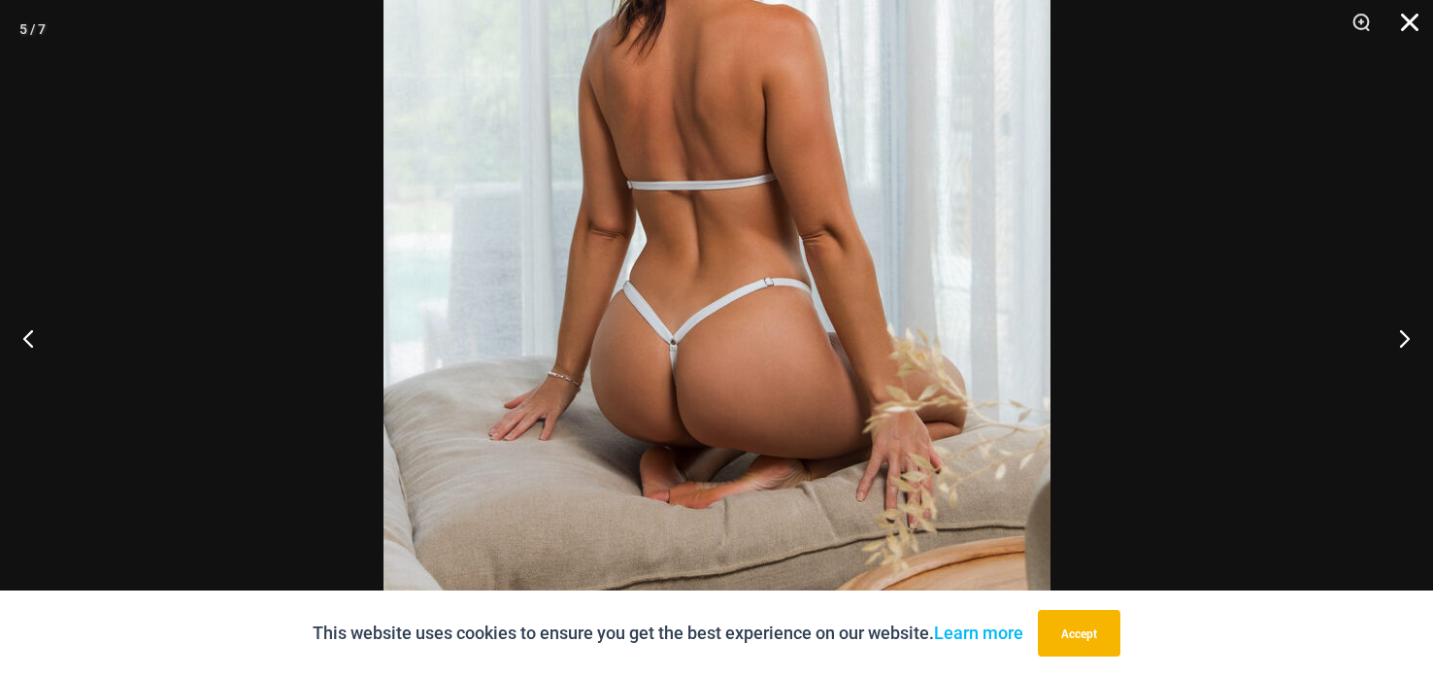
click at [1409, 23] on button "Close" at bounding box center [1402, 29] width 49 height 58
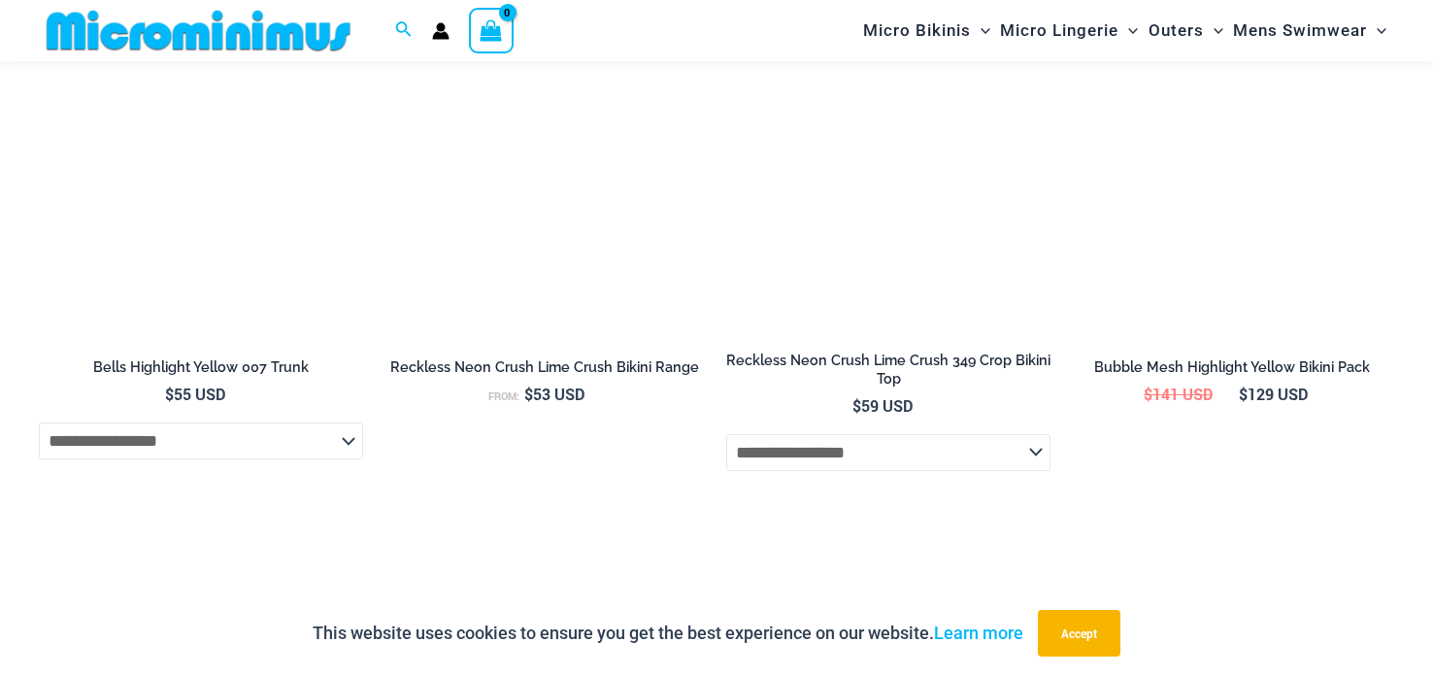
scroll to position [4178, 0]
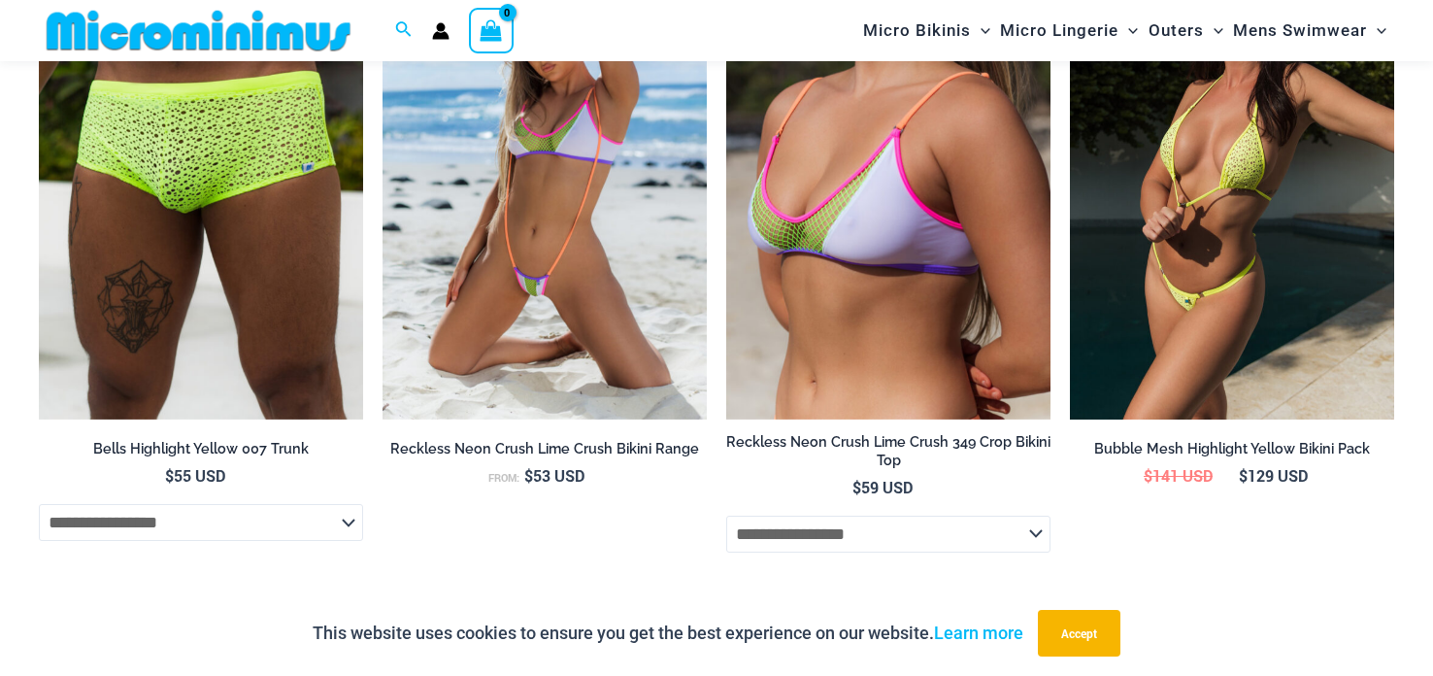
click at [1196, 189] on img at bounding box center [1232, 176] width 324 height 486
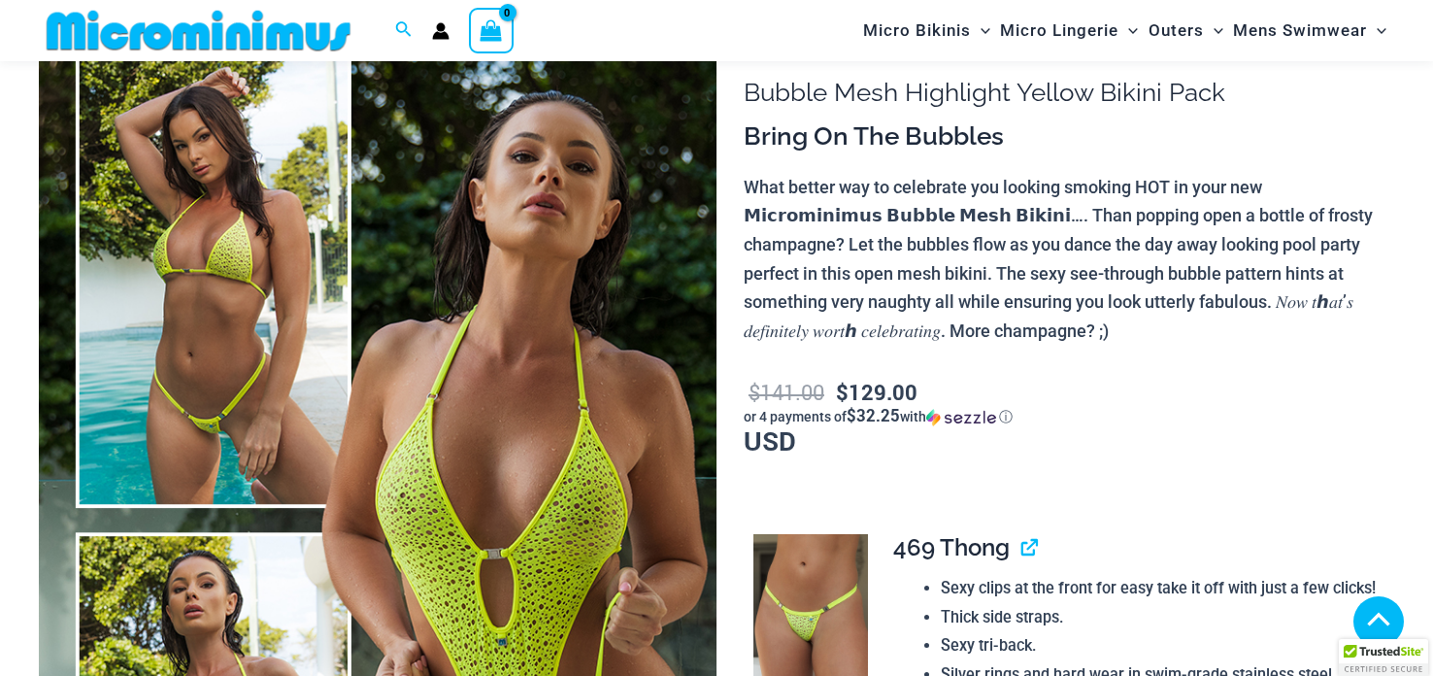
scroll to position [1222, 0]
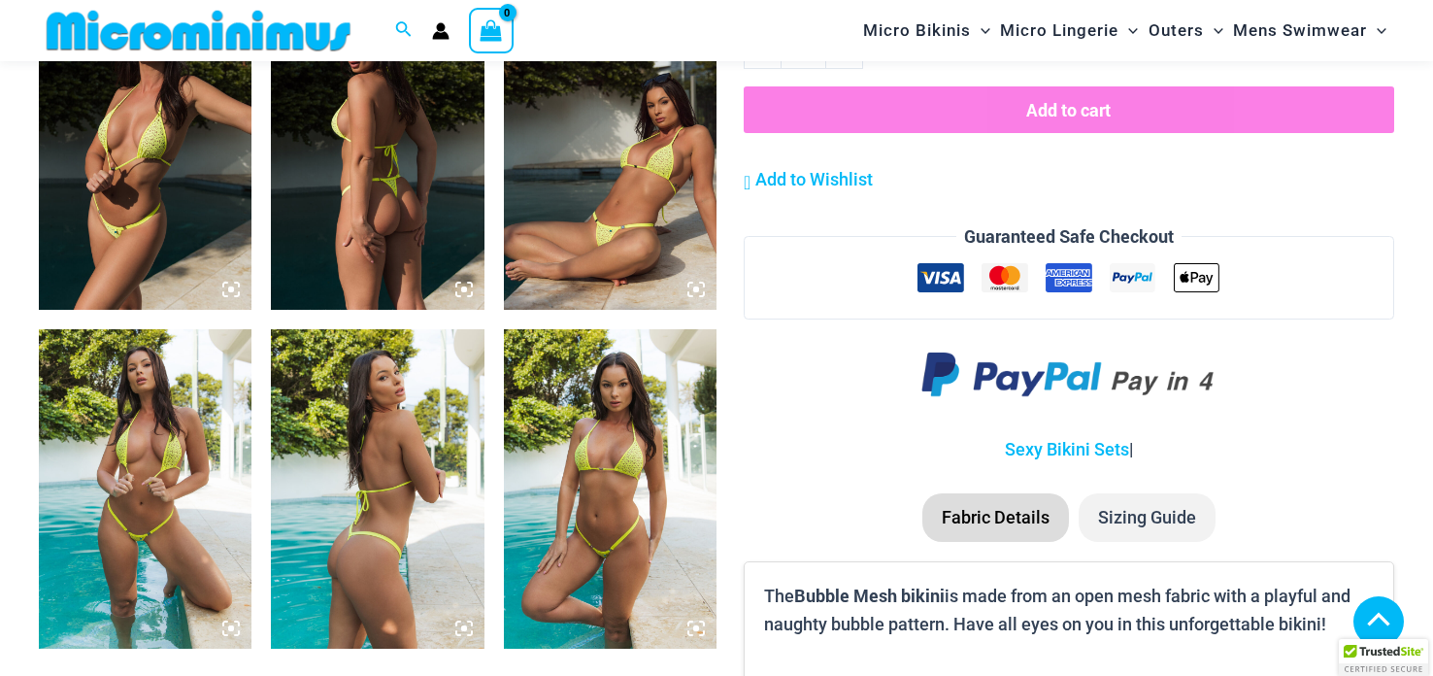
click at [293, 128] on img at bounding box center [377, 149] width 213 height 319
click at [311, 137] on img at bounding box center [377, 149] width 213 height 319
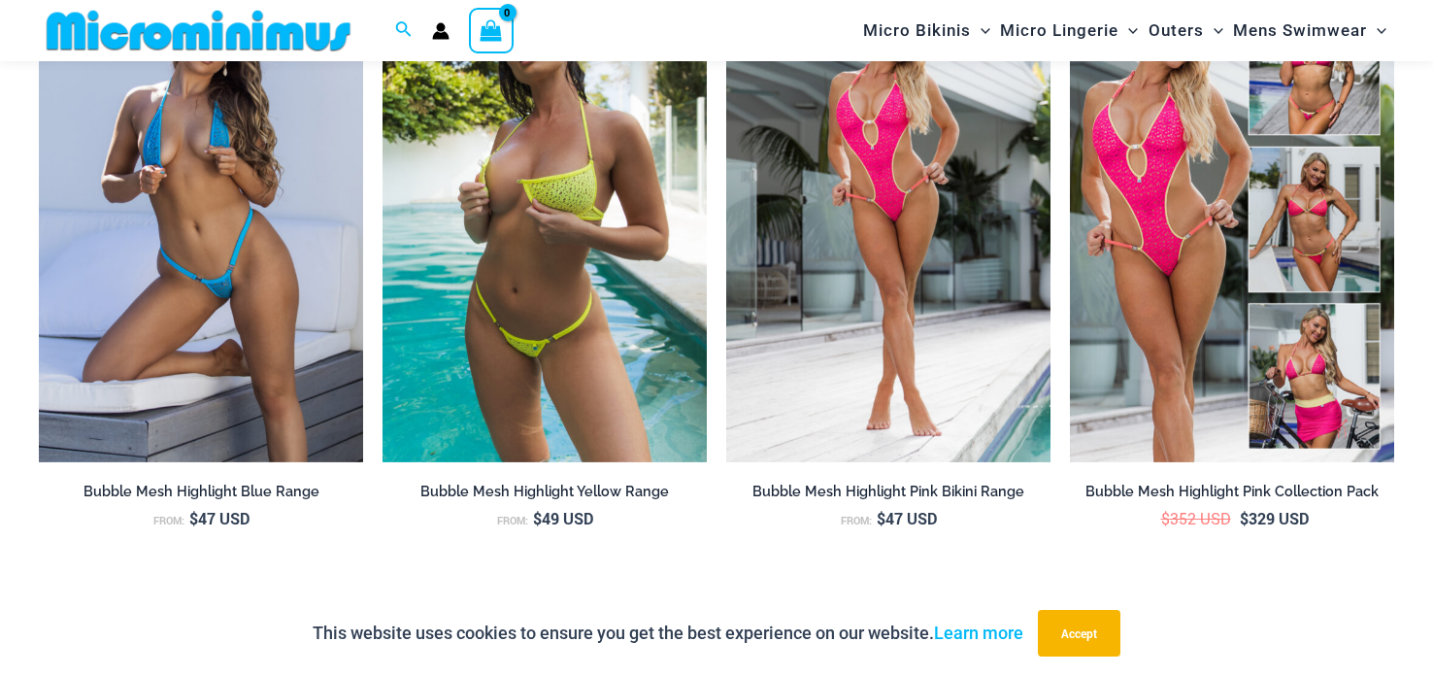
scroll to position [2116, 0]
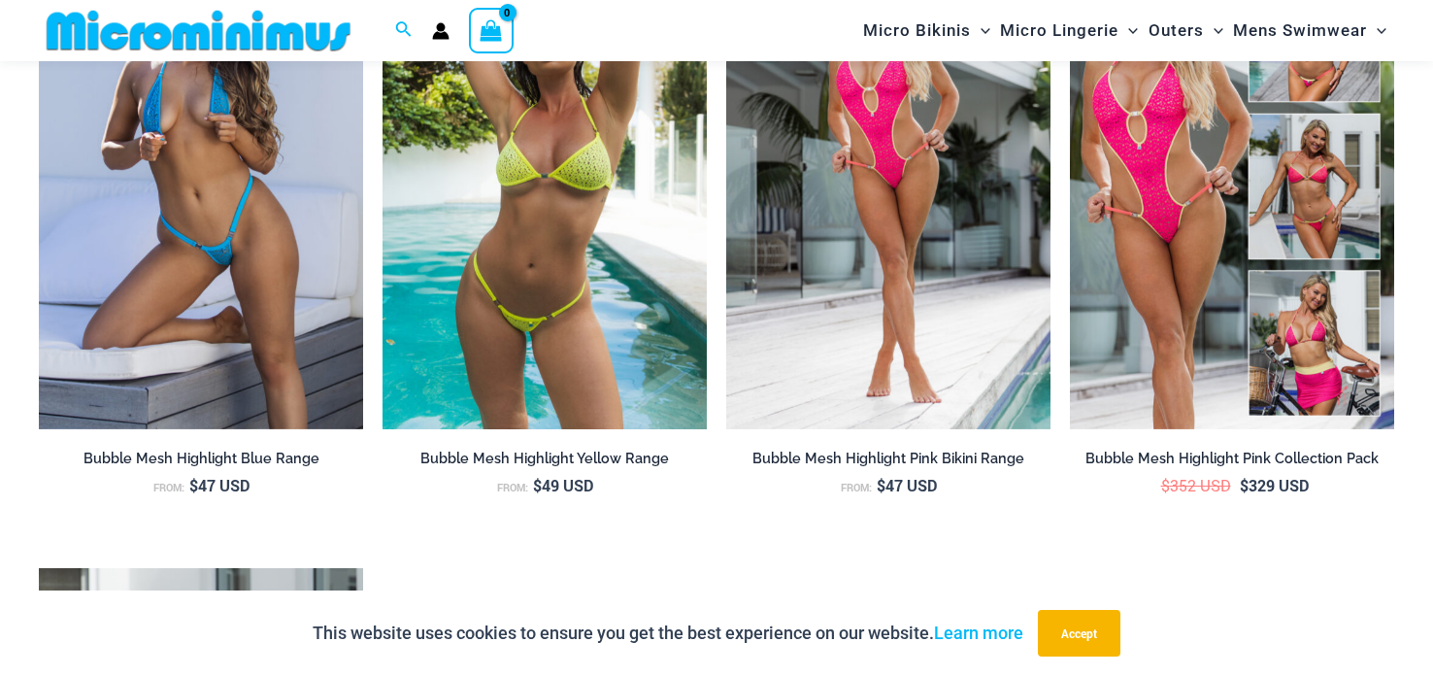
click at [510, 197] on img at bounding box center [544, 186] width 324 height 486
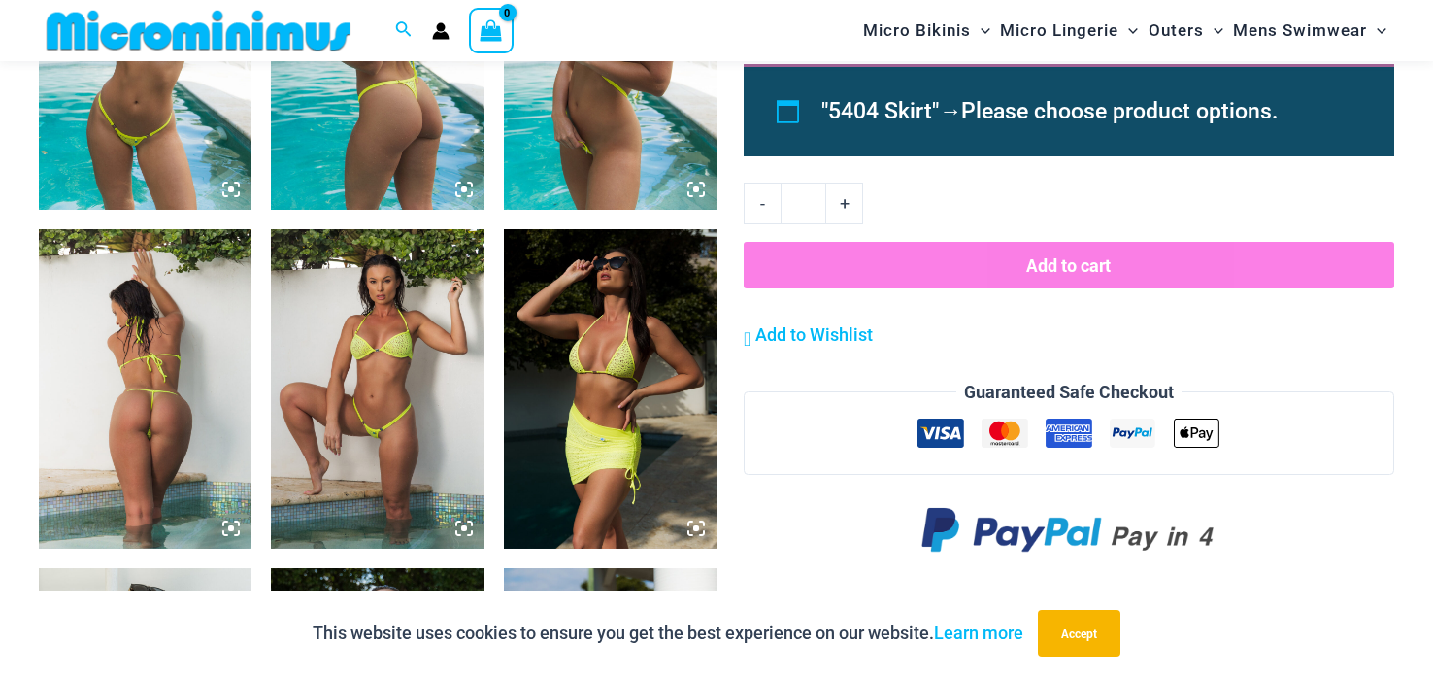
scroll to position [1362, 0]
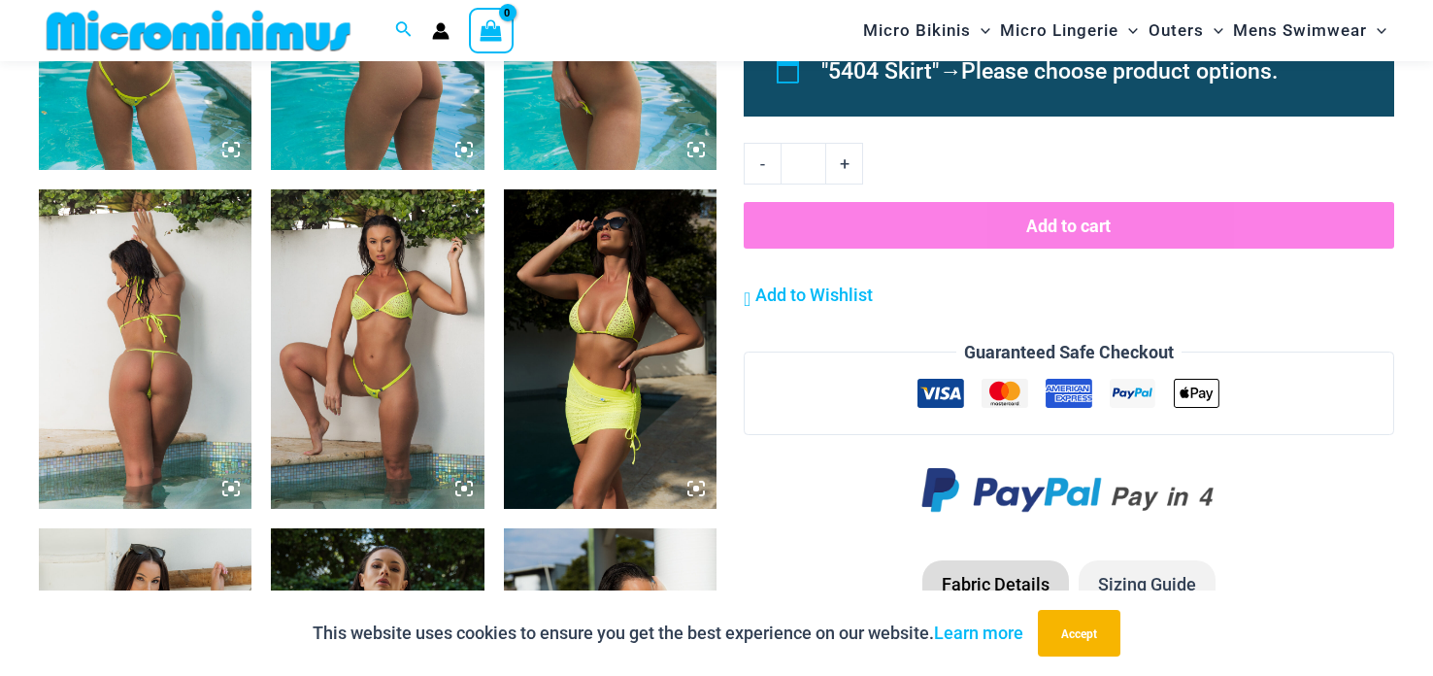
click at [377, 119] on img at bounding box center [377, 10] width 213 height 319
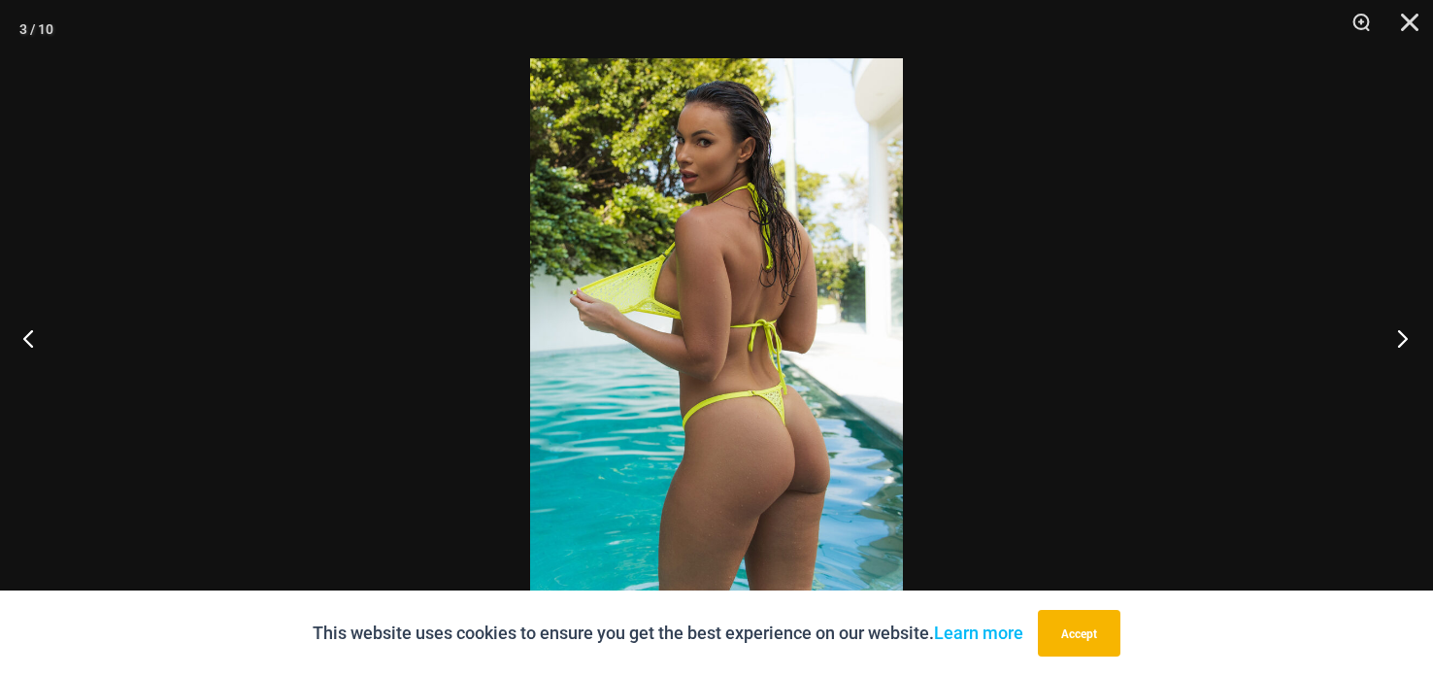
click at [1406, 328] on button "Next" at bounding box center [1396, 337] width 73 height 97
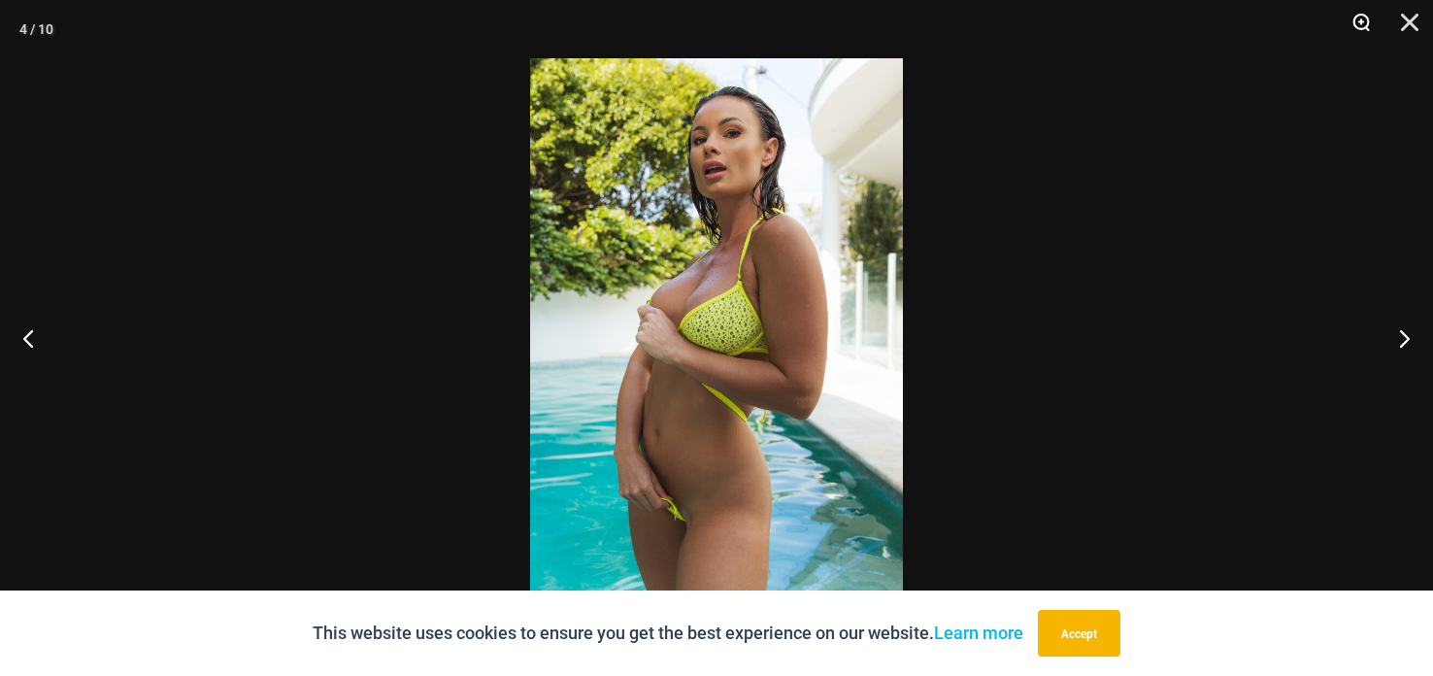
click at [1367, 32] on button "Zoom" at bounding box center [1354, 29] width 49 height 58
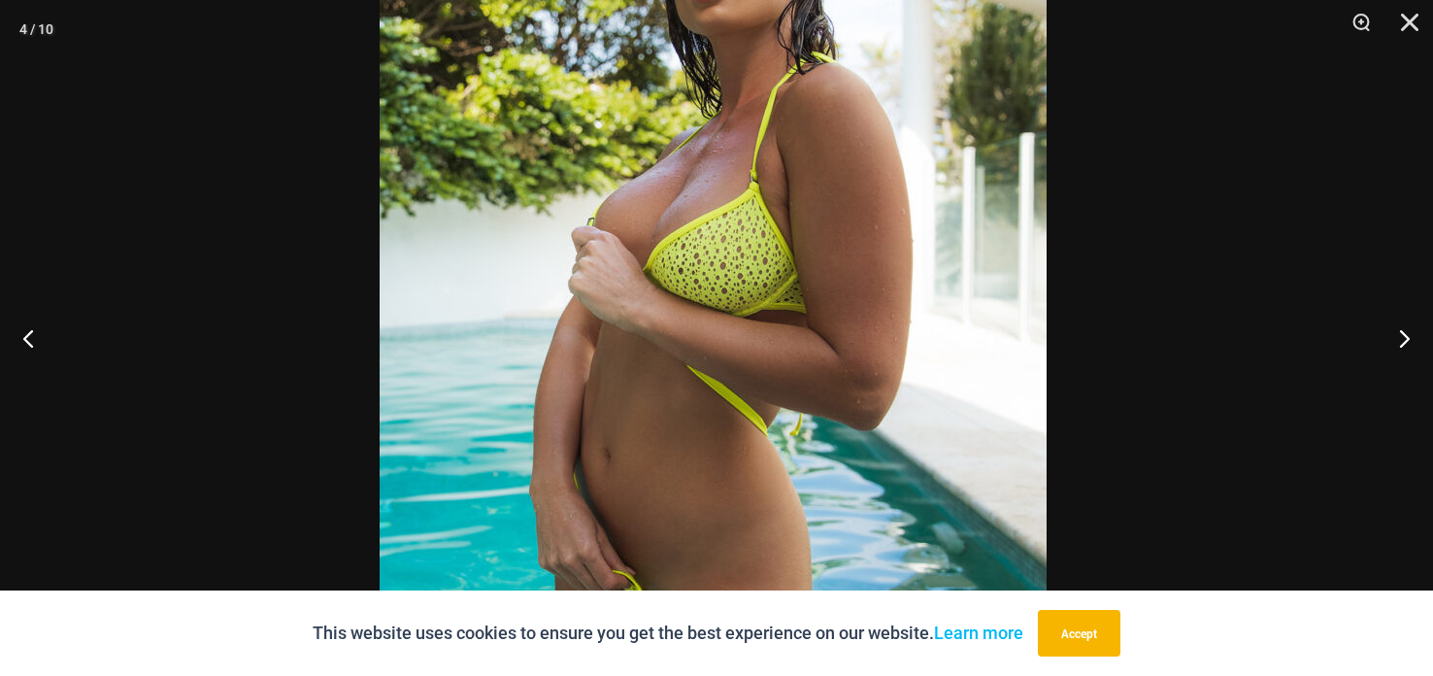
click at [925, 219] on img at bounding box center [713, 285] width 667 height 1000
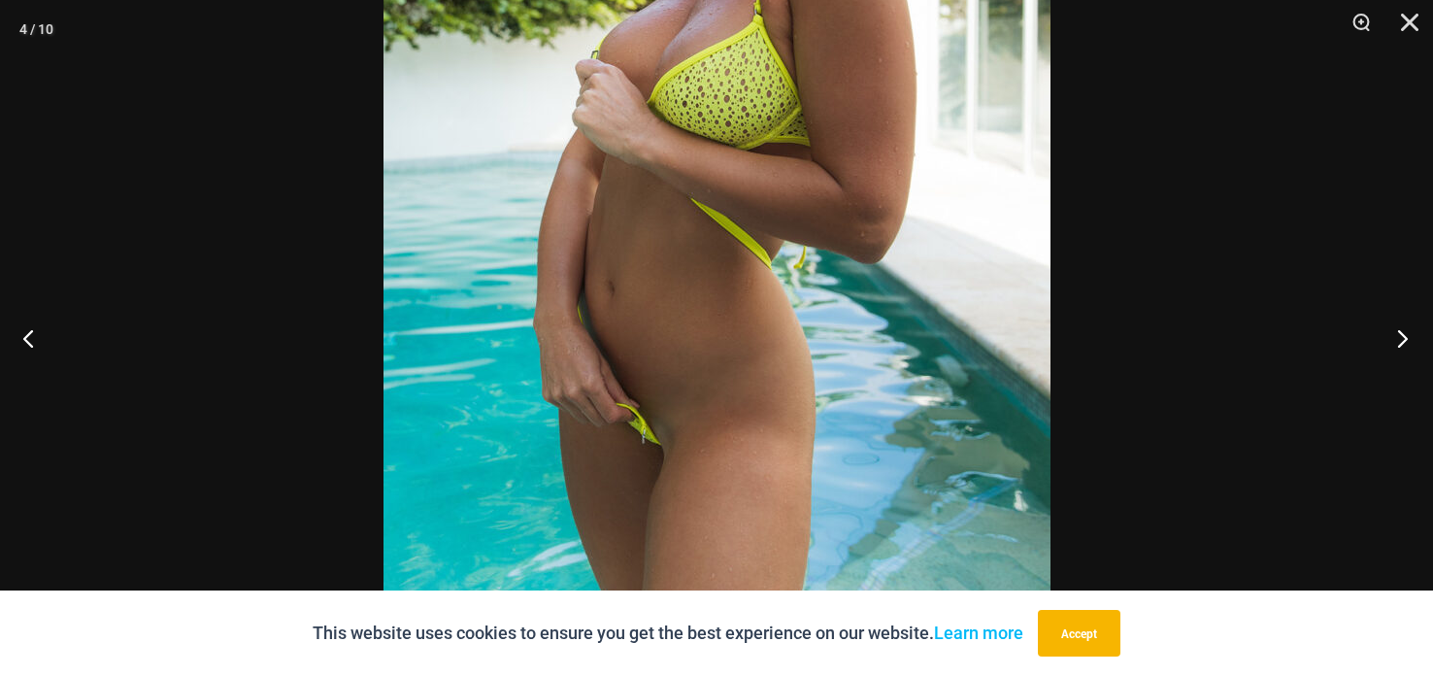
click at [1404, 339] on button "Next" at bounding box center [1396, 337] width 73 height 97
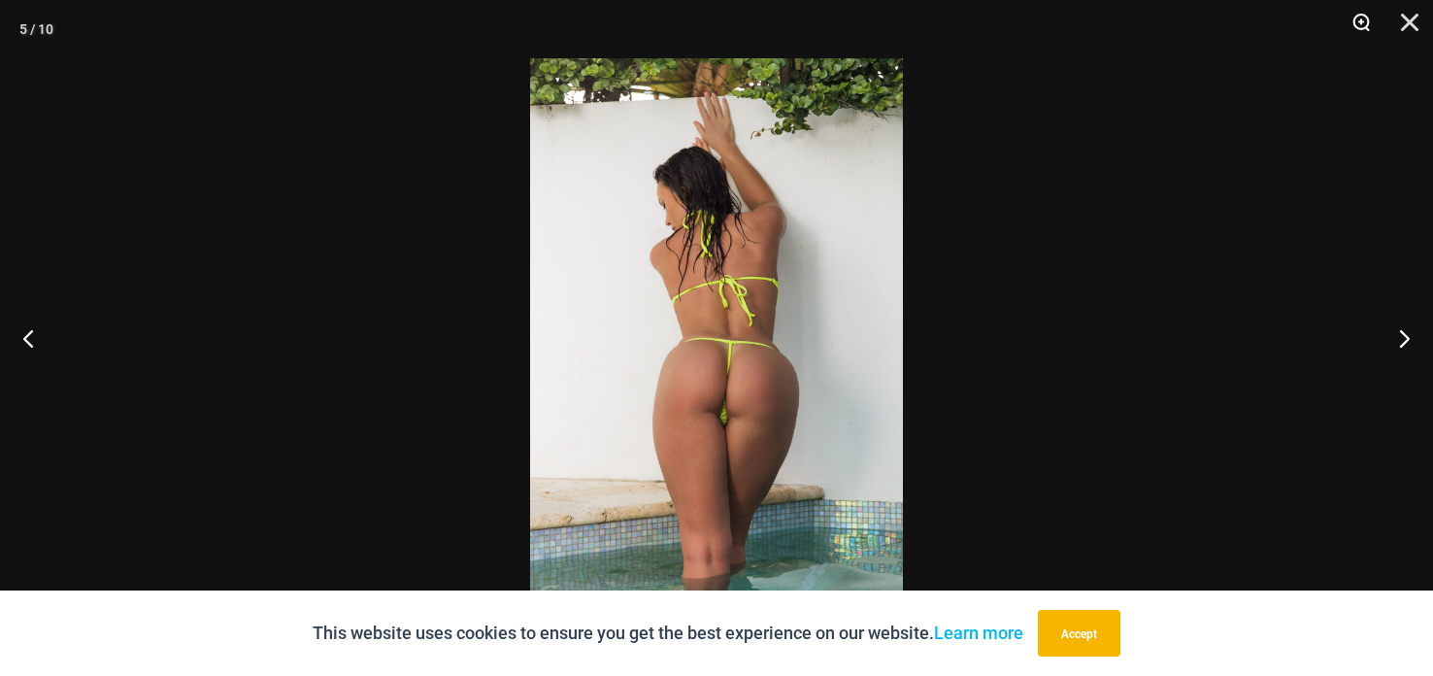
click at [1367, 35] on button "Zoom" at bounding box center [1354, 29] width 49 height 58
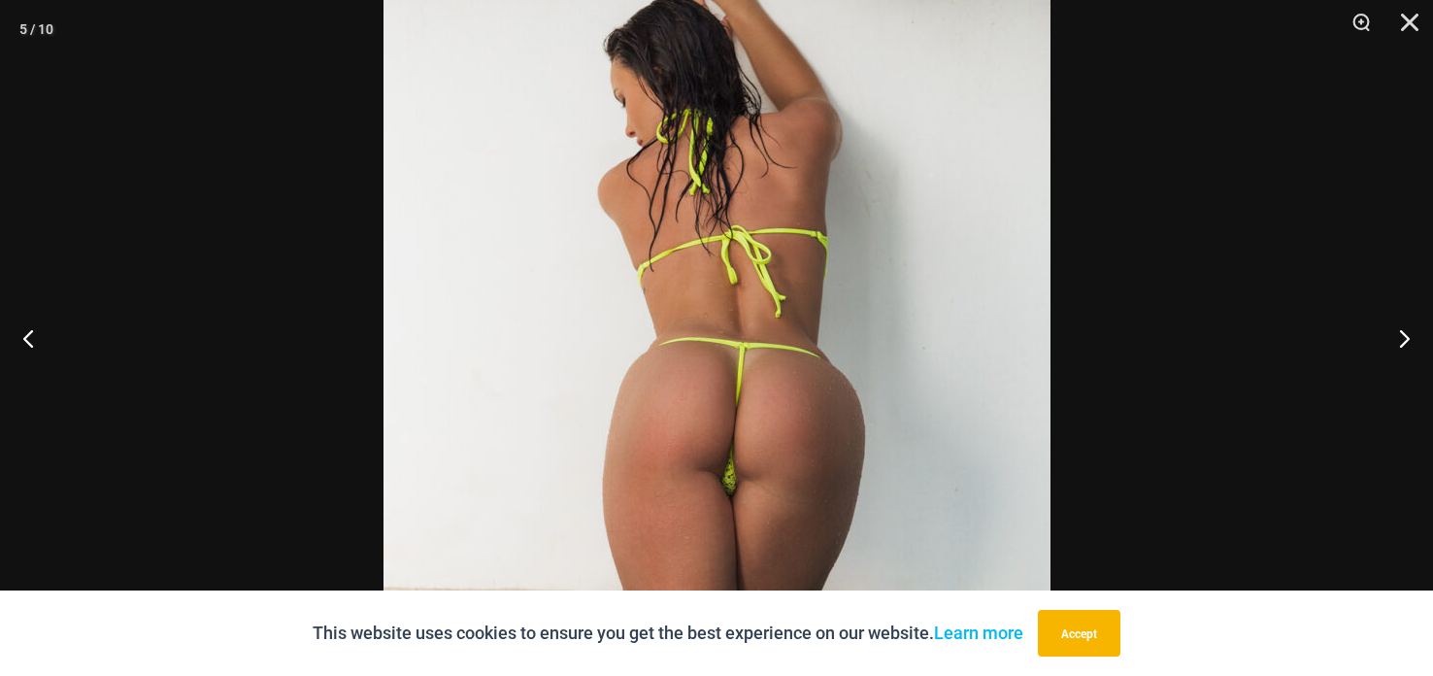
click at [908, 177] on img at bounding box center [716, 338] width 667 height 1000
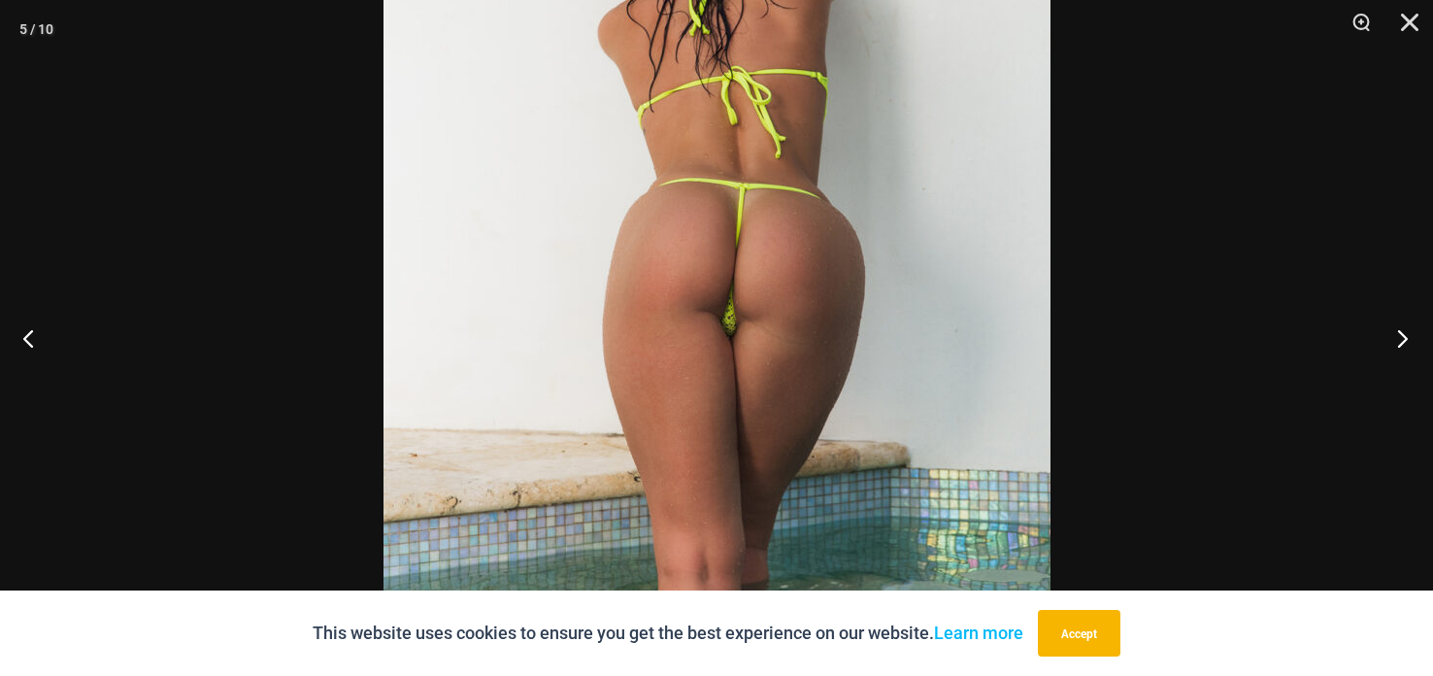
click at [1404, 336] on button "Next" at bounding box center [1396, 337] width 73 height 97
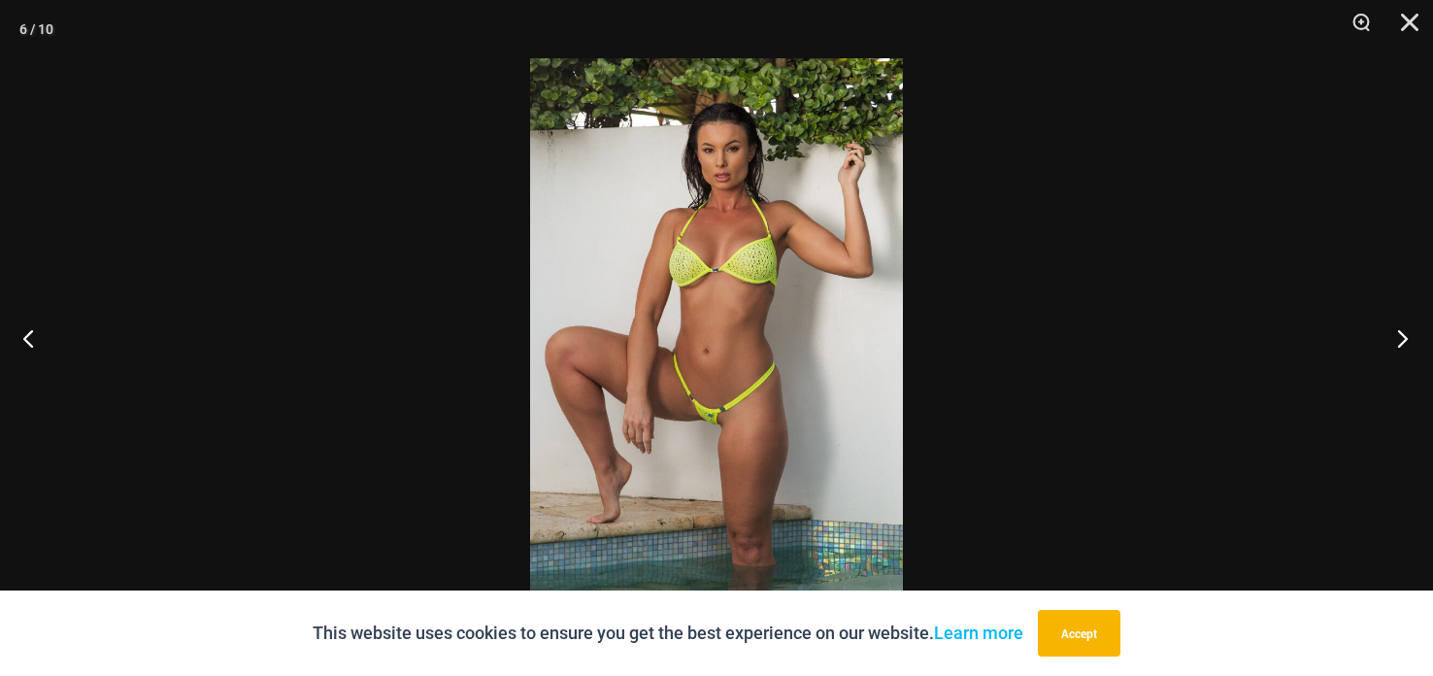
click at [1403, 336] on button "Next" at bounding box center [1396, 337] width 73 height 97
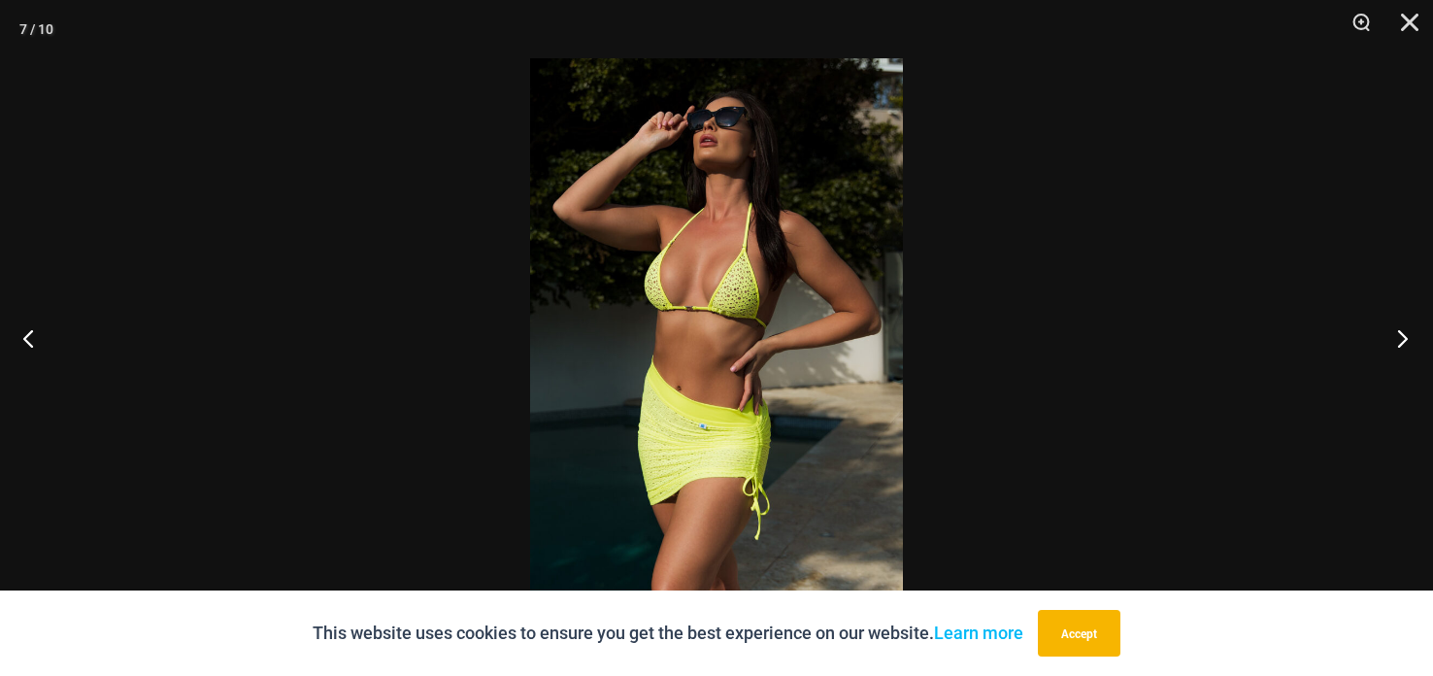
click at [1399, 345] on button "Next" at bounding box center [1396, 337] width 73 height 97
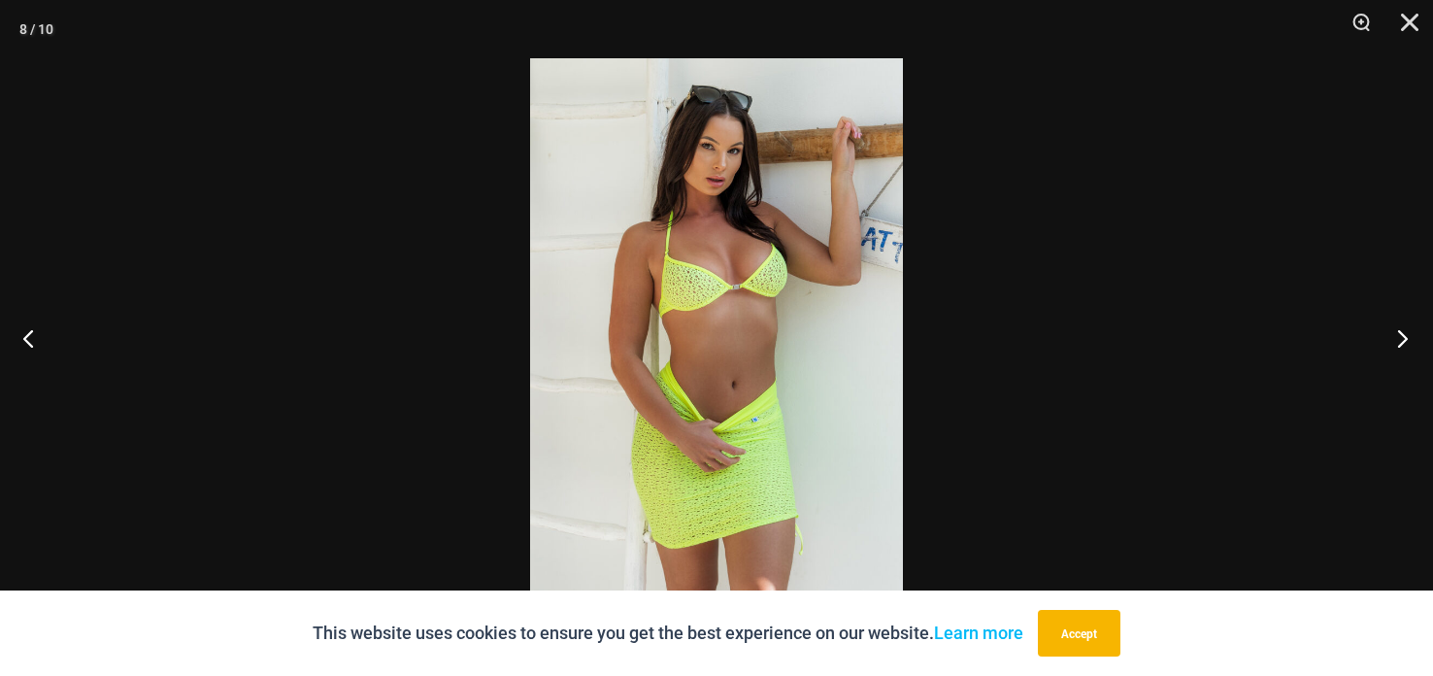
click at [1398, 348] on button "Next" at bounding box center [1396, 337] width 73 height 97
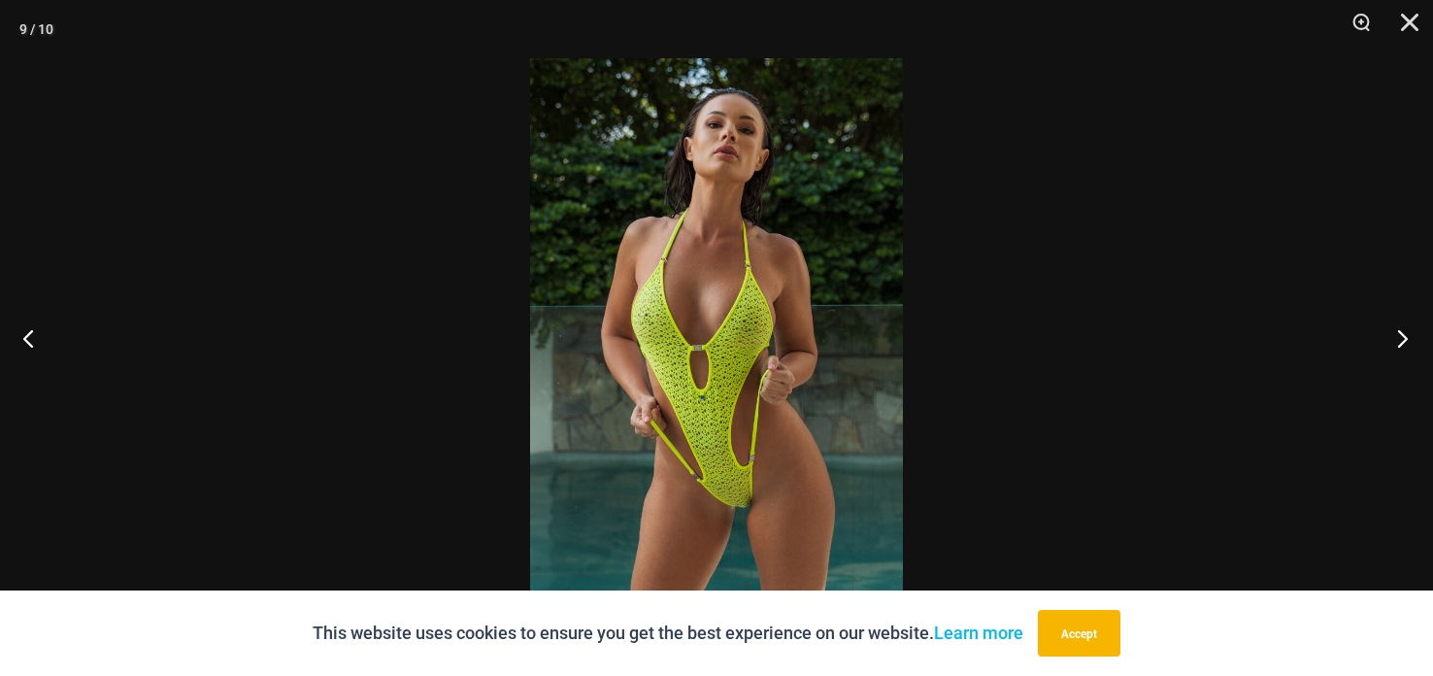
click at [1401, 347] on button "Next" at bounding box center [1396, 337] width 73 height 97
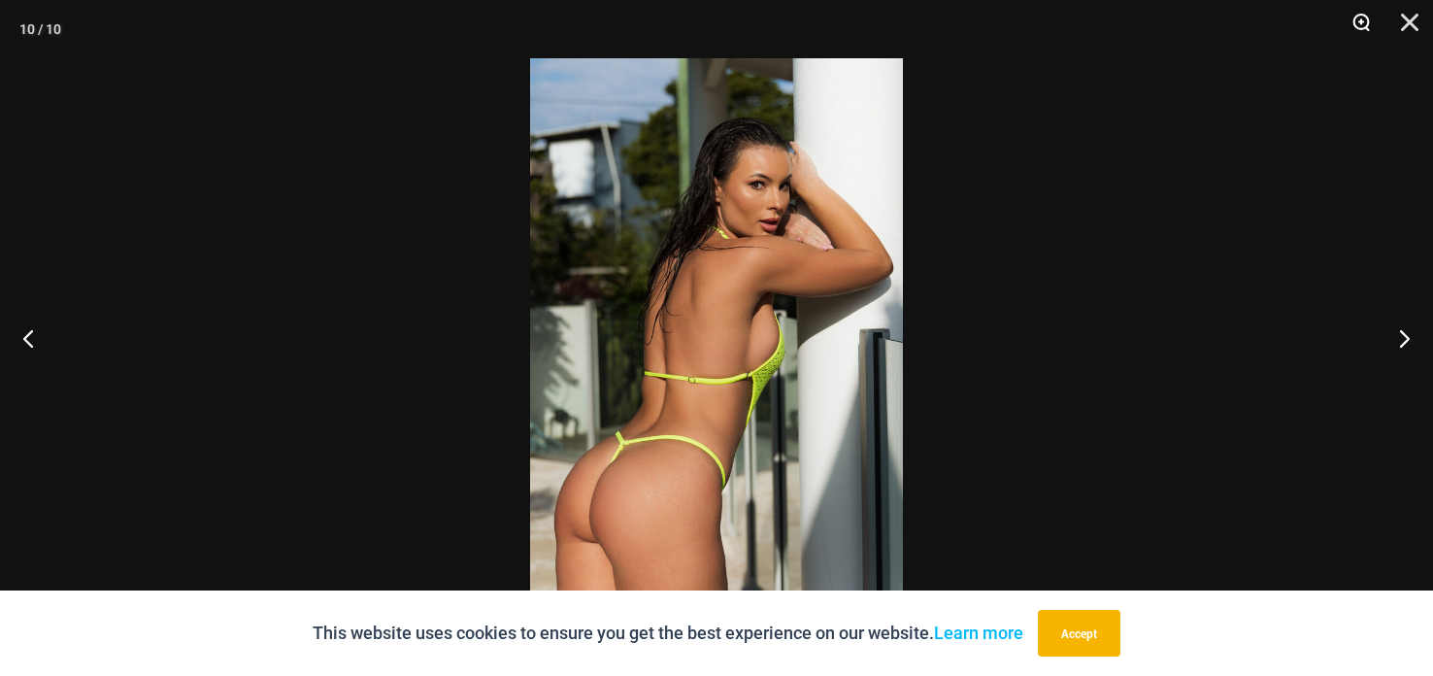
click at [1367, 10] on button "Zoom" at bounding box center [1354, 29] width 49 height 58
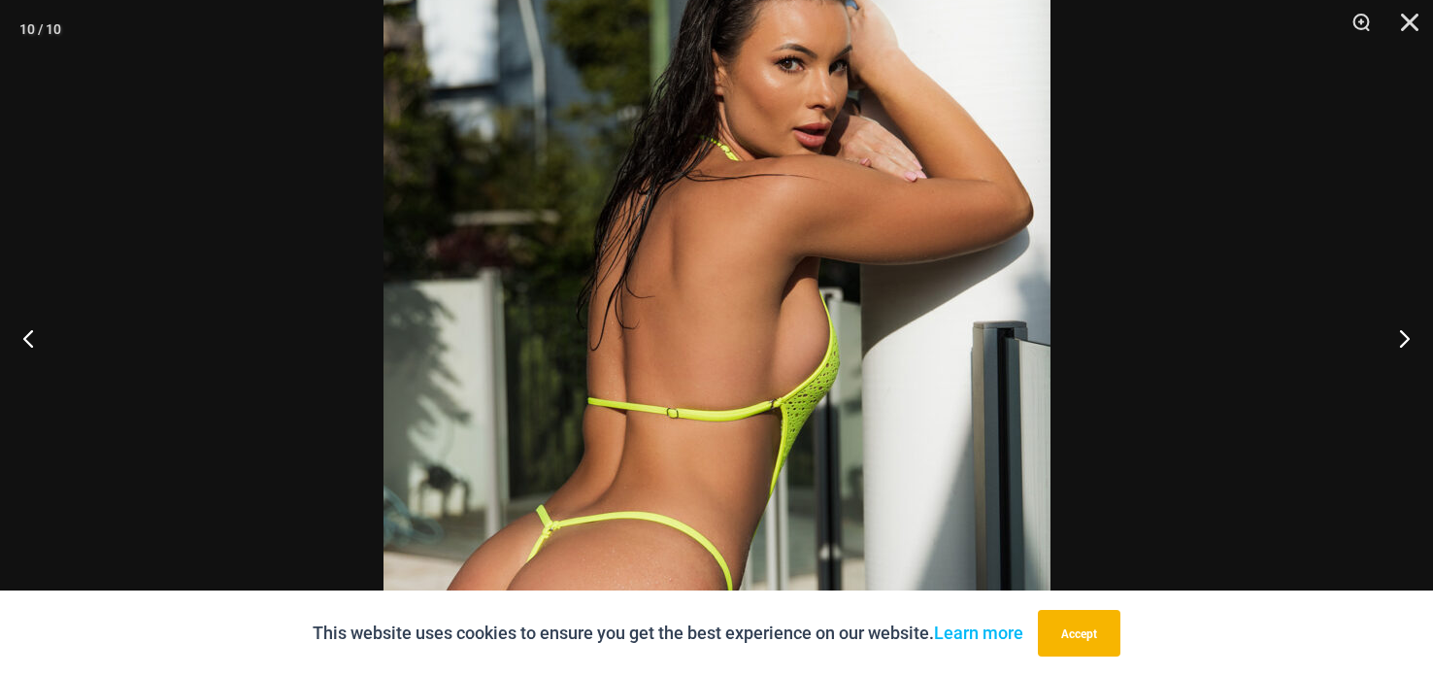
click at [877, 259] on img at bounding box center [716, 338] width 667 height 1000
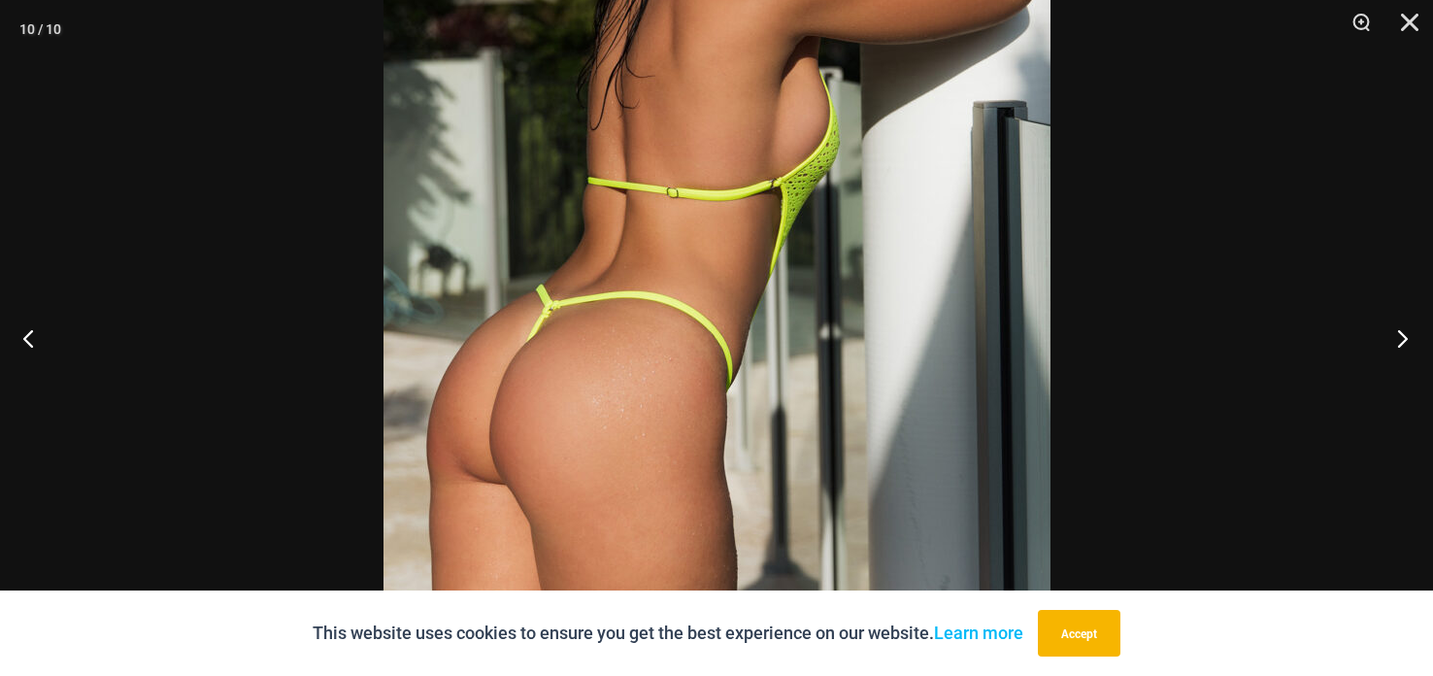
click at [1396, 339] on button "Next" at bounding box center [1396, 337] width 73 height 97
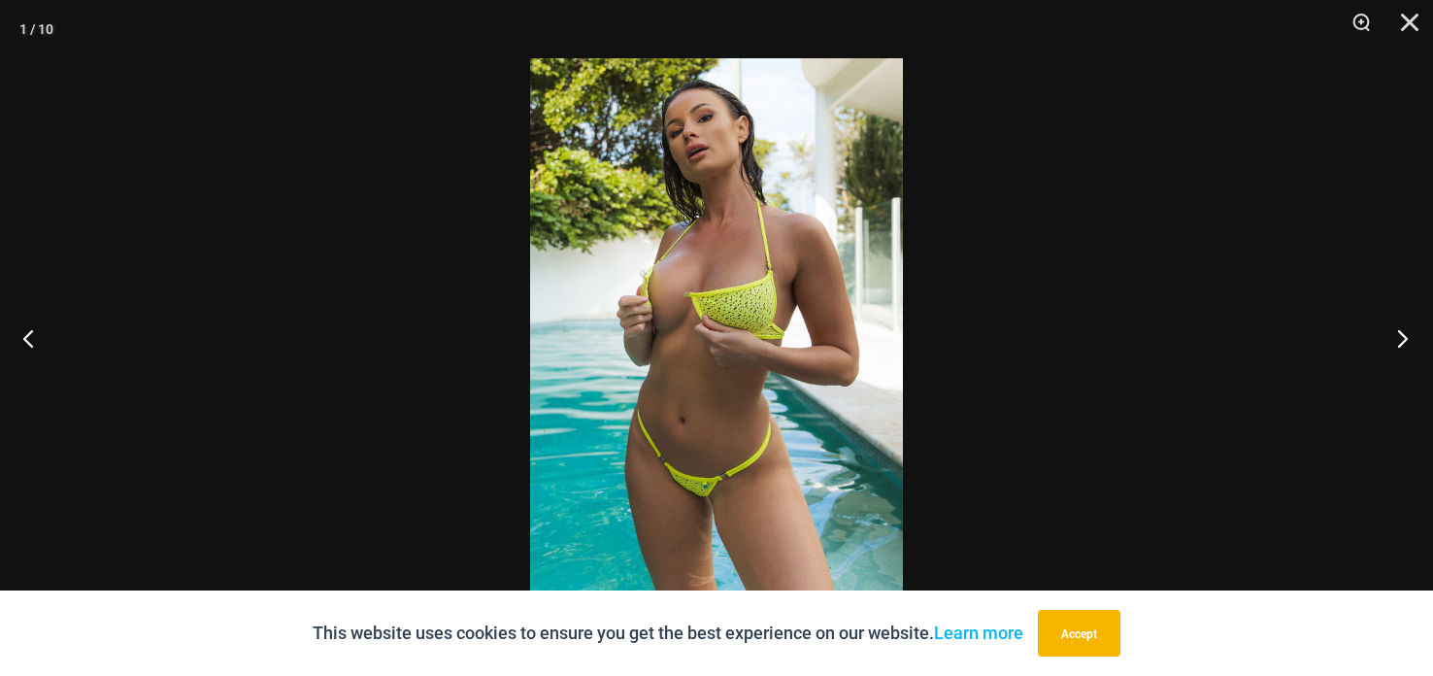
click at [1401, 338] on button "Next" at bounding box center [1396, 337] width 73 height 97
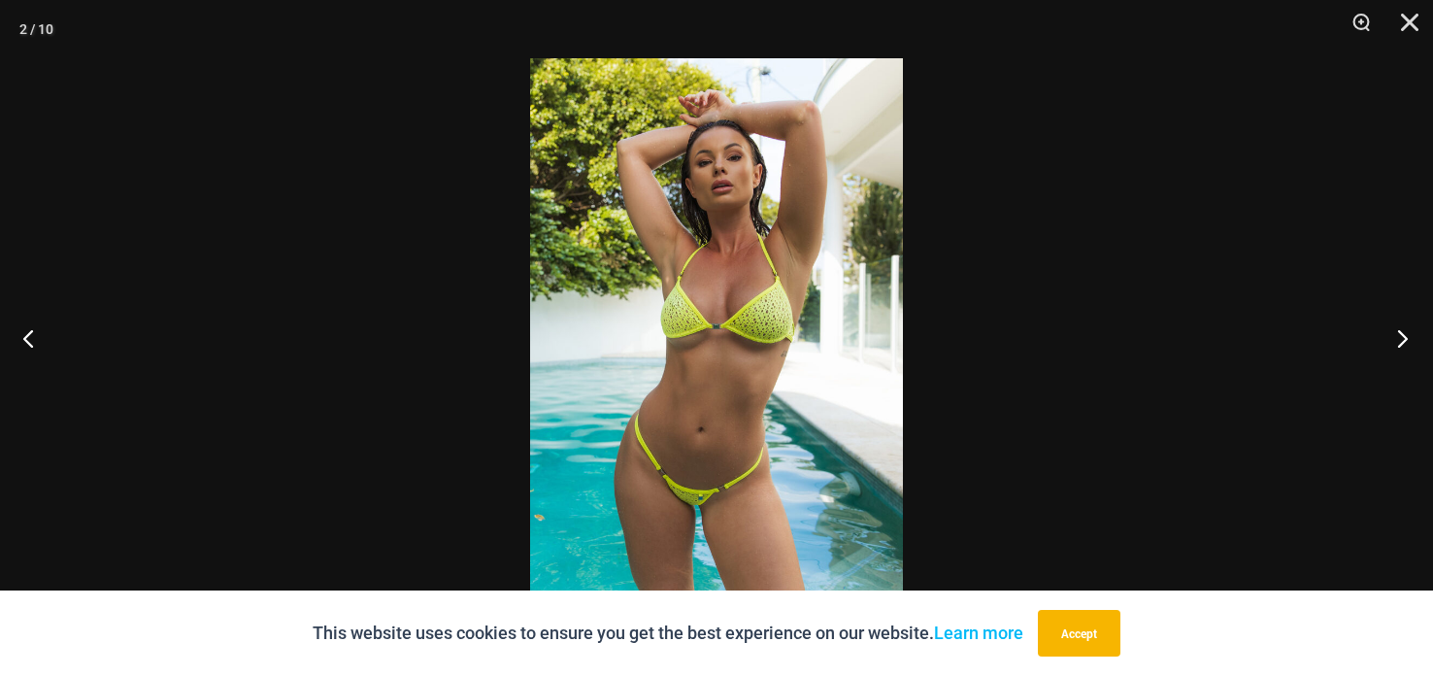
click at [1401, 343] on button "Next" at bounding box center [1396, 337] width 73 height 97
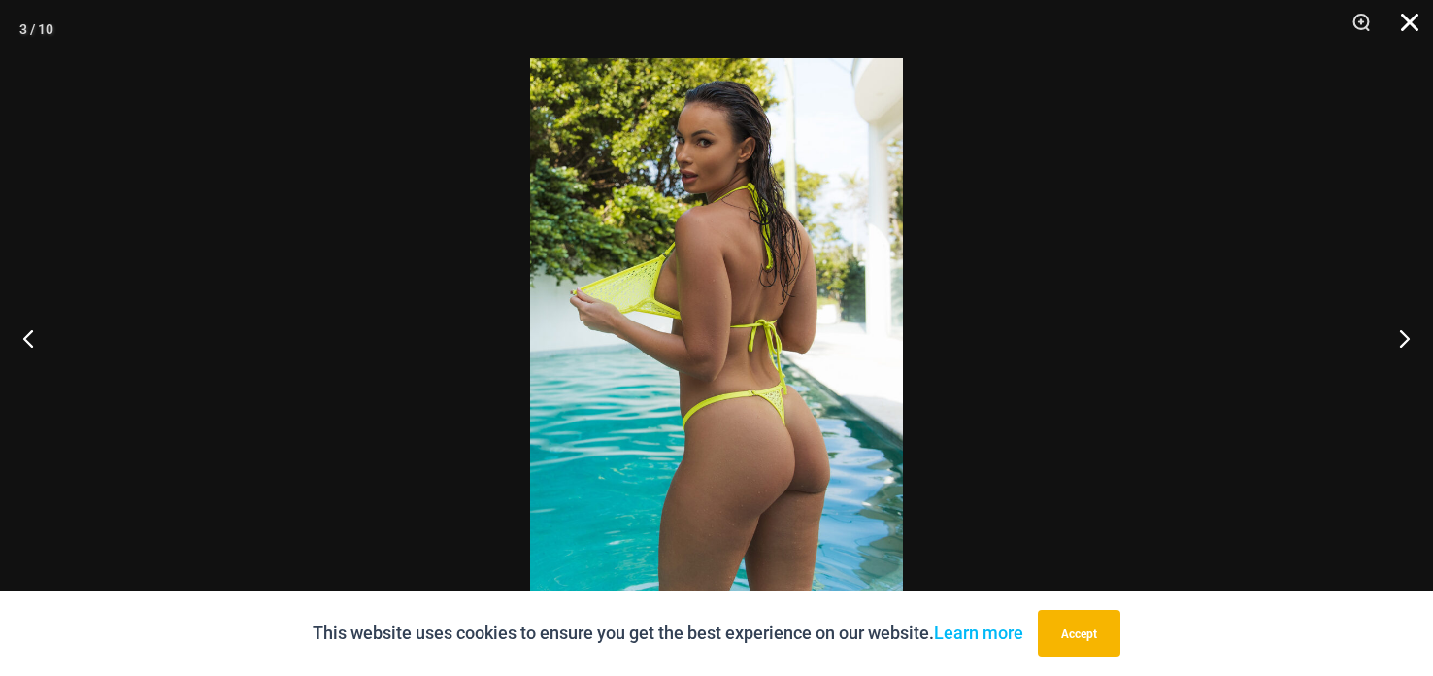
click at [1408, 21] on button "Close" at bounding box center [1402, 29] width 49 height 58
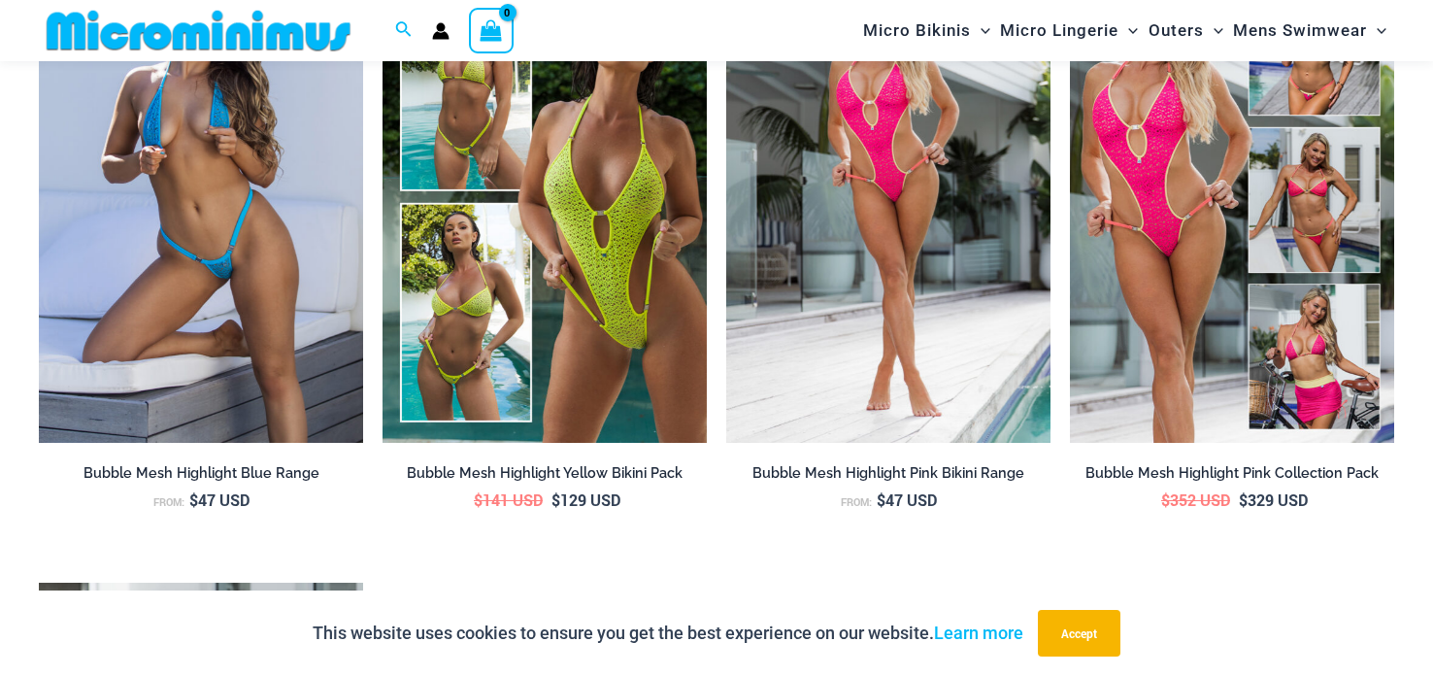
scroll to position [2367, 0]
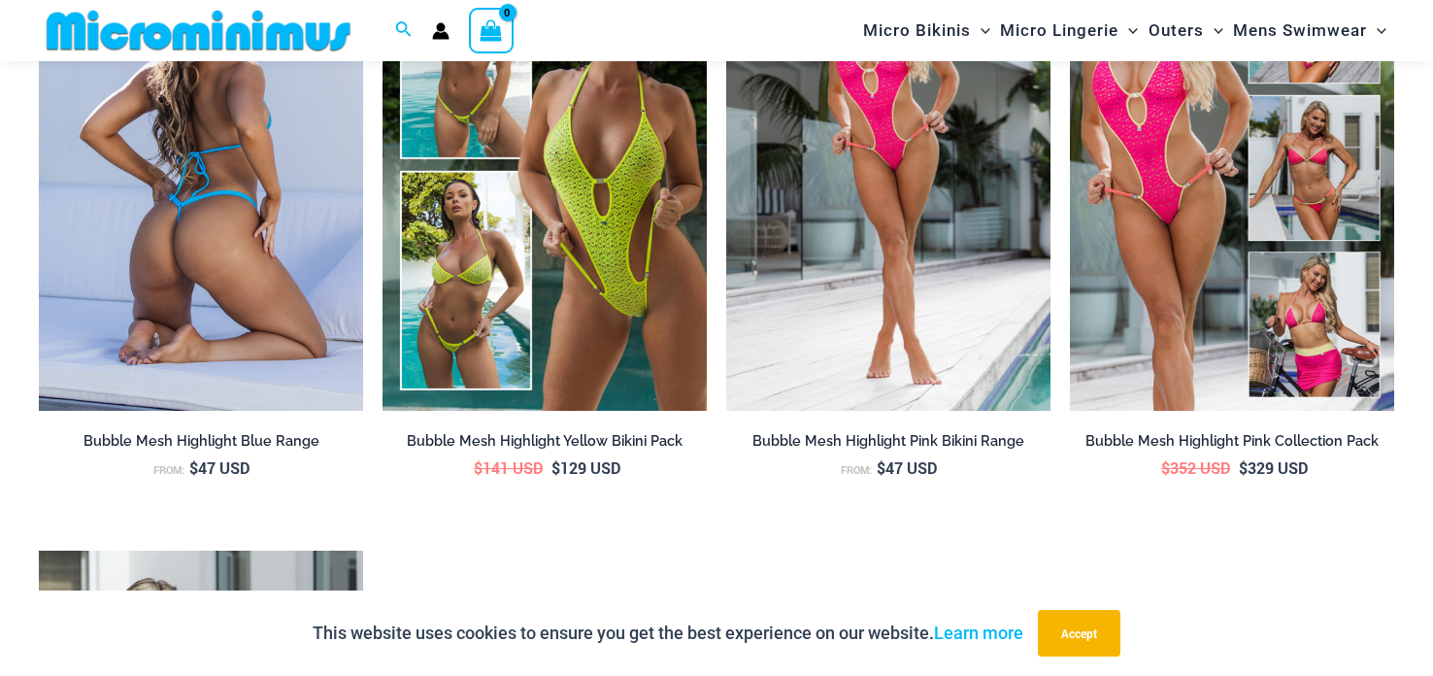
click at [180, 241] on img at bounding box center [201, 167] width 324 height 486
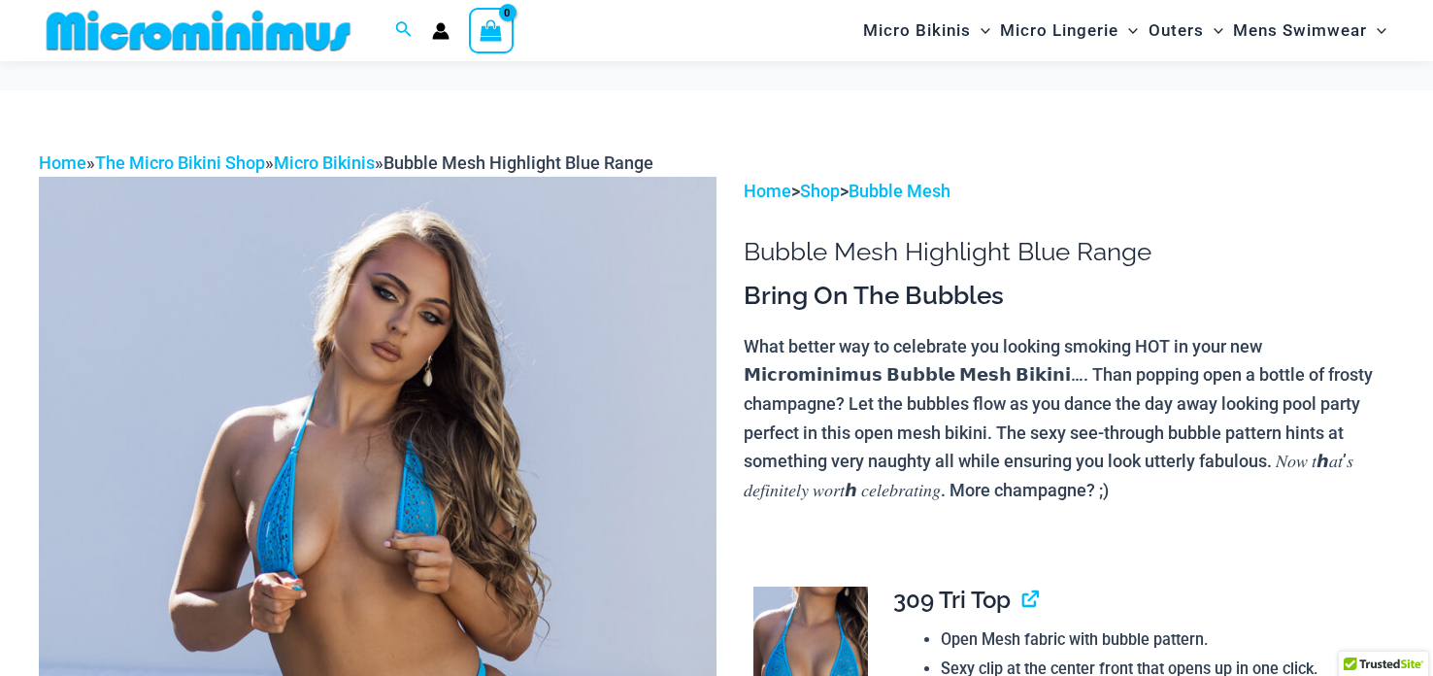
scroll to position [1025, 0]
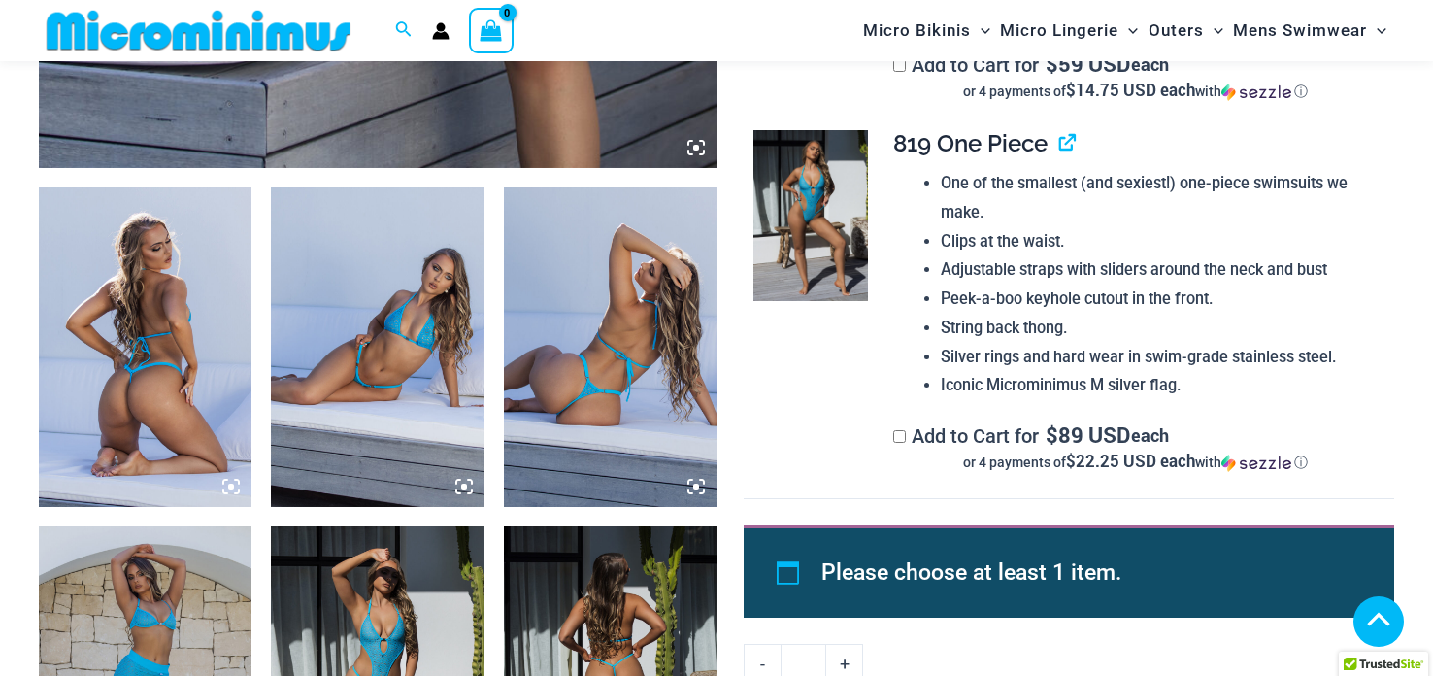
click at [547, 526] on img at bounding box center [610, 685] width 213 height 319
click at [542, 526] on img at bounding box center [610, 685] width 213 height 319
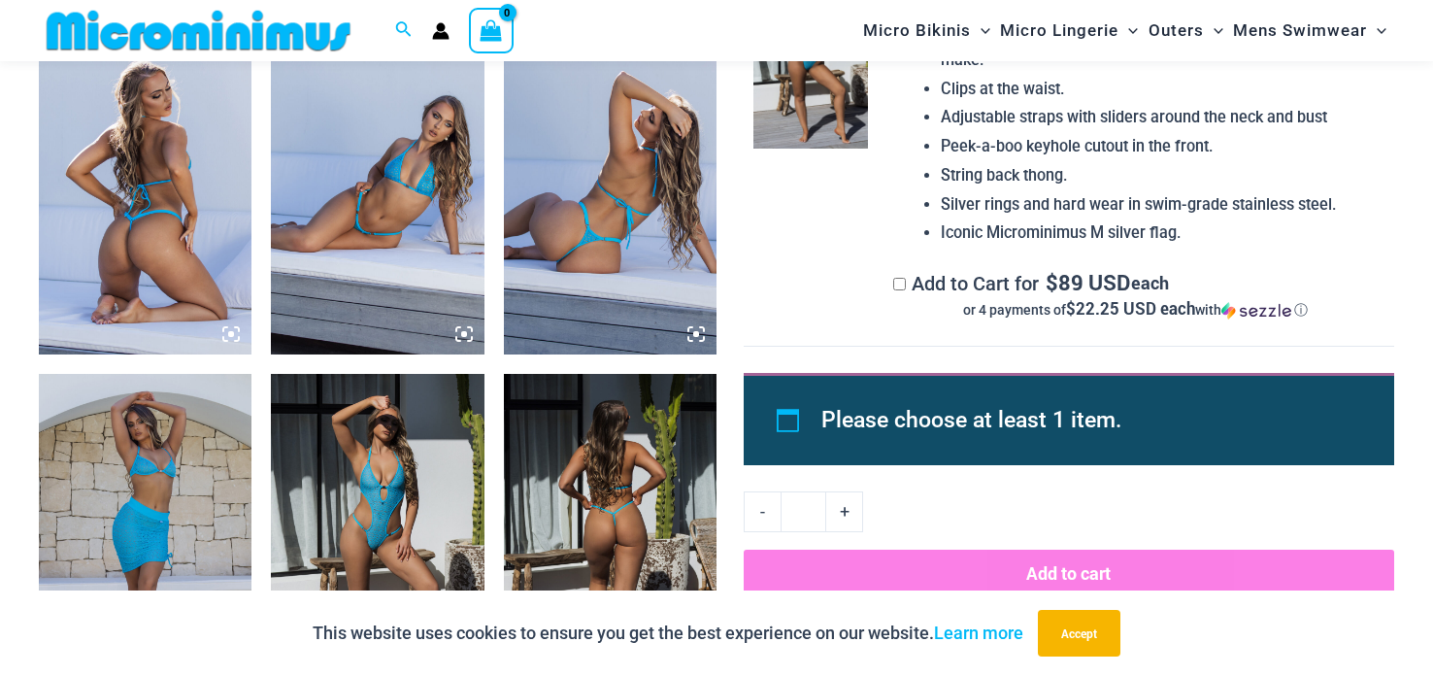
click at [603, 474] on img at bounding box center [610, 533] width 213 height 319
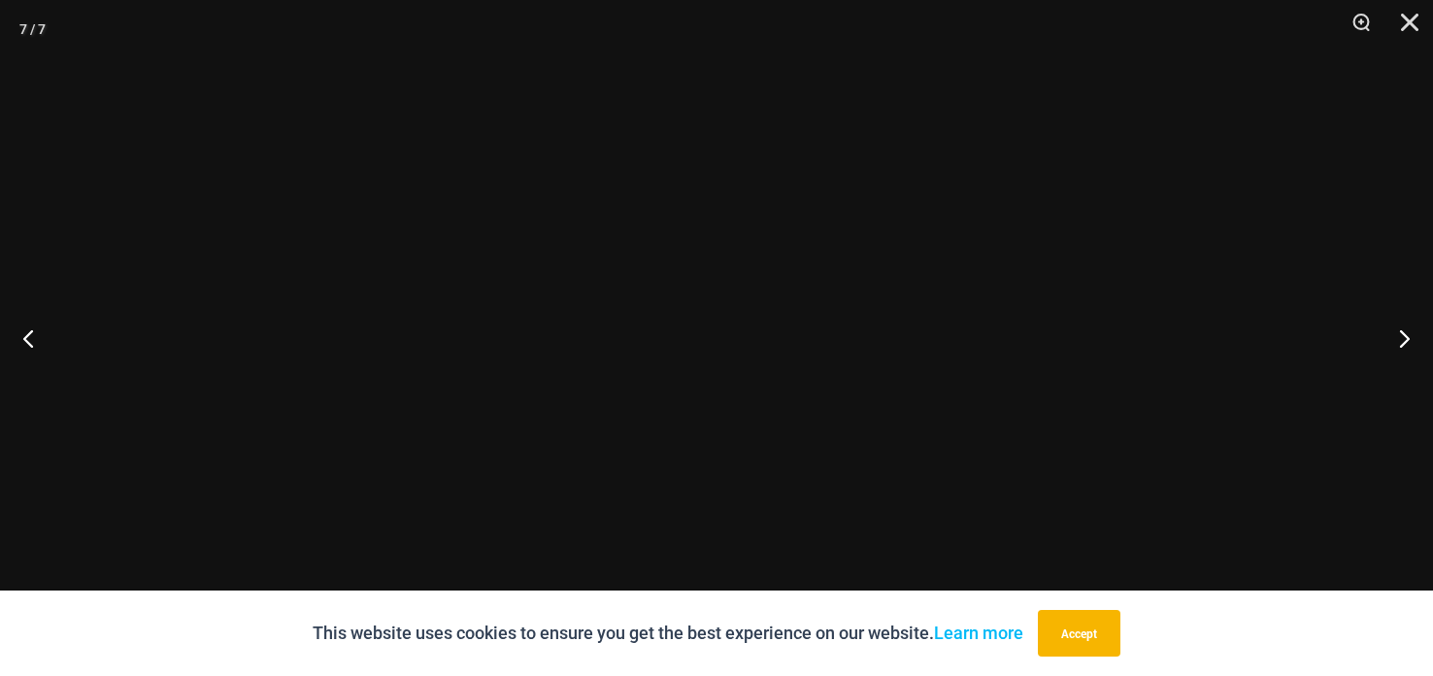
click at [530, 58] on div at bounding box center [530, 58] width 0 height 0
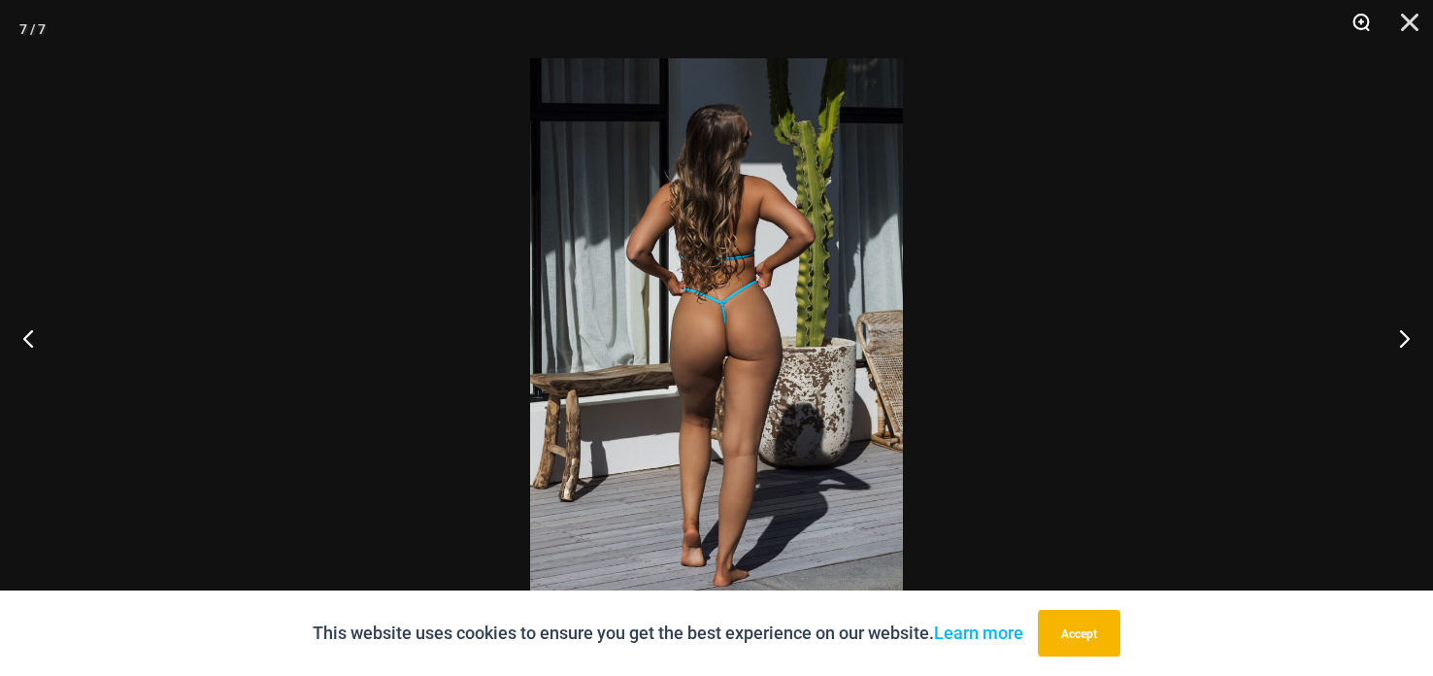
click at [1360, 15] on button "Zoom" at bounding box center [1354, 29] width 49 height 58
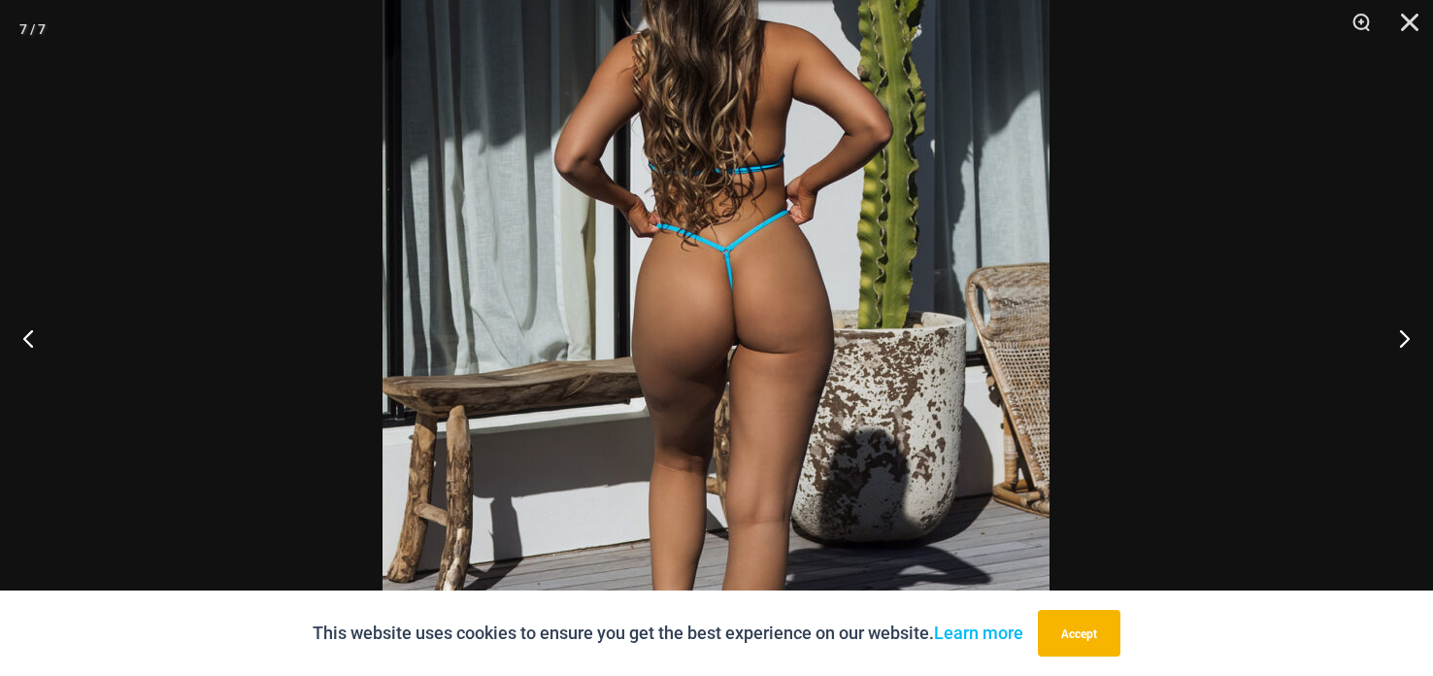
click at [790, 285] on img at bounding box center [715, 313] width 667 height 1000
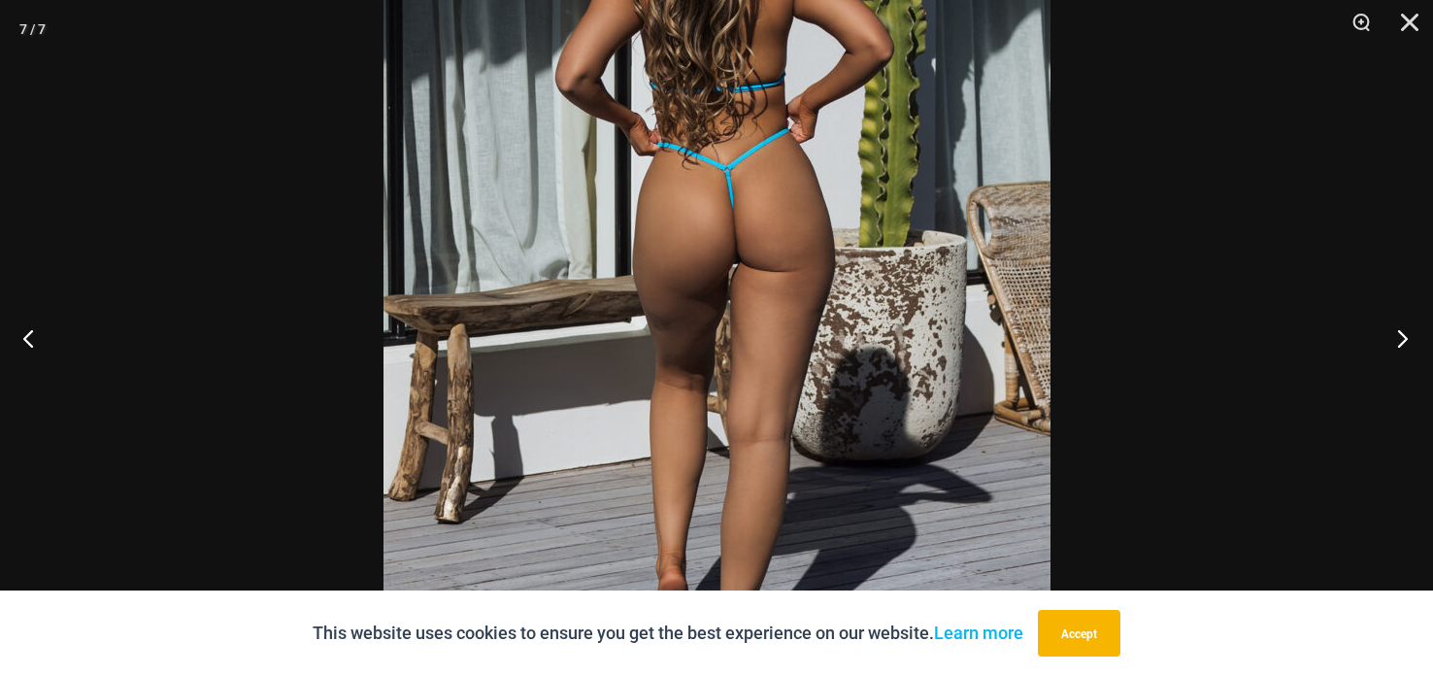
click at [1400, 337] on button "Next" at bounding box center [1396, 337] width 73 height 97
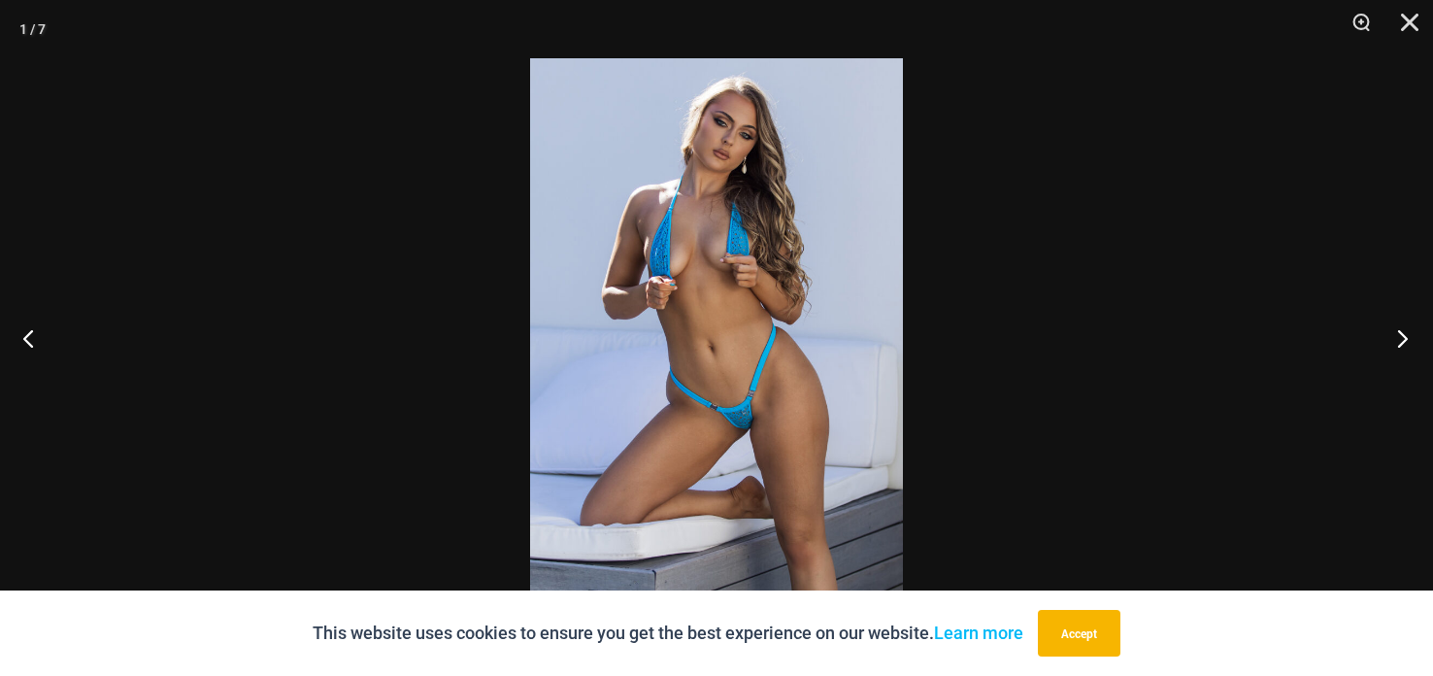
click at [1391, 334] on button "Next" at bounding box center [1396, 337] width 73 height 97
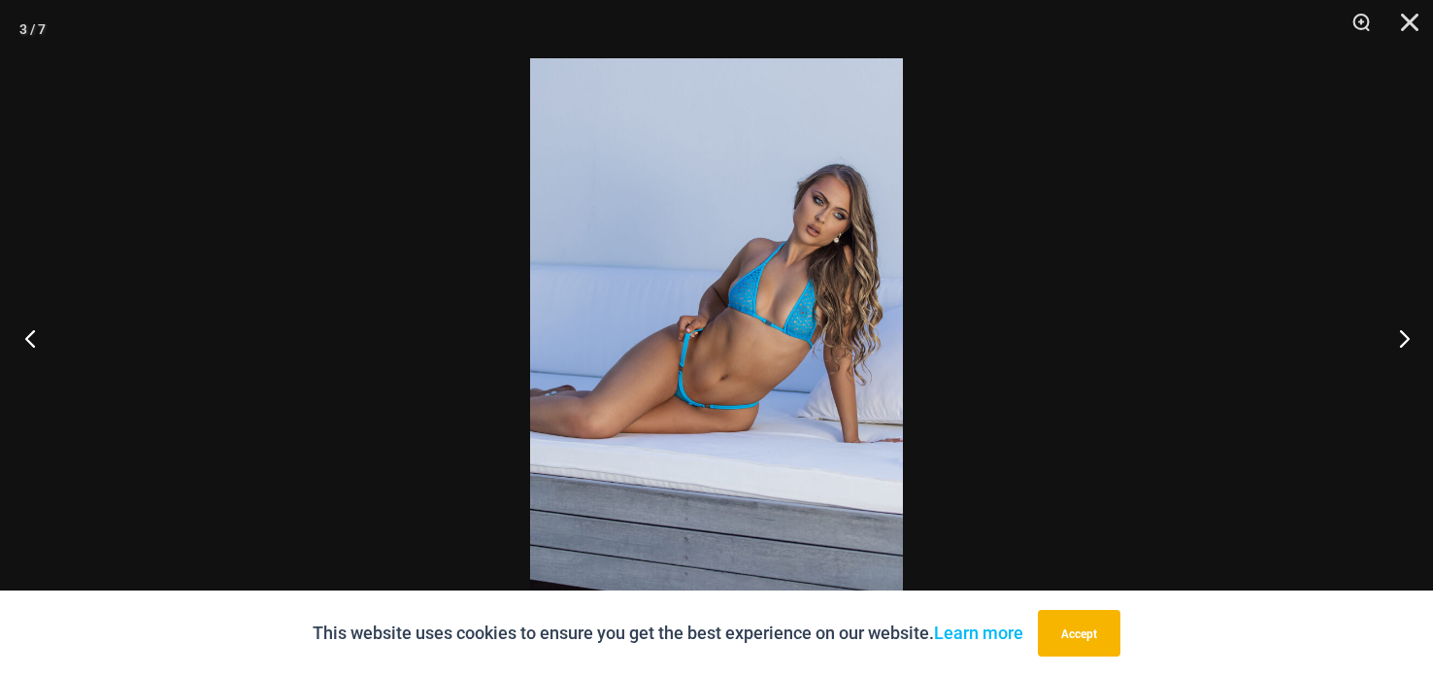
click at [44, 333] on button "Previous" at bounding box center [36, 337] width 73 height 97
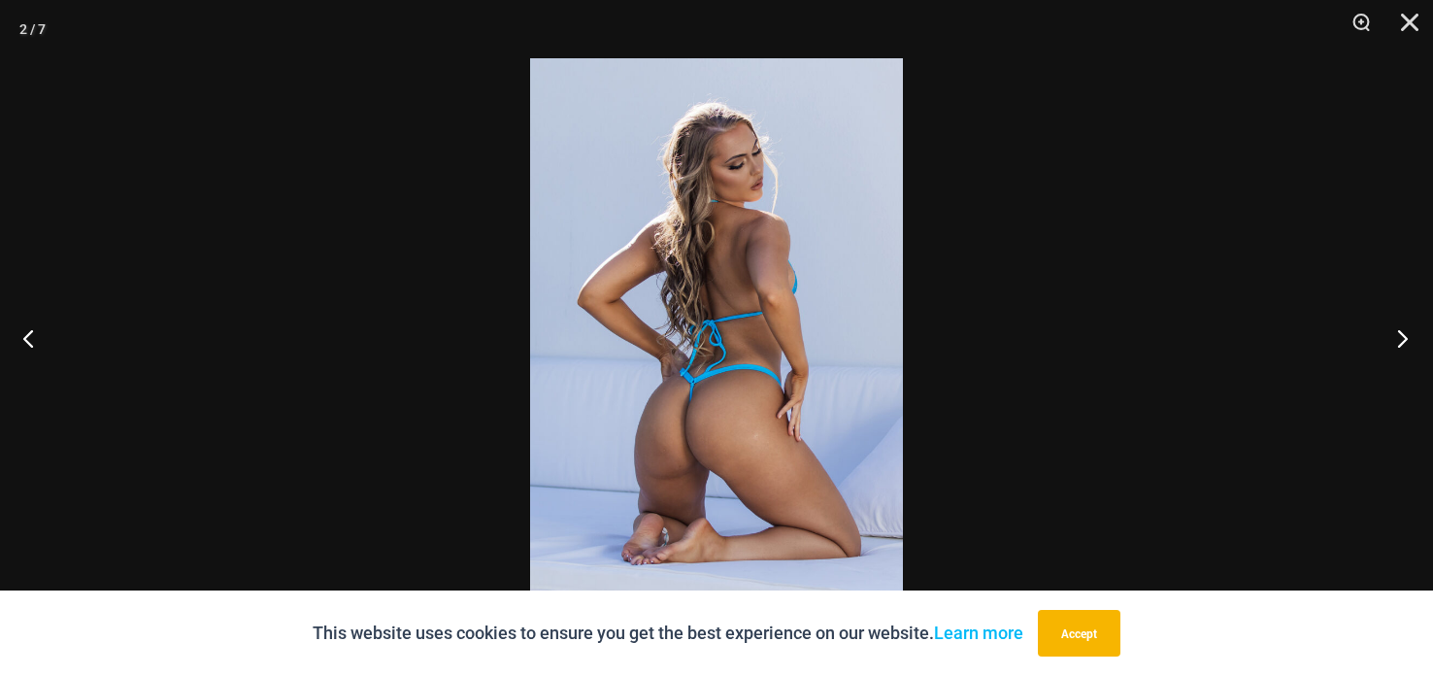
click at [1398, 338] on button "Next" at bounding box center [1396, 337] width 73 height 97
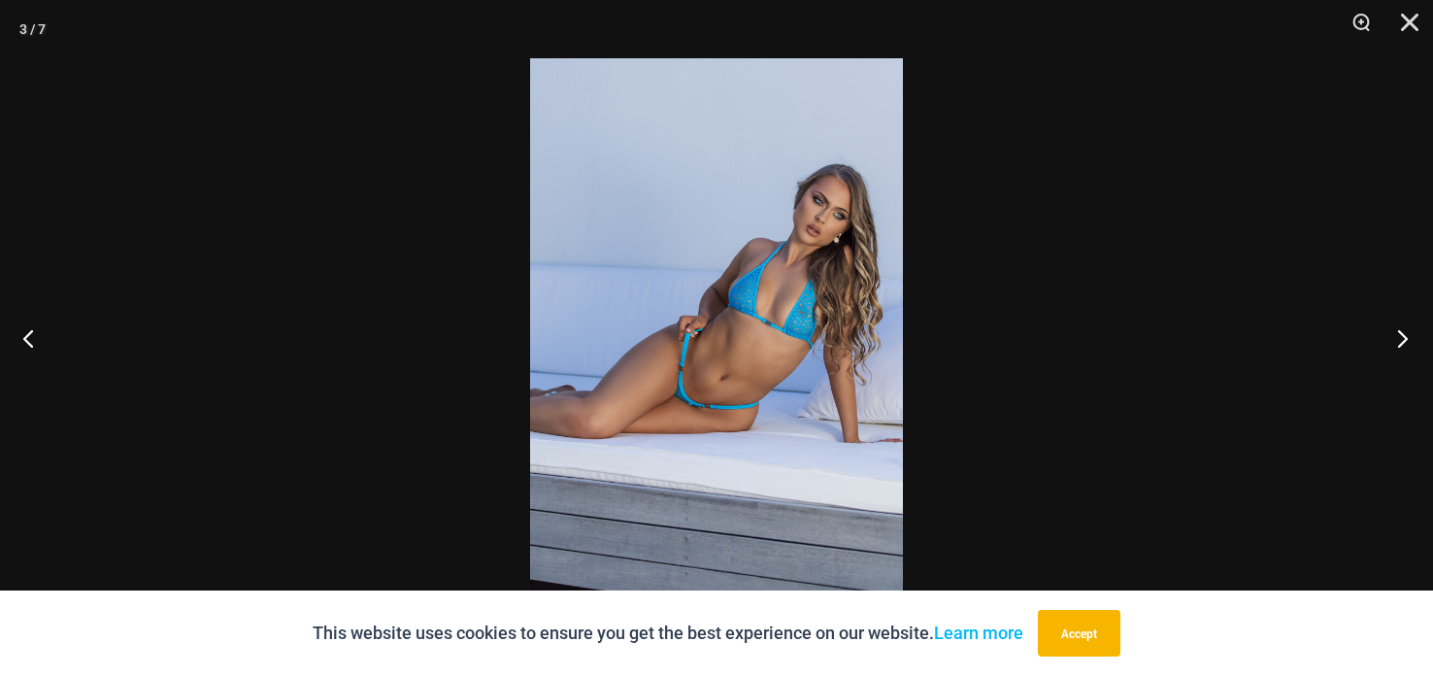
click at [1371, 335] on button "Next" at bounding box center [1396, 337] width 73 height 97
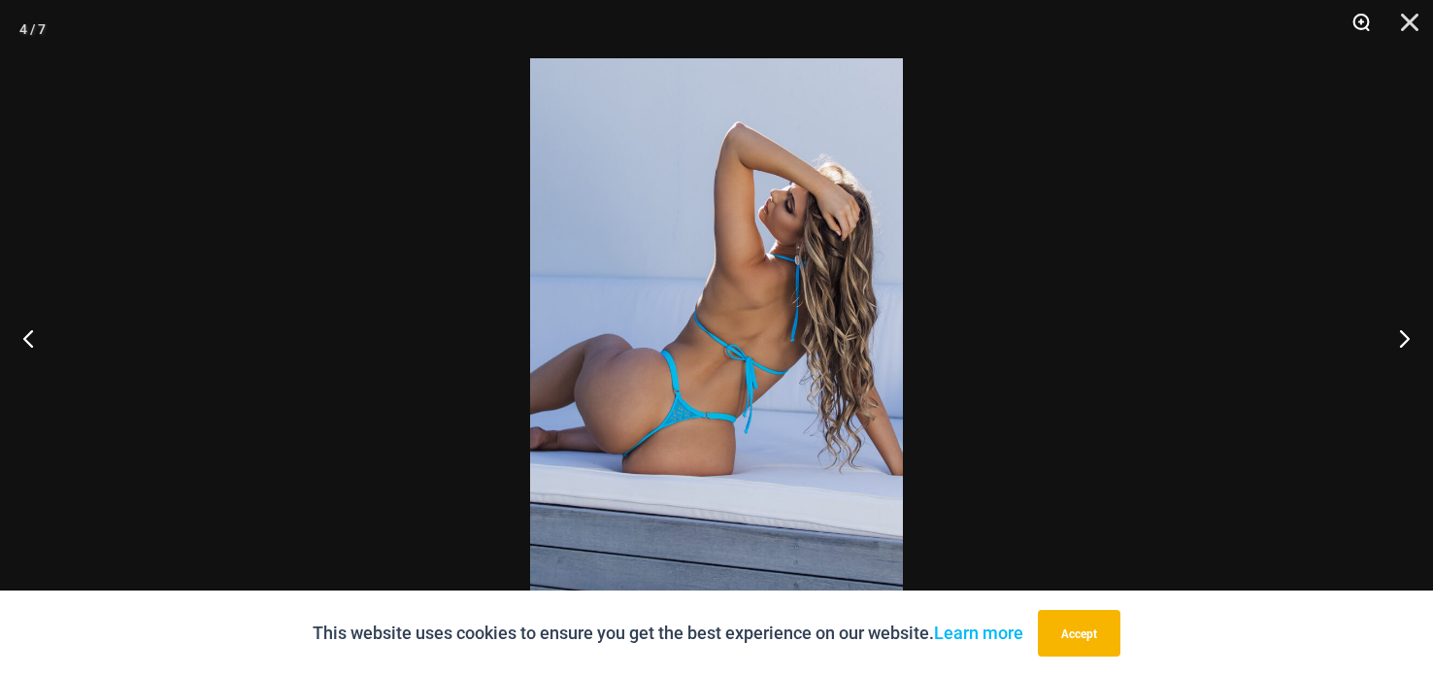
click at [1350, 21] on button "Zoom" at bounding box center [1354, 29] width 49 height 58
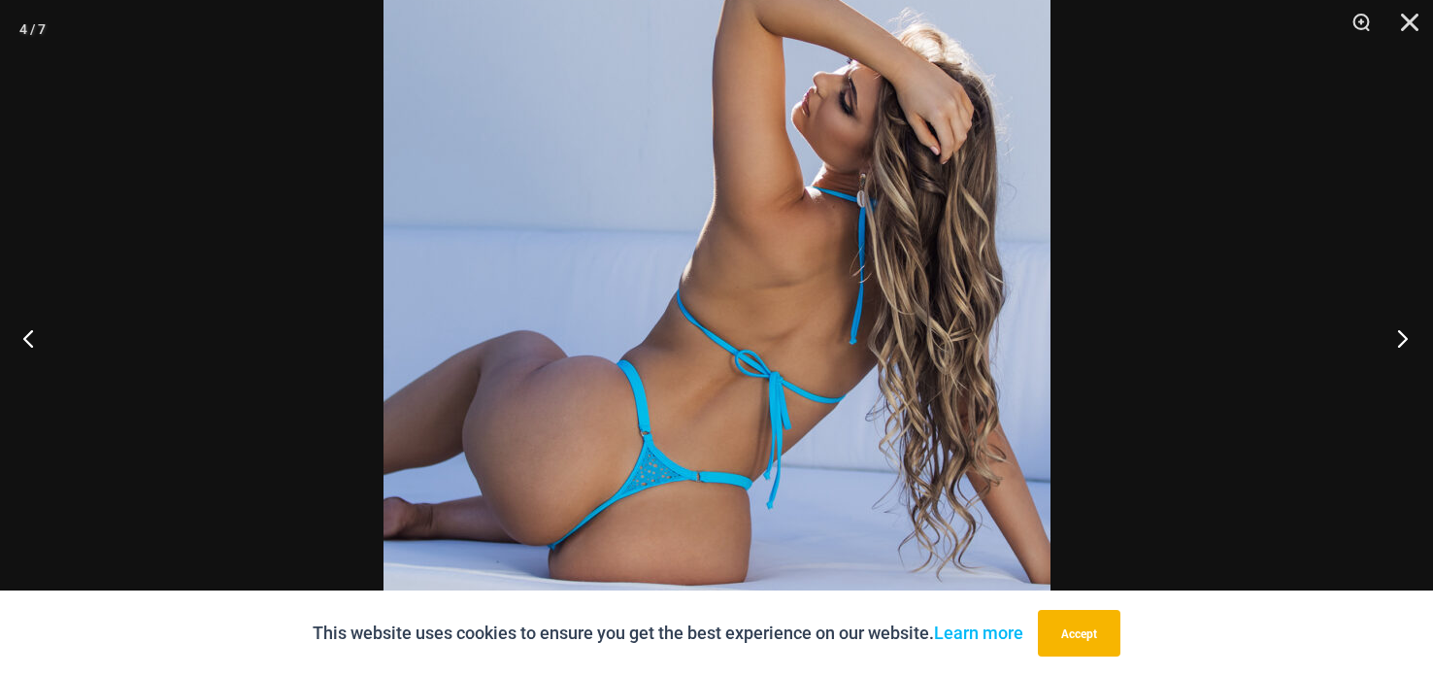
click at [1400, 339] on button "Next" at bounding box center [1396, 337] width 73 height 97
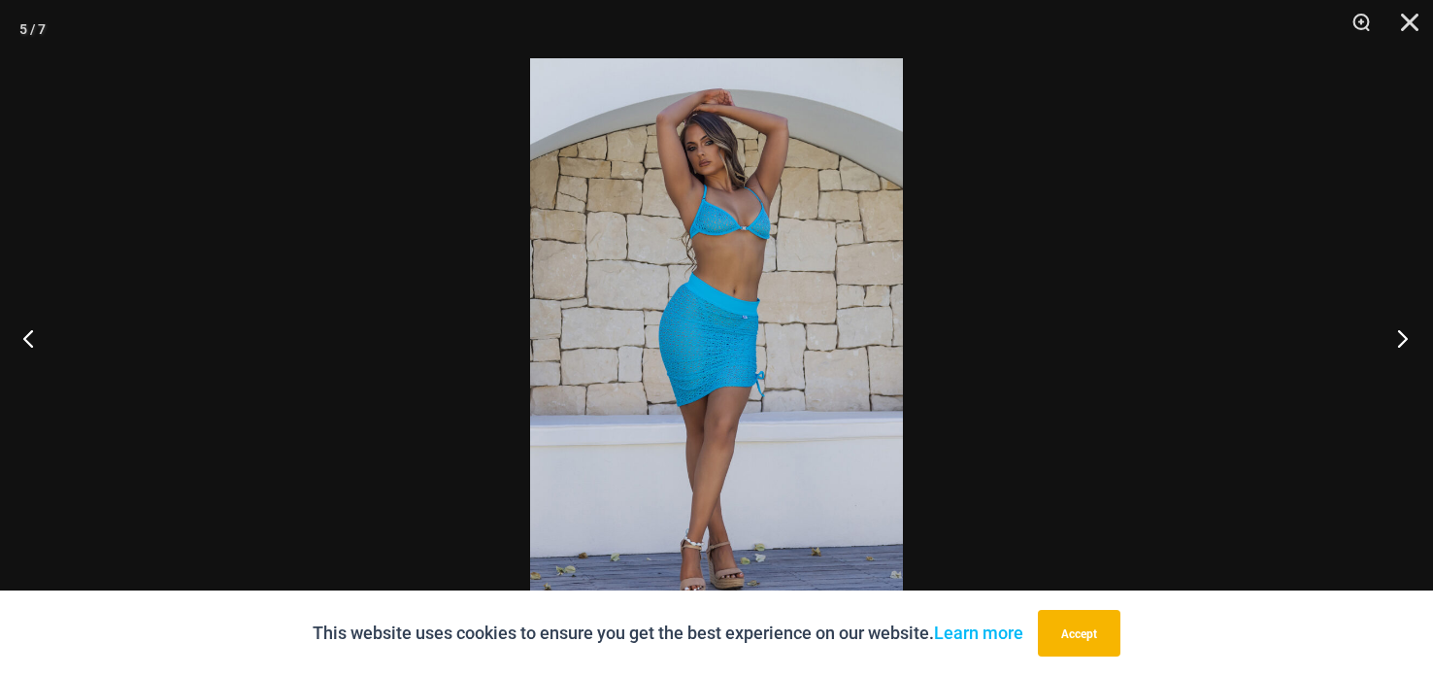
click at [1393, 326] on button "Next" at bounding box center [1396, 337] width 73 height 97
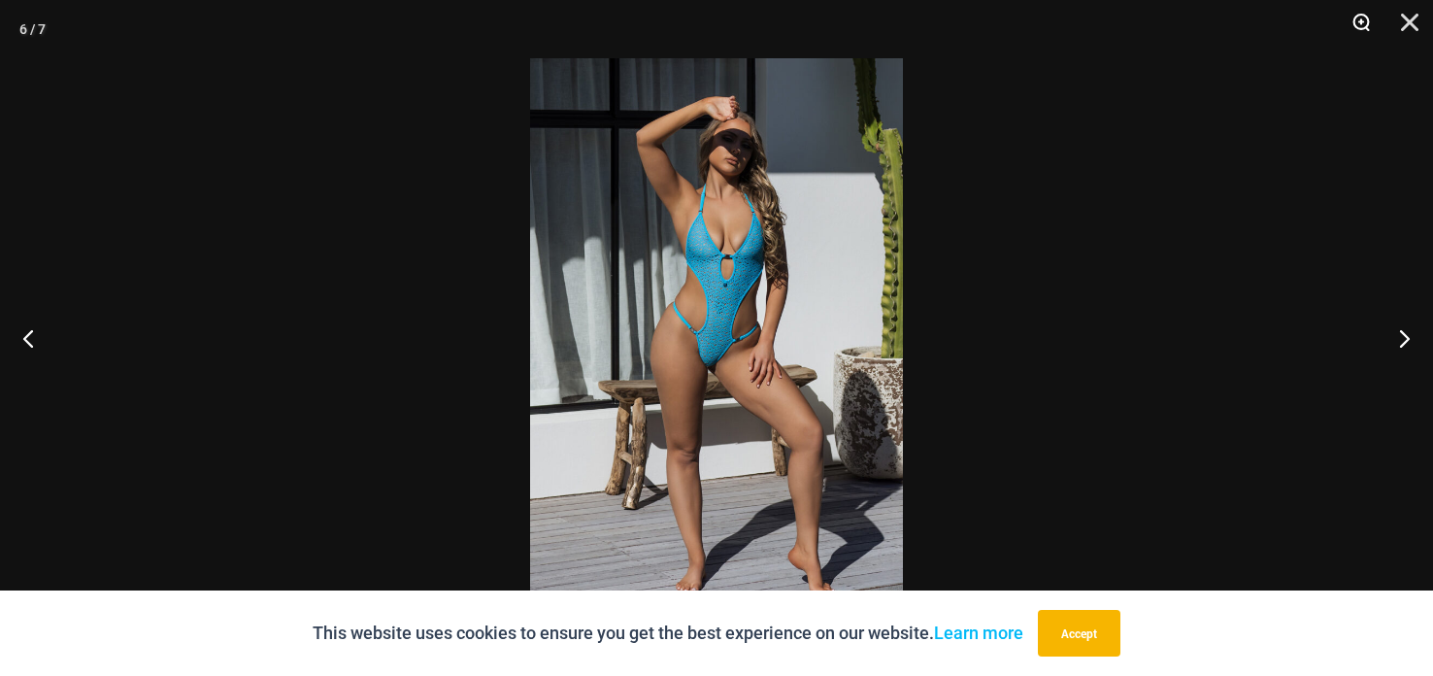
click at [1357, 23] on button "Zoom" at bounding box center [1354, 29] width 49 height 58
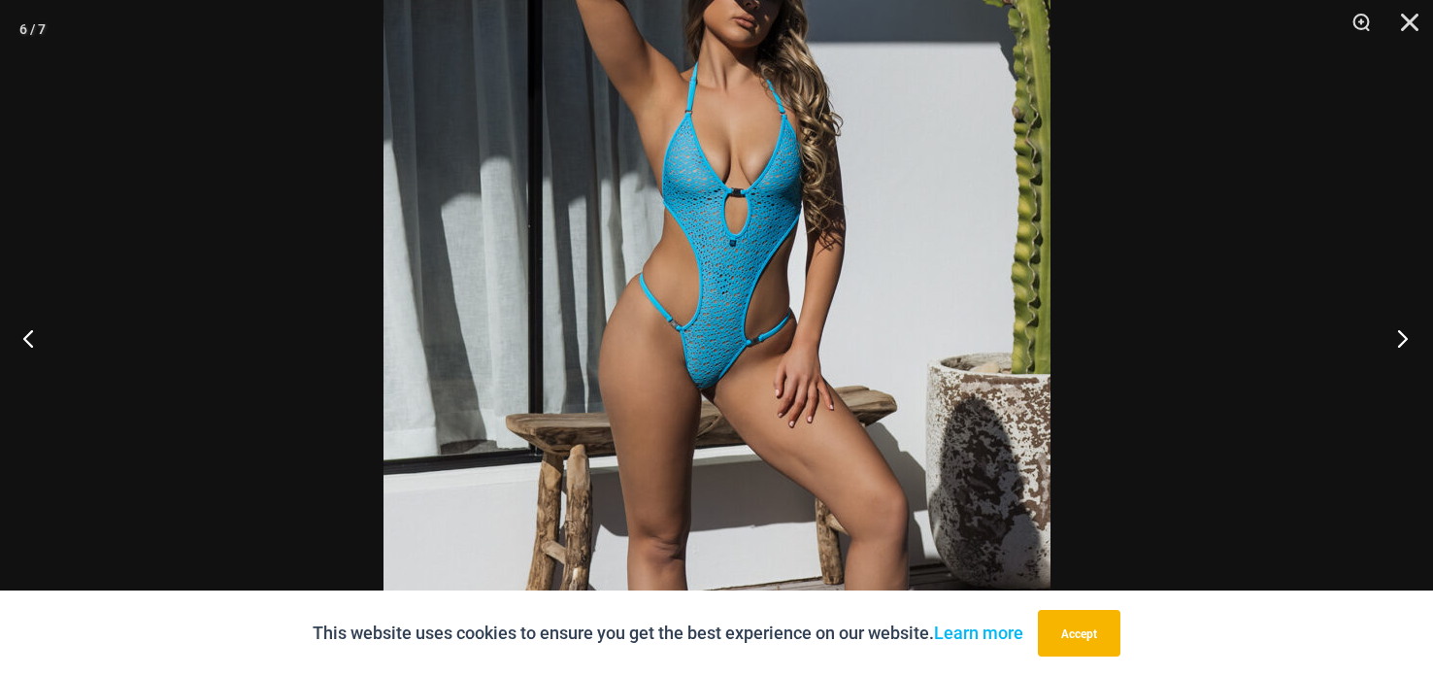
click at [1397, 336] on button "Next" at bounding box center [1396, 337] width 73 height 97
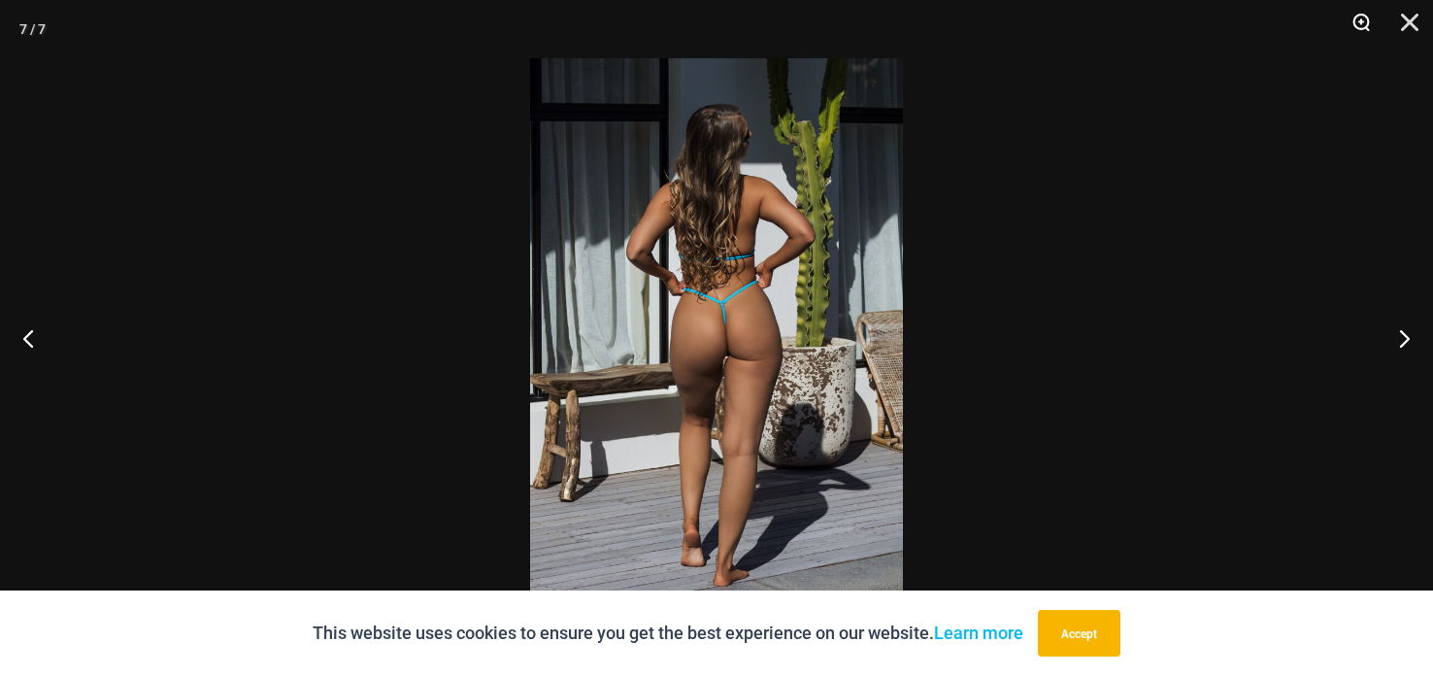
click at [1351, 29] on button "Zoom" at bounding box center [1354, 29] width 49 height 58
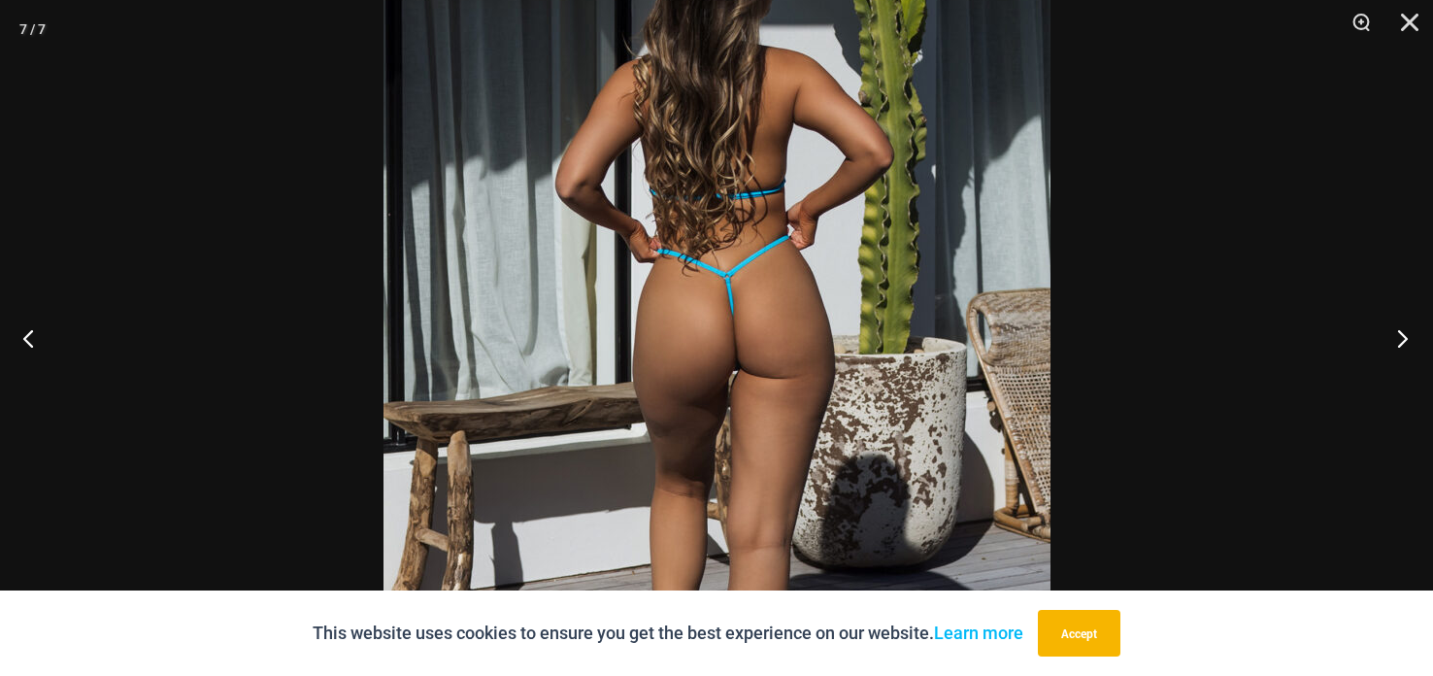
click at [1392, 346] on button "Next" at bounding box center [1396, 337] width 73 height 97
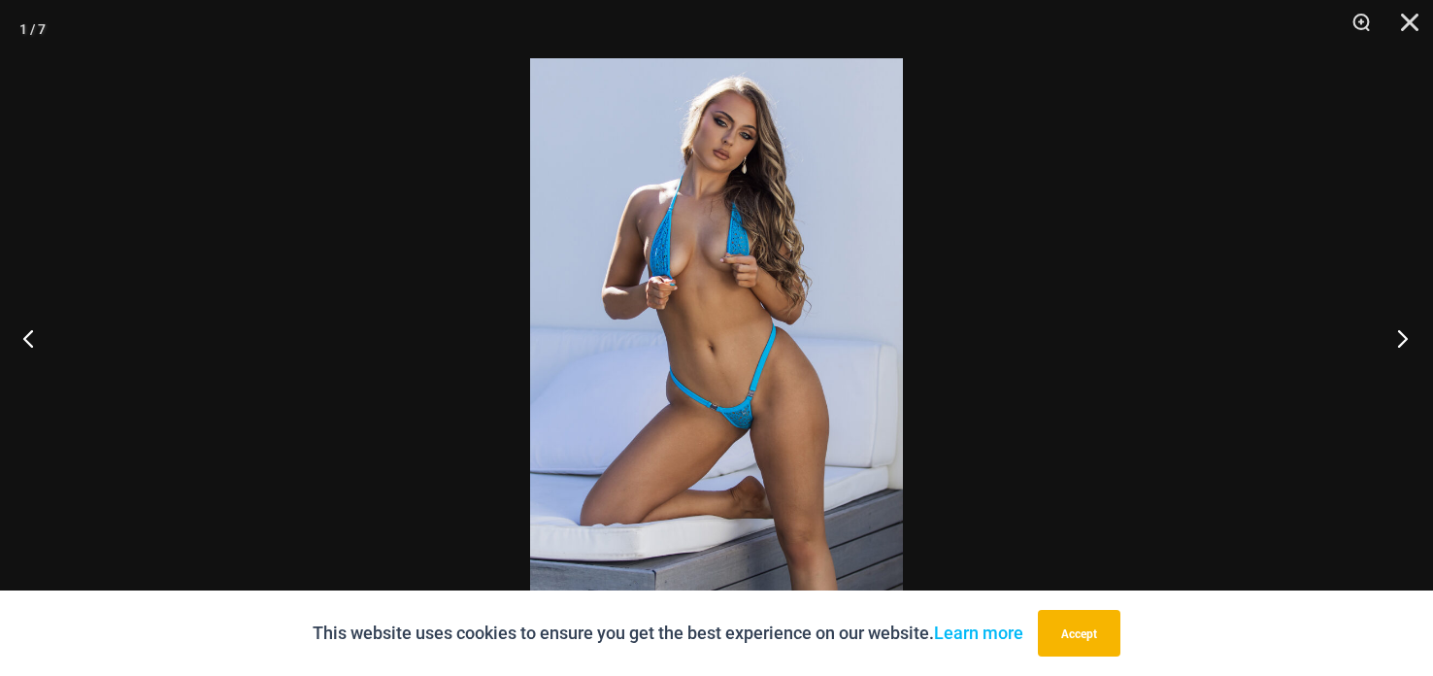
click at [1392, 344] on button "Next" at bounding box center [1396, 337] width 73 height 97
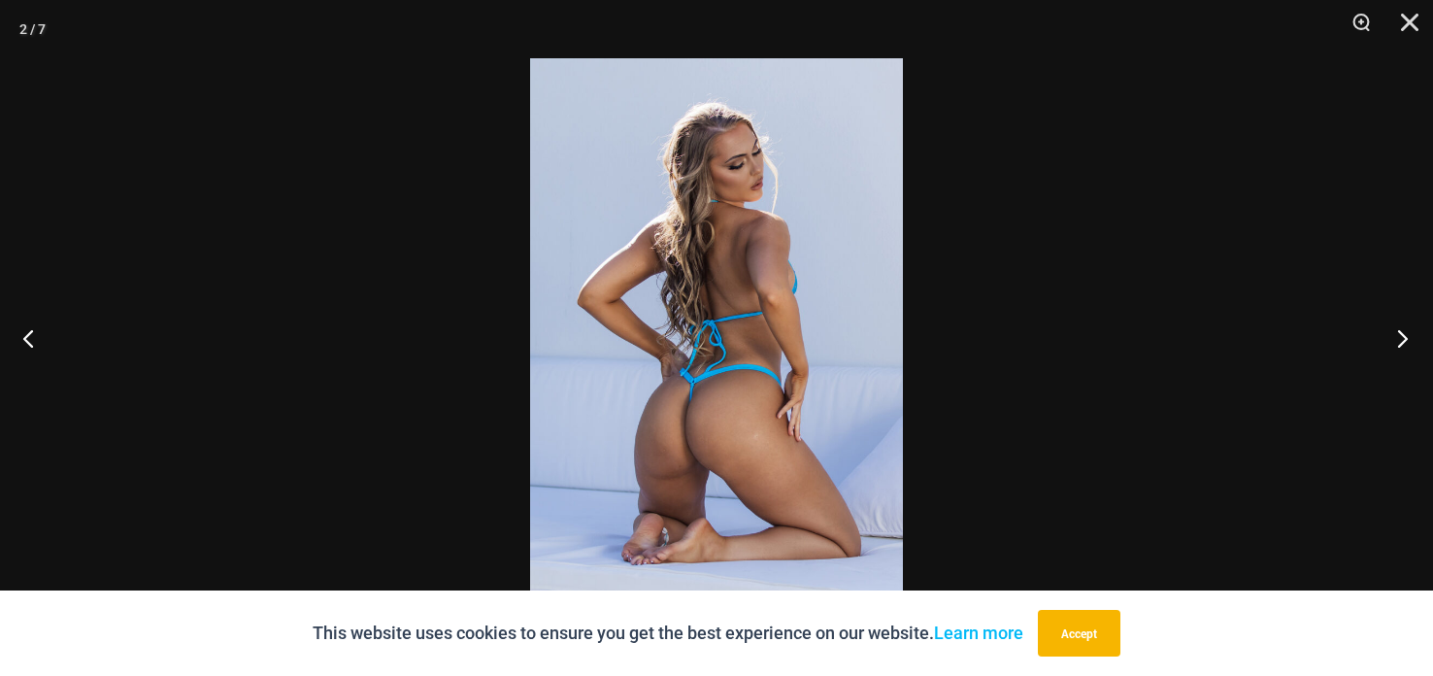
click at [1393, 337] on button "Next" at bounding box center [1396, 337] width 73 height 97
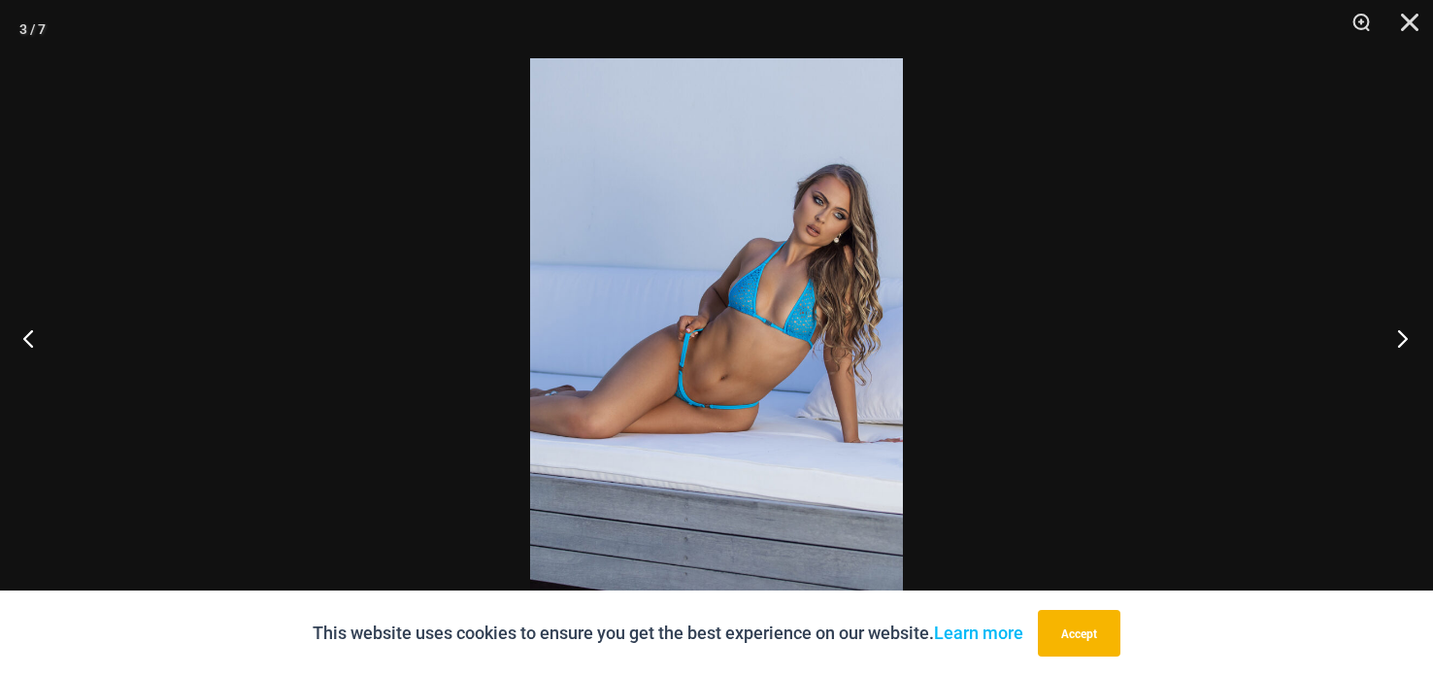
click at [1391, 330] on button "Next" at bounding box center [1396, 337] width 73 height 97
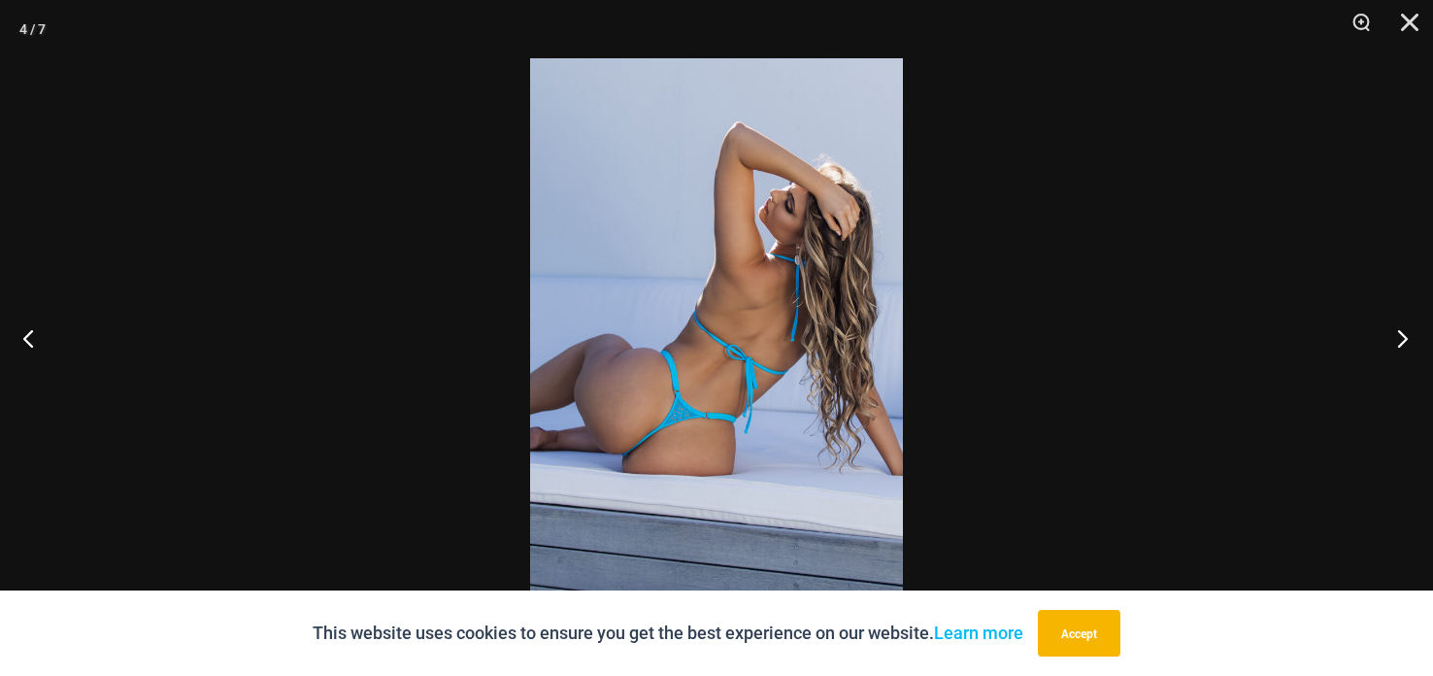
click at [1386, 323] on button "Next" at bounding box center [1396, 337] width 73 height 97
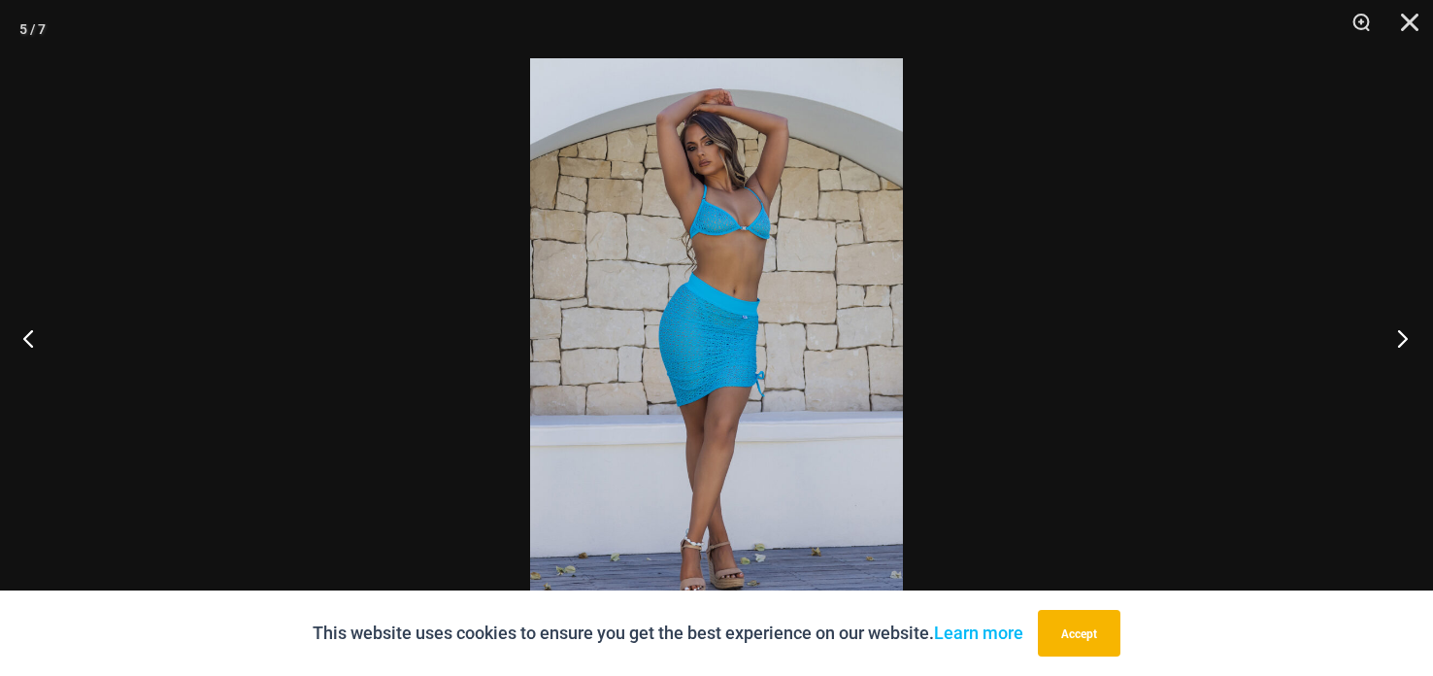
click at [1381, 319] on button "Next" at bounding box center [1396, 337] width 73 height 97
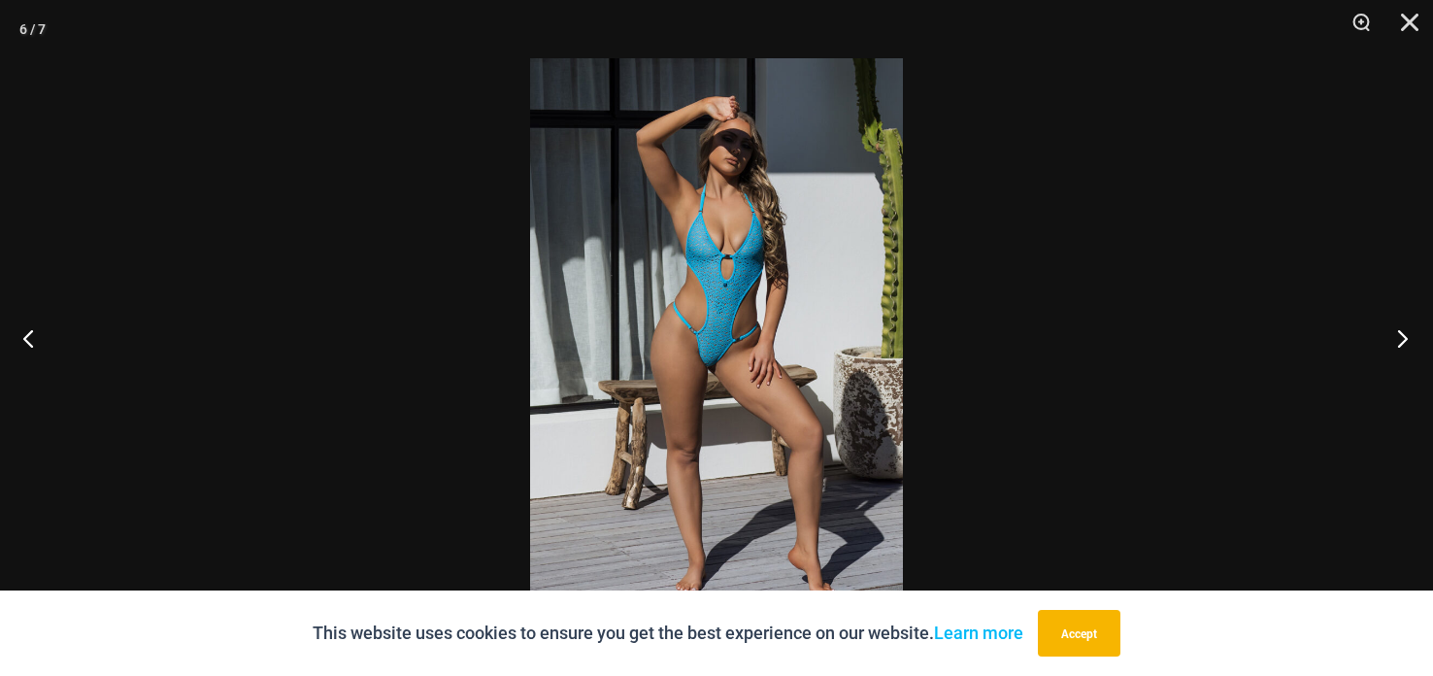
click at [1371, 315] on button "Next" at bounding box center [1396, 337] width 73 height 97
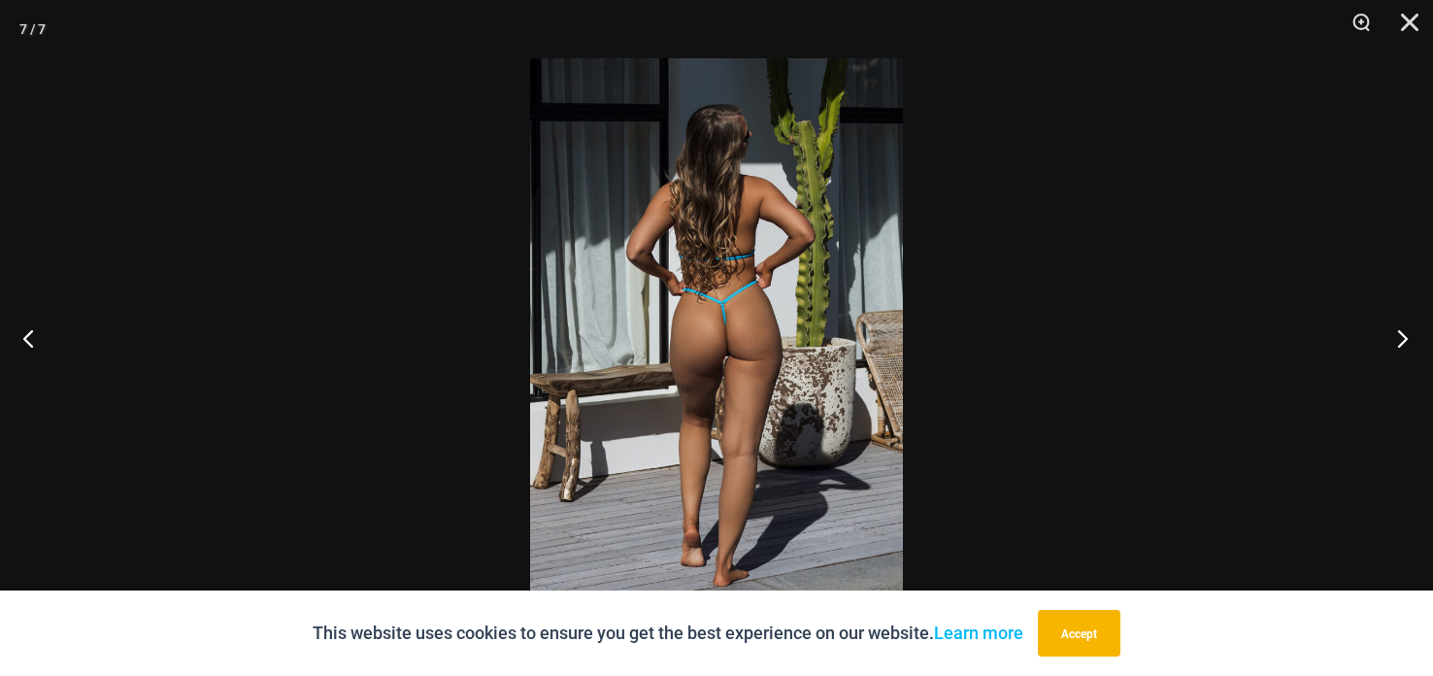
click at [1392, 334] on button "Next" at bounding box center [1396, 337] width 73 height 97
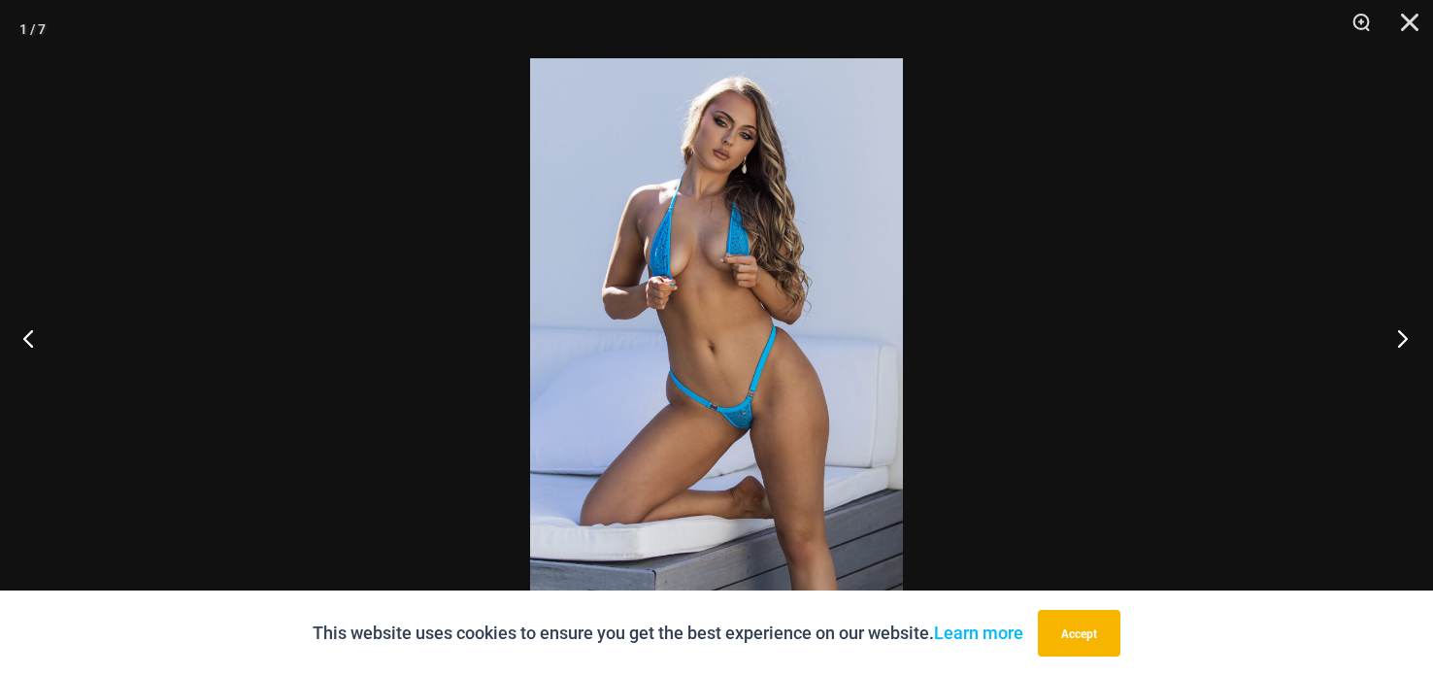
click at [1385, 329] on button "Next" at bounding box center [1396, 337] width 73 height 97
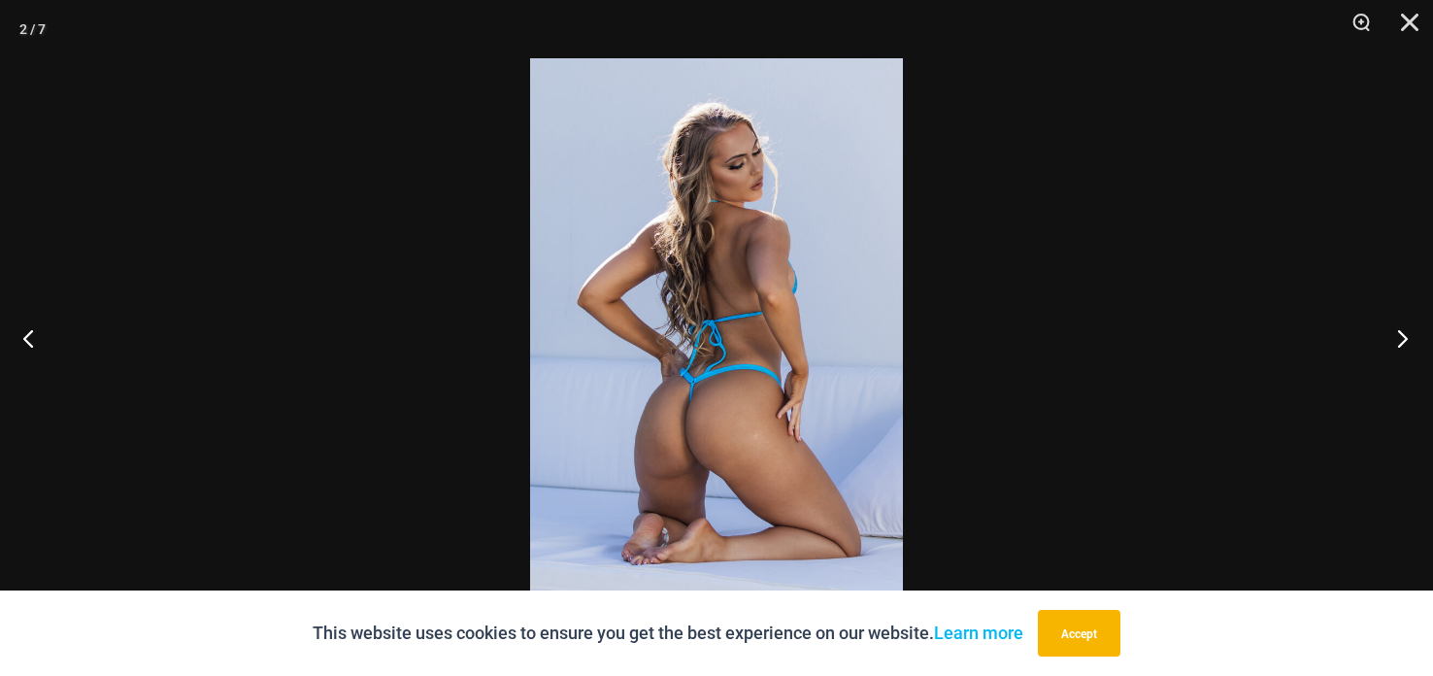
click at [1381, 330] on button "Next" at bounding box center [1396, 337] width 73 height 97
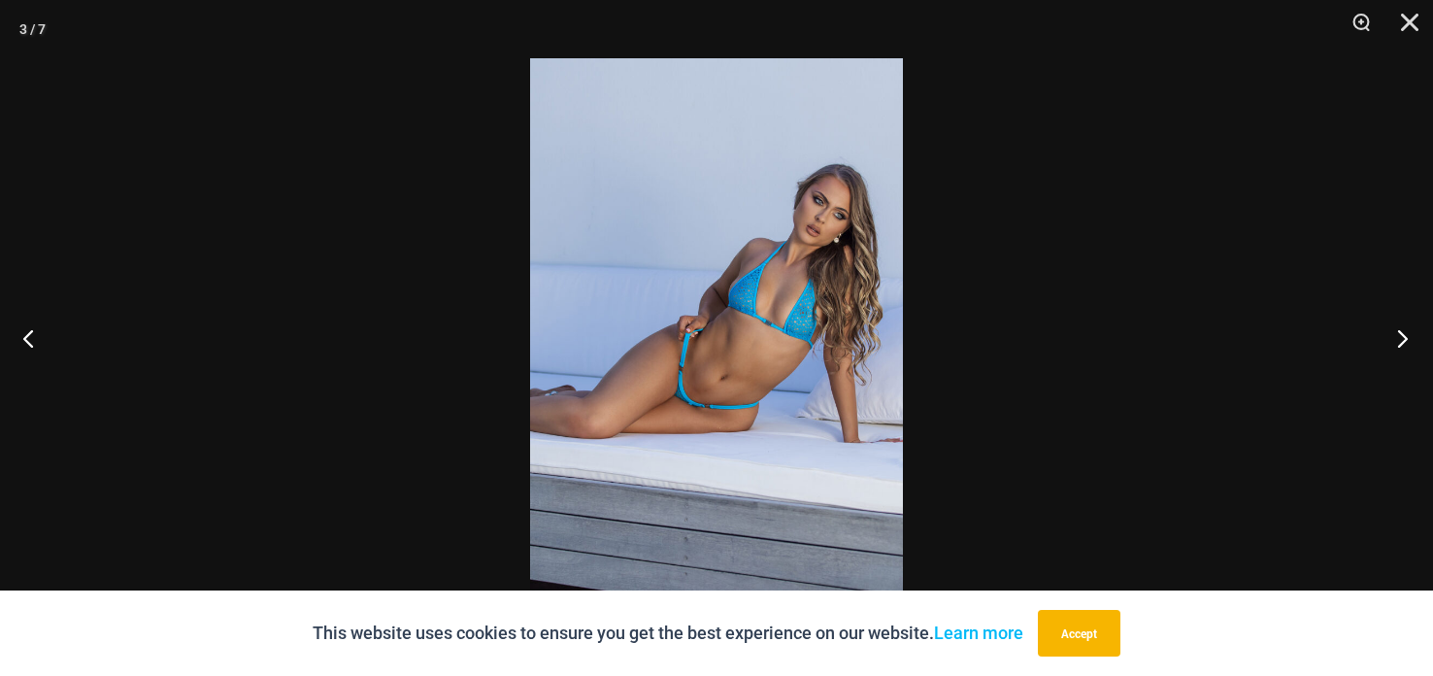
click at [1370, 324] on button "Next" at bounding box center [1396, 337] width 73 height 97
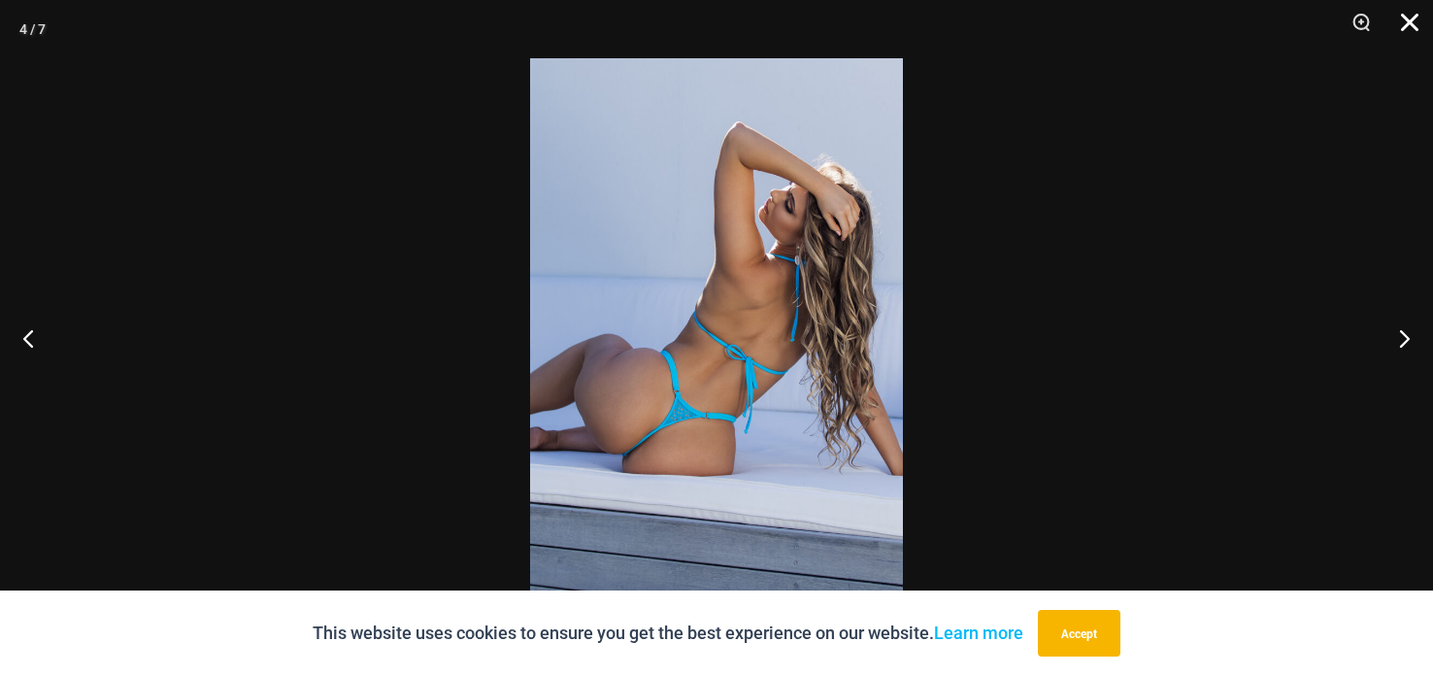
click at [1413, 26] on button "Close" at bounding box center [1402, 29] width 49 height 58
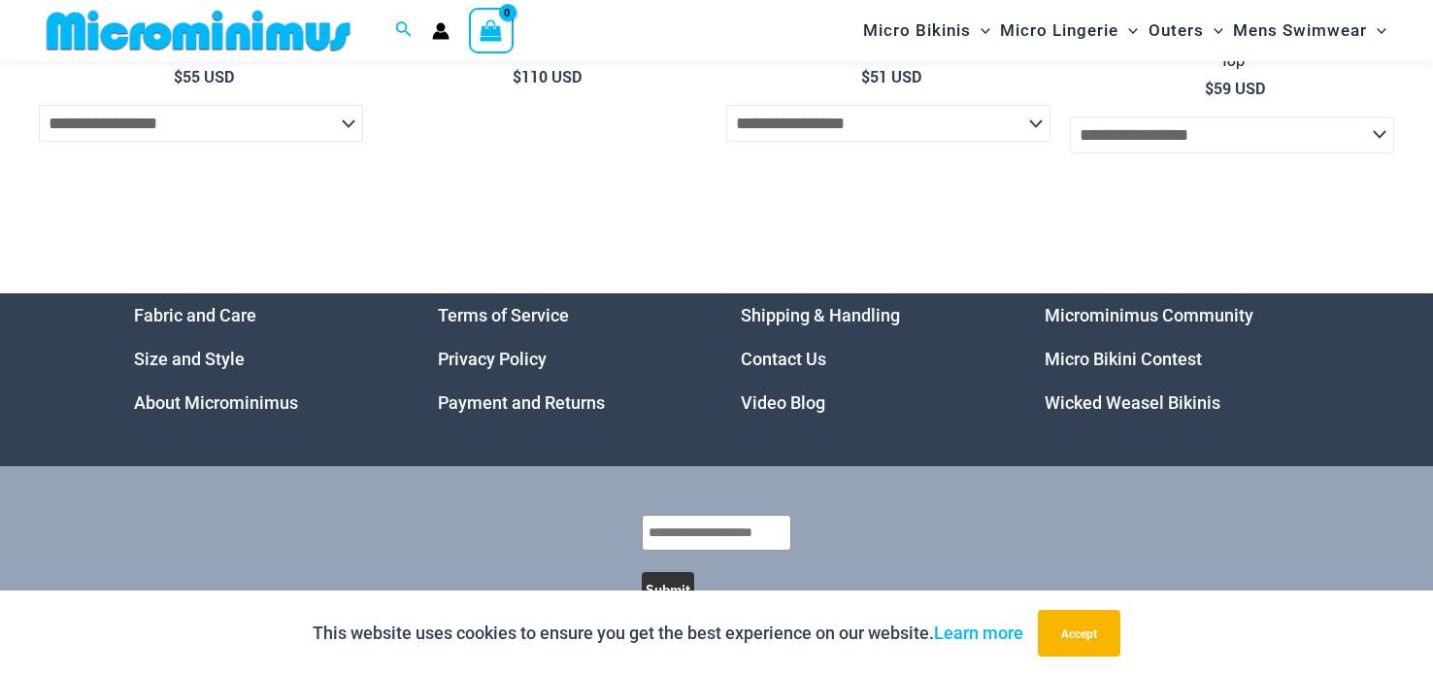
scroll to position [7400, 0]
